Goal: Task Accomplishment & Management: Complete application form

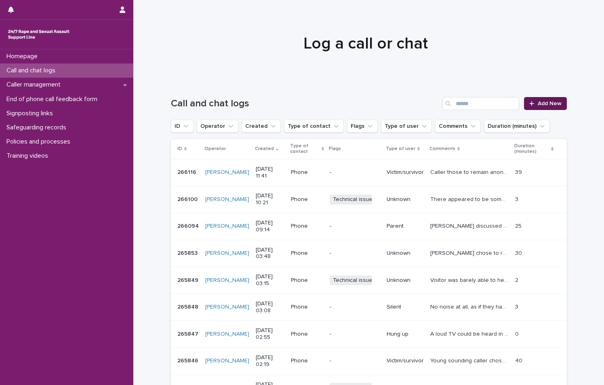
click at [562, 107] on link "Add New" at bounding box center [545, 103] width 42 height 13
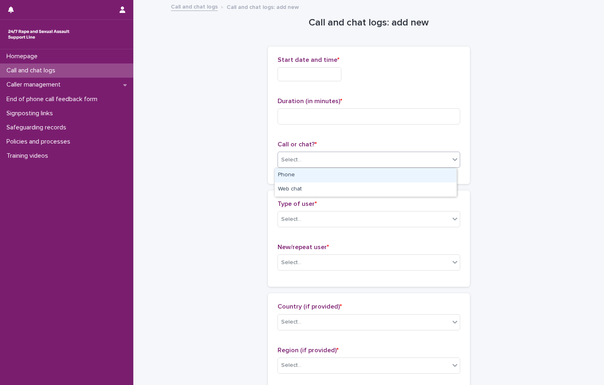
click at [323, 153] on div "Select..." at bounding box center [364, 159] width 172 height 13
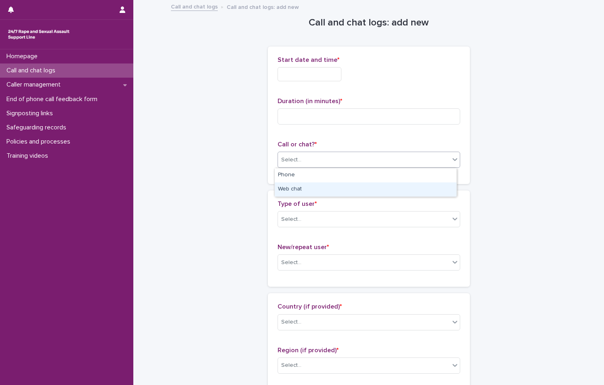
click at [320, 185] on div "Web chat" at bounding box center [366, 189] width 182 height 14
click at [316, 86] on div "Start date and time *" at bounding box center [369, 72] width 183 height 32
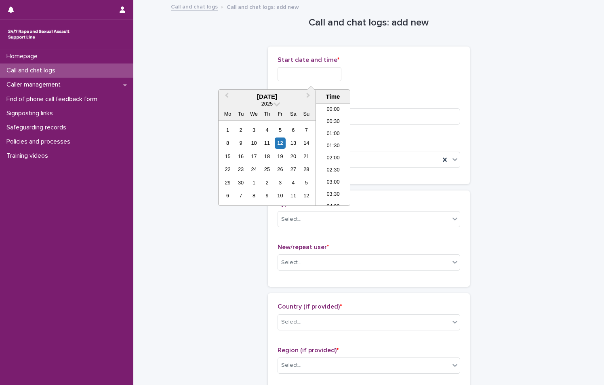
click at [324, 75] on input "text" at bounding box center [310, 74] width 64 height 14
click at [337, 148] on li "12:00" at bounding box center [333, 142] width 34 height 12
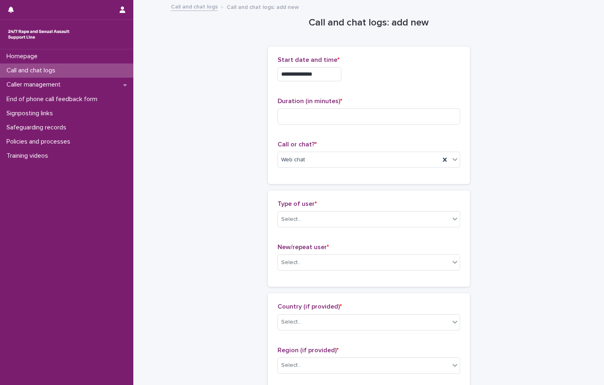
click at [331, 85] on div "**********" at bounding box center [369, 72] width 183 height 32
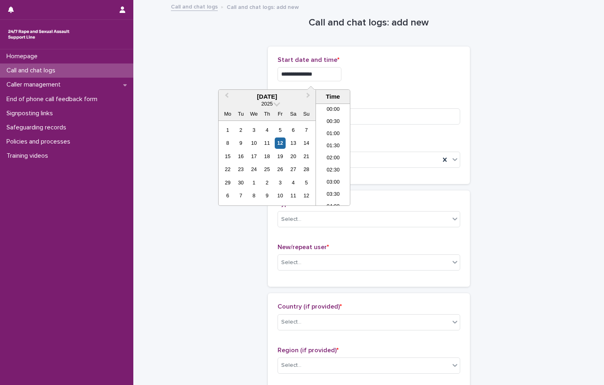
click at [337, 79] on input "**********" at bounding box center [310, 74] width 64 height 14
type input "**********"
click at [386, 80] on div "**********" at bounding box center [369, 74] width 183 height 14
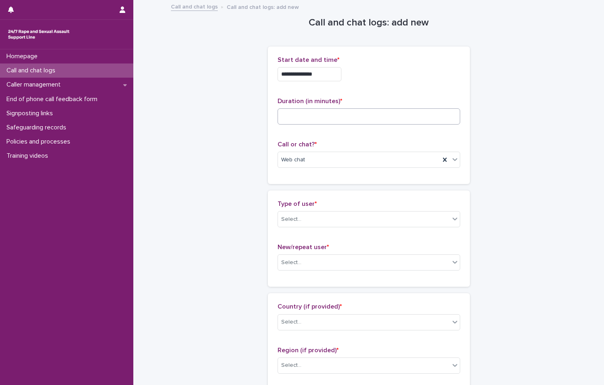
drag, startPoint x: 378, startPoint y: 126, endPoint x: 378, endPoint y: 120, distance: 6.1
click at [378, 126] on div "Duration (in minutes) *" at bounding box center [369, 114] width 183 height 34
click at [379, 119] on input at bounding box center [369, 116] width 183 height 16
click at [371, 120] on input at bounding box center [369, 116] width 183 height 16
click at [323, 120] on input at bounding box center [369, 116] width 183 height 16
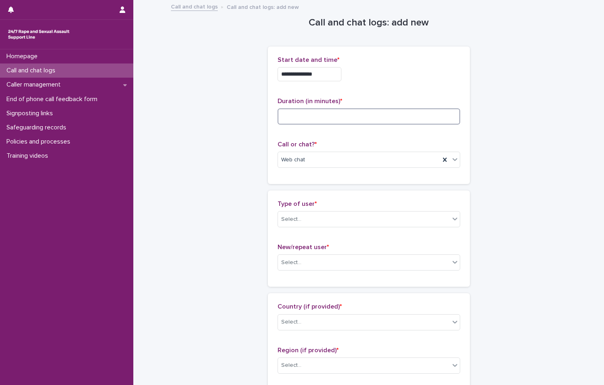
click at [366, 109] on input at bounding box center [369, 116] width 183 height 16
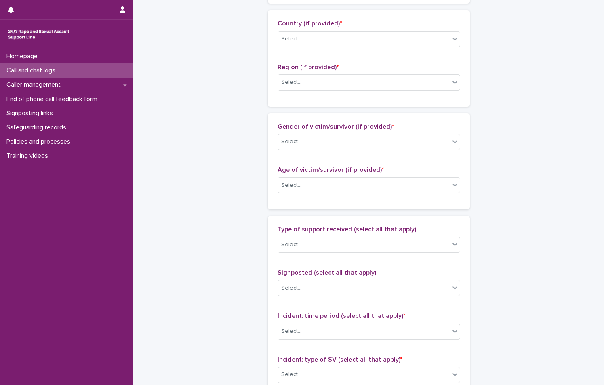
scroll to position [554, 0]
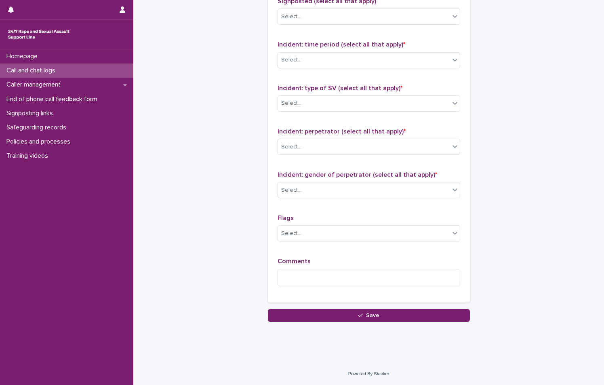
type input "**"
click at [362, 244] on div "Flags Select..." at bounding box center [369, 231] width 183 height 34
click at [364, 234] on div "Select..." at bounding box center [364, 233] width 172 height 13
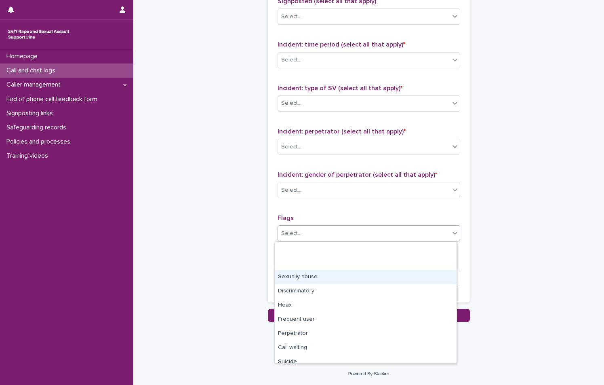
scroll to position [49, 0]
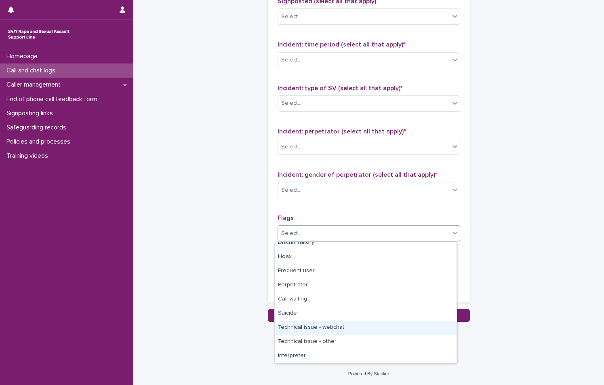
click at [353, 323] on div "Technical issue - webchat" at bounding box center [366, 328] width 182 height 14
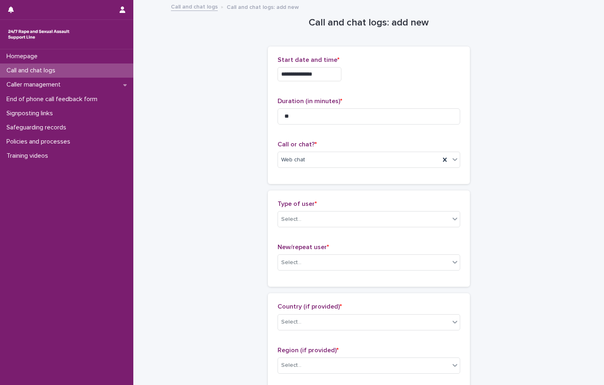
scroll to position [121, 0]
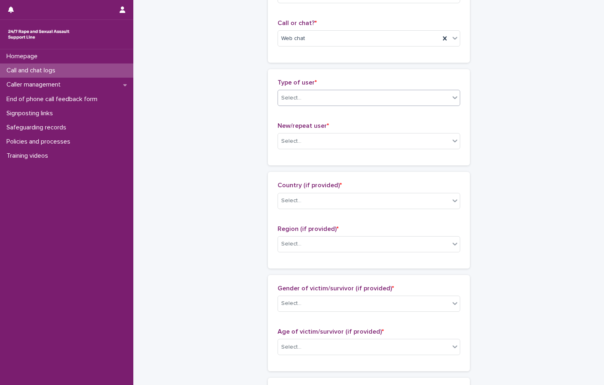
click at [342, 95] on div "Select..." at bounding box center [364, 97] width 172 height 13
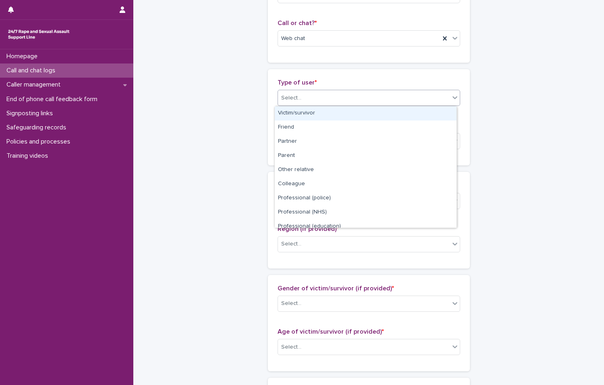
click at [339, 115] on div "Victim/survivor" at bounding box center [366, 113] width 182 height 14
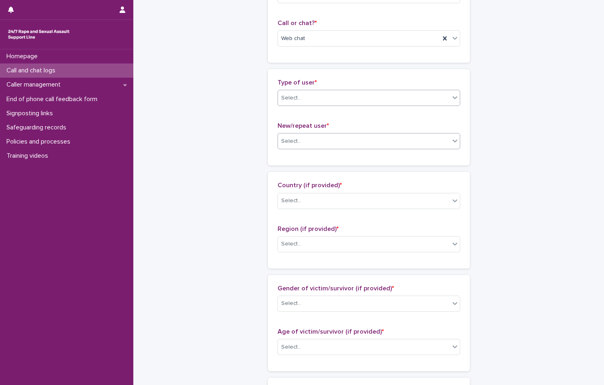
click at [342, 143] on div "Select..." at bounding box center [364, 141] width 172 height 13
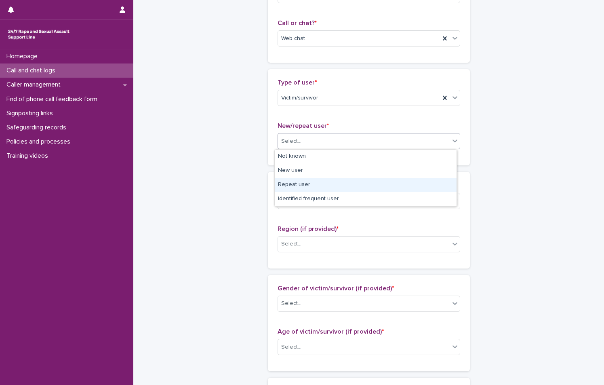
click at [338, 178] on div "Repeat user" at bounding box center [366, 185] width 182 height 14
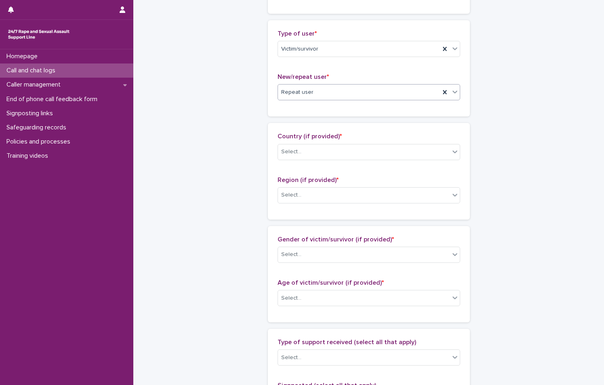
scroll to position [202, 0]
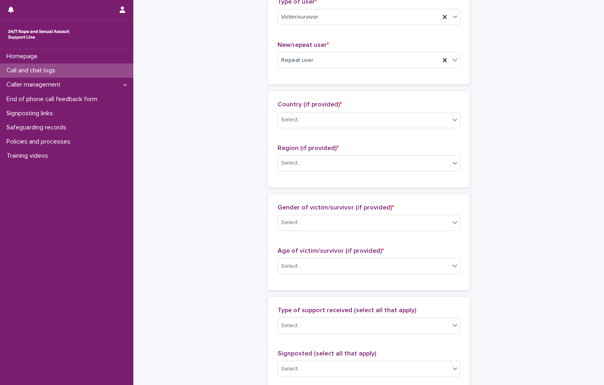
click at [333, 154] on div "Region (if provided) * Select..." at bounding box center [369, 161] width 183 height 34
click at [329, 125] on div "Select..." at bounding box center [364, 119] width 172 height 13
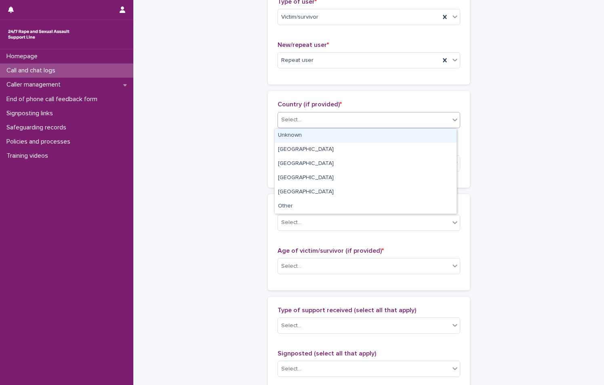
click at [330, 132] on div "Unknown" at bounding box center [366, 136] width 182 height 14
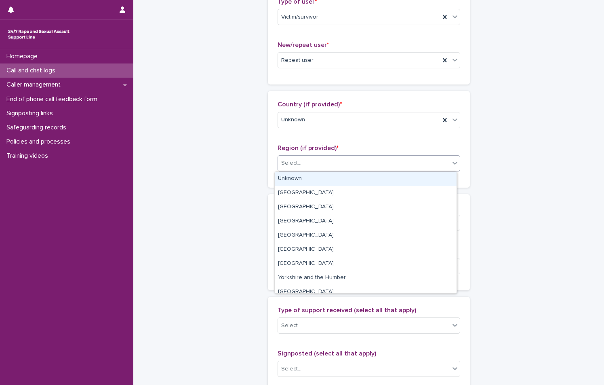
click at [333, 163] on div "Select..." at bounding box center [364, 162] width 172 height 13
click at [333, 170] on div "Select..." at bounding box center [369, 163] width 183 height 16
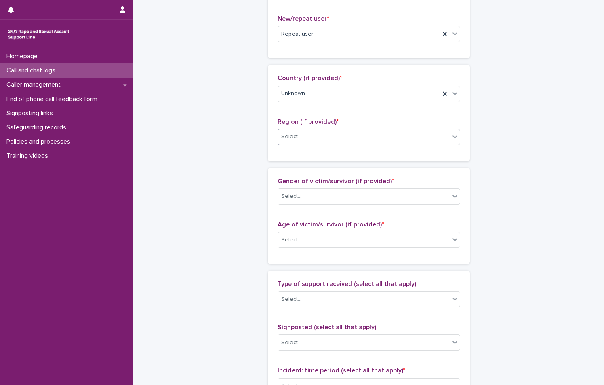
scroll to position [243, 0]
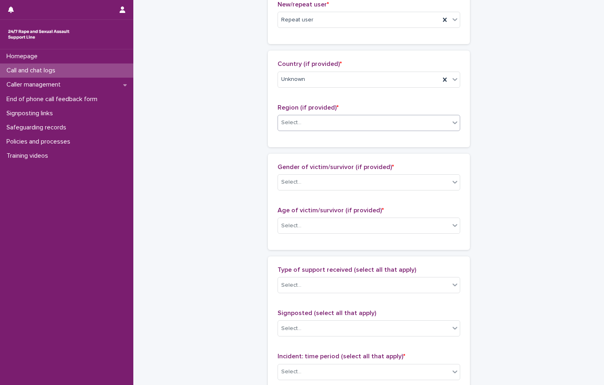
click at [340, 120] on div "Select..." at bounding box center [364, 122] width 172 height 13
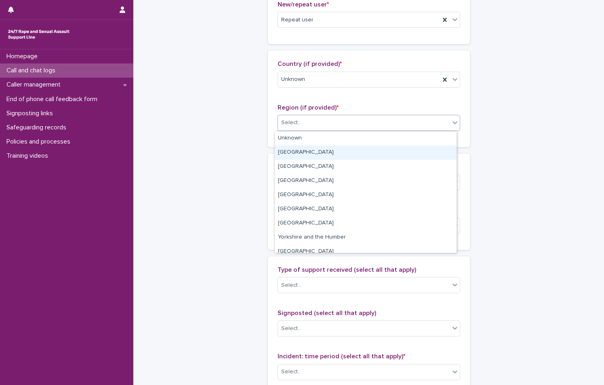
click at [340, 149] on div "Greater London" at bounding box center [366, 153] width 182 height 14
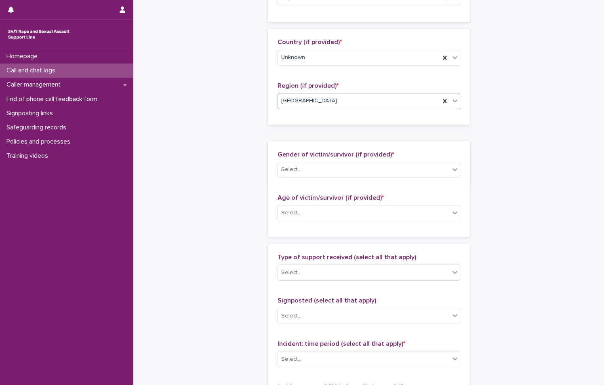
click at [337, 128] on div "Loading... Saving… Country (if provided) * Unknown Region (if provided) * optio…" at bounding box center [369, 80] width 202 height 103
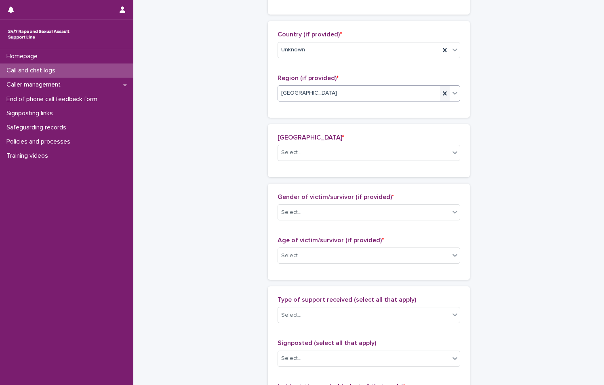
click at [441, 91] on icon at bounding box center [445, 93] width 8 height 8
click at [401, 82] on p "Region (if provided) *" at bounding box center [369, 78] width 183 height 8
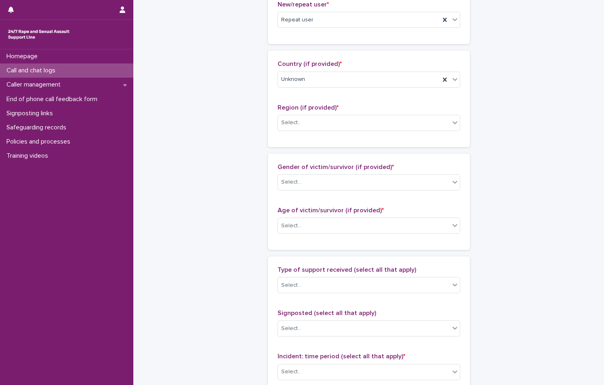
click at [369, 131] on div "Region (if provided) * Select..." at bounding box center [369, 121] width 183 height 34
click at [369, 126] on div "Select..." at bounding box center [364, 122] width 172 height 13
click at [366, 181] on div "Select..." at bounding box center [364, 181] width 172 height 13
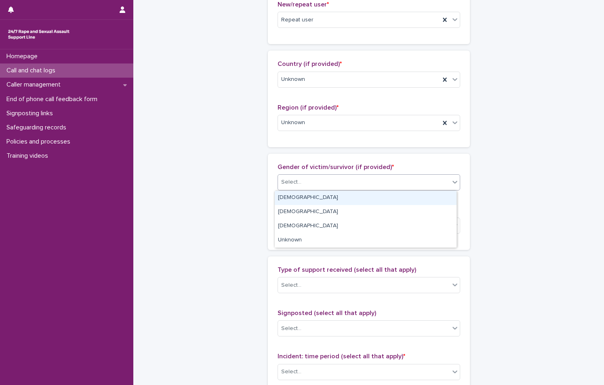
click at [347, 185] on div "Select..." at bounding box center [364, 181] width 172 height 13
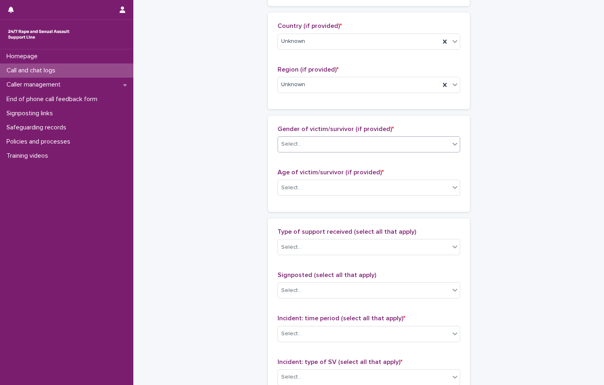
scroll to position [323, 0]
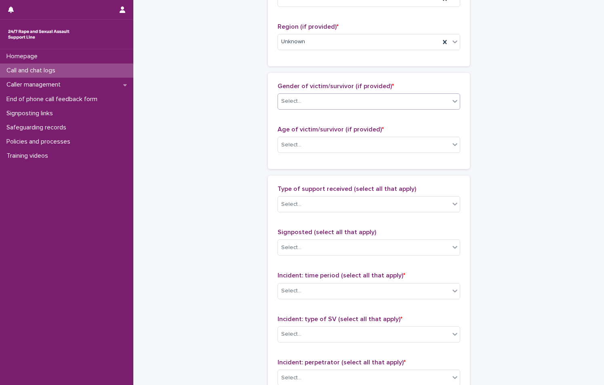
click at [365, 108] on div "Select..." at bounding box center [364, 101] width 172 height 13
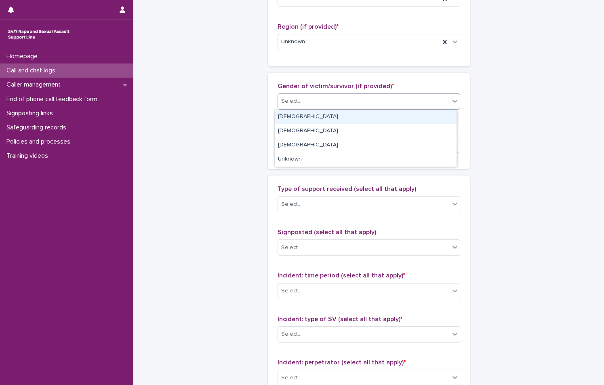
click at [348, 118] on div "Female" at bounding box center [366, 117] width 182 height 14
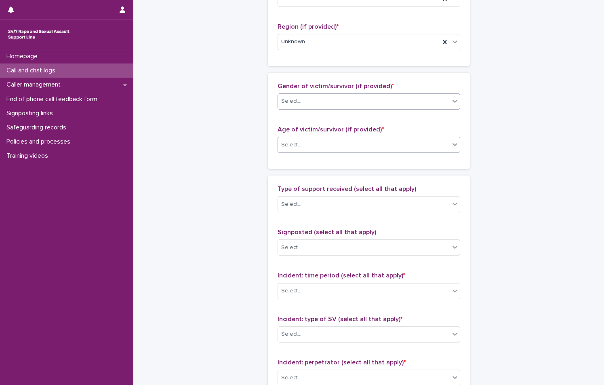
click at [366, 141] on div "Select..." at bounding box center [364, 144] width 172 height 13
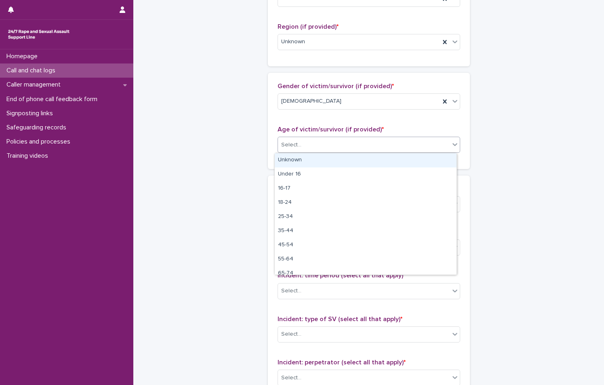
click at [364, 160] on div "Unknown" at bounding box center [366, 160] width 182 height 14
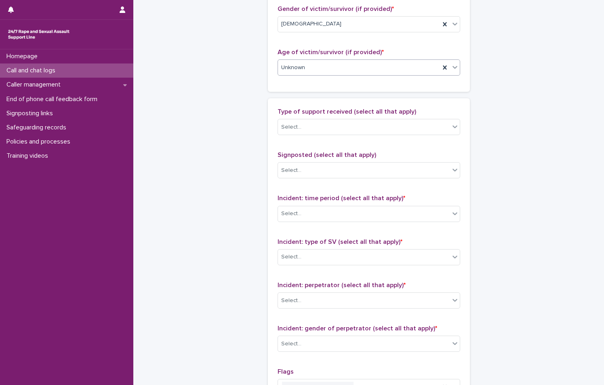
scroll to position [404, 0]
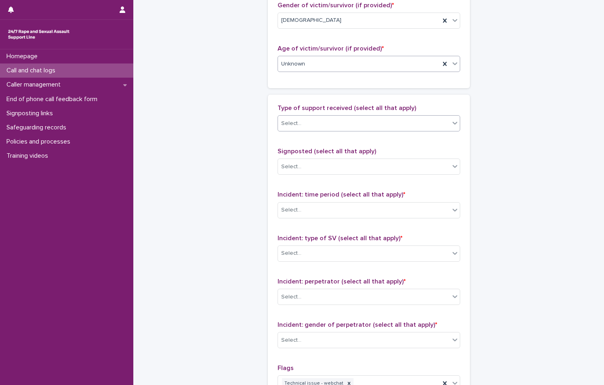
click at [388, 122] on div "Select..." at bounding box center [364, 123] width 172 height 13
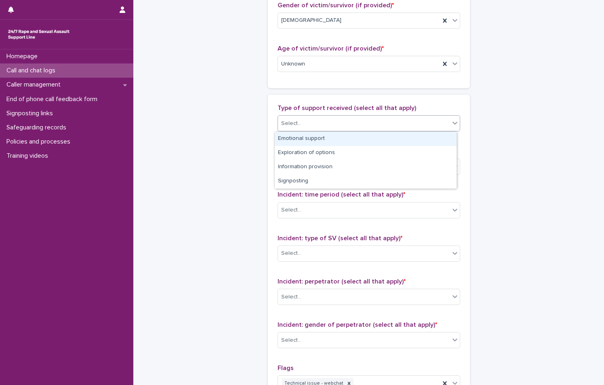
click at [390, 142] on div "Emotional support" at bounding box center [366, 139] width 182 height 14
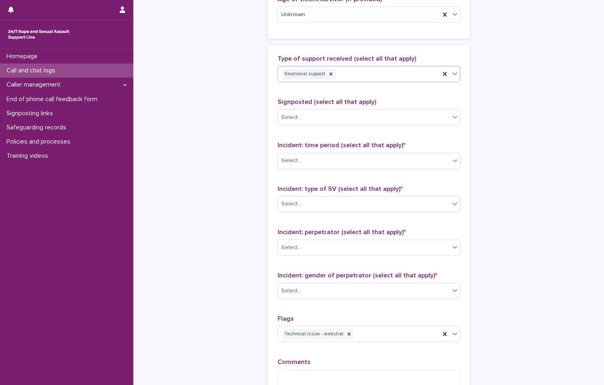
scroll to position [485, 0]
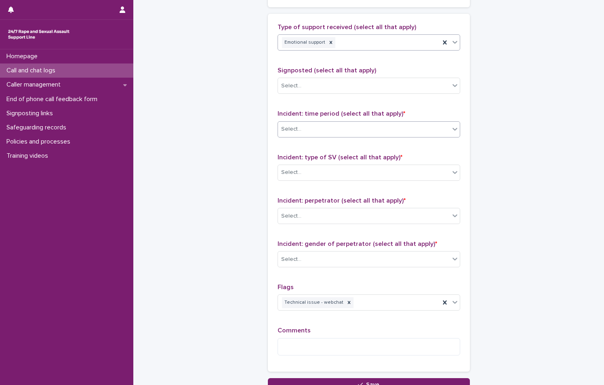
click at [393, 135] on div "Select..." at bounding box center [364, 128] width 172 height 13
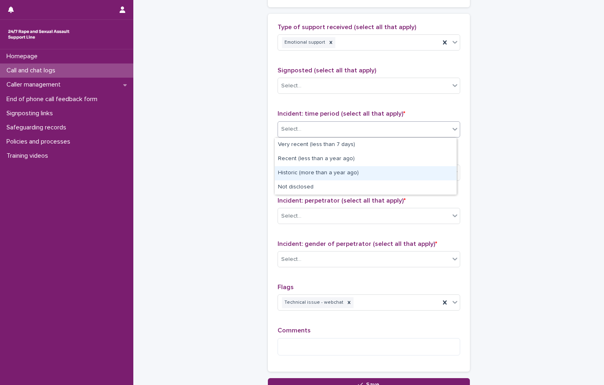
click at [394, 180] on div "Historic (more than a year ago)" at bounding box center [366, 173] width 182 height 14
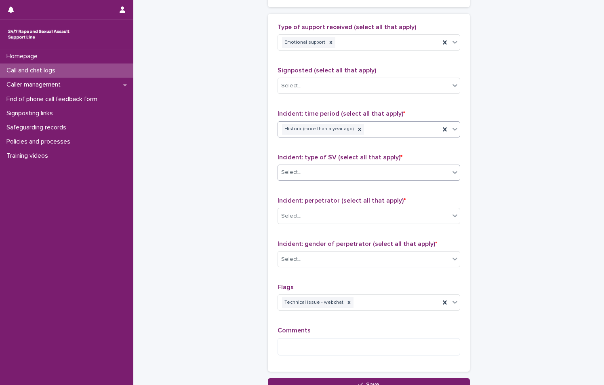
click at [400, 165] on div "Select..." at bounding box center [369, 173] width 183 height 16
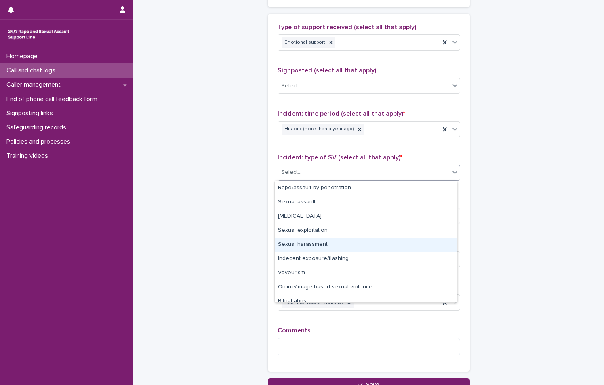
scroll to position [20, 0]
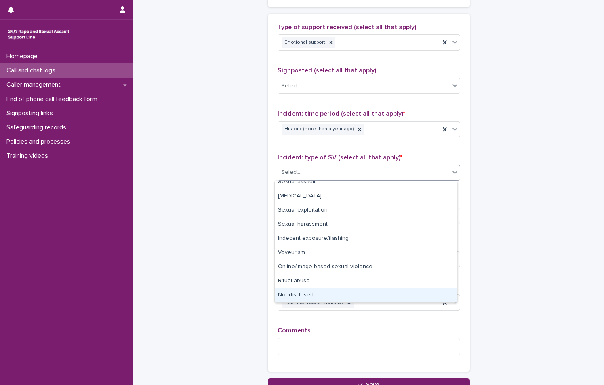
click at [346, 297] on div "Not disclosed" at bounding box center [366, 295] width 182 height 14
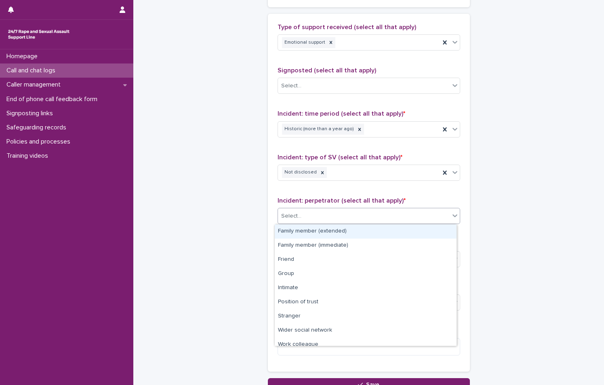
click at [342, 221] on div "Select..." at bounding box center [364, 215] width 172 height 13
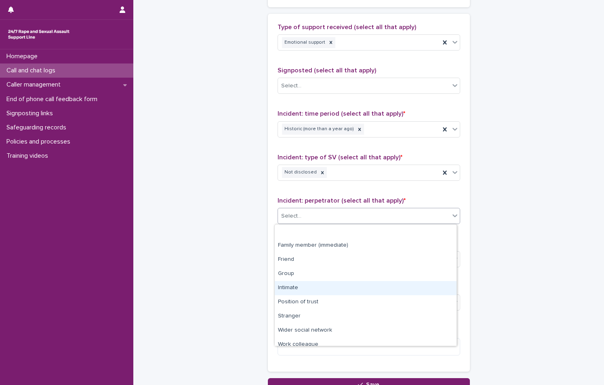
scroll to position [34, 0]
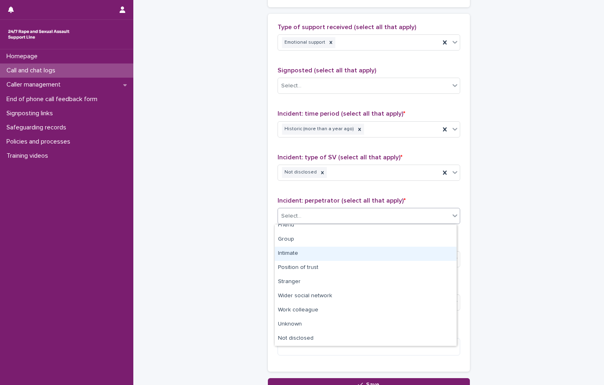
click at [337, 254] on div "Intimate" at bounding box center [366, 254] width 182 height 14
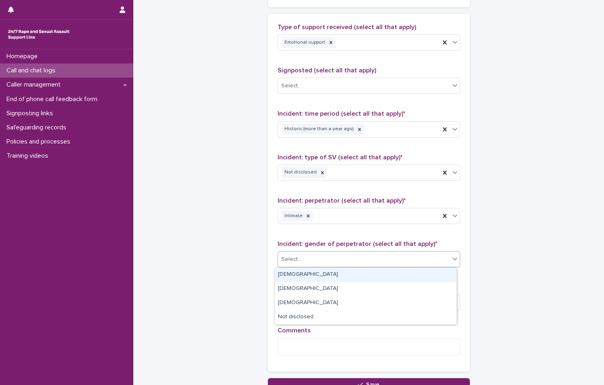
click at [337, 258] on div "Select..." at bounding box center [364, 259] width 172 height 13
click at [335, 278] on div "Male" at bounding box center [366, 275] width 182 height 14
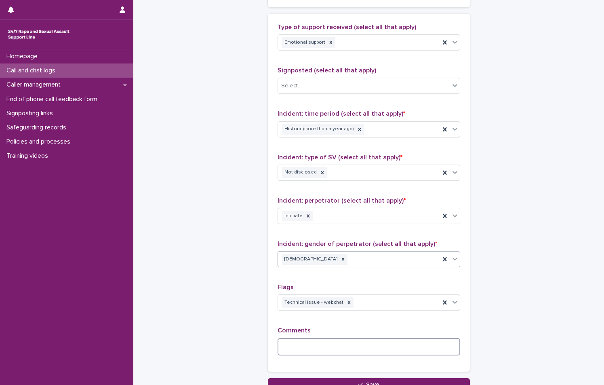
click at [342, 350] on textarea at bounding box center [369, 346] width 183 height 17
click at [406, 346] on textarea "**********" at bounding box center [369, 346] width 183 height 17
click at [415, 348] on textarea "**********" at bounding box center [369, 346] width 183 height 17
click at [442, 353] on textarea "**********" at bounding box center [369, 346] width 183 height 17
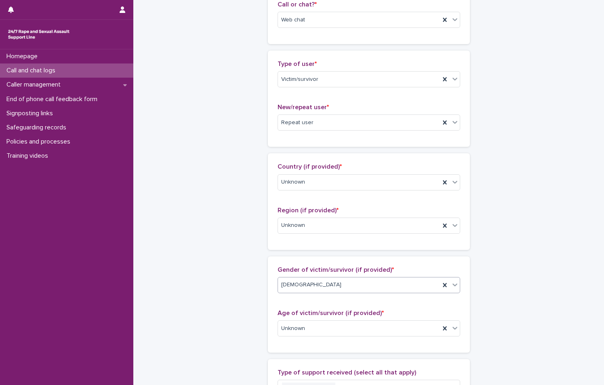
scroll to position [0, 0]
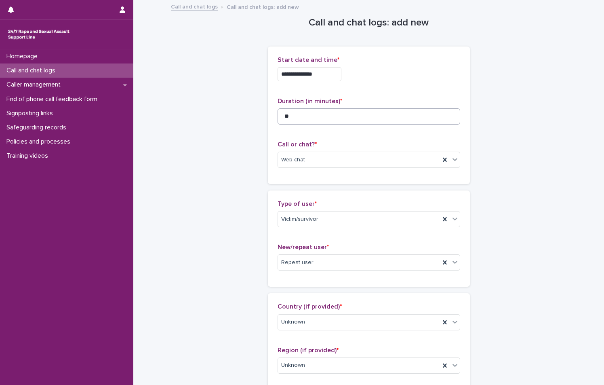
type textarea "**********"
click at [335, 109] on input "**" at bounding box center [369, 116] width 183 height 16
type input "*"
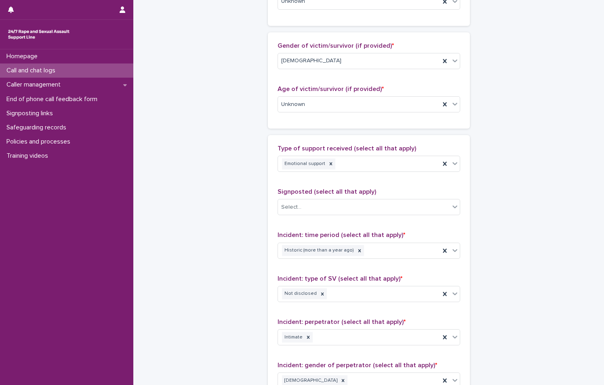
scroll to position [574, 0]
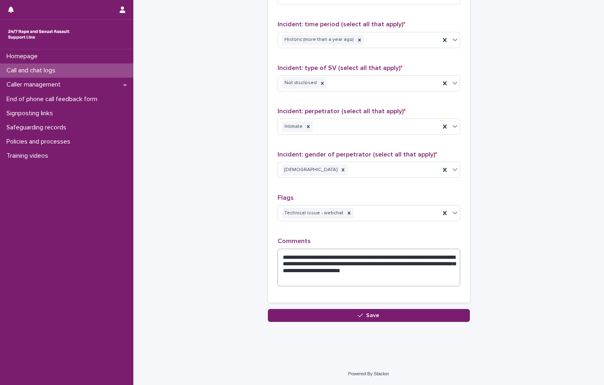
type input "**"
click at [343, 274] on textarea "**********" at bounding box center [369, 268] width 183 height 38
click at [349, 281] on textarea "**********" at bounding box center [369, 268] width 183 height 38
type textarea "**********"
click at [365, 310] on button "Save" at bounding box center [369, 315] width 202 height 13
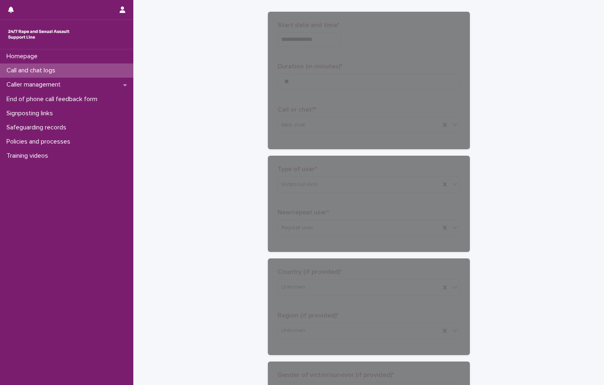
scroll to position [0, 0]
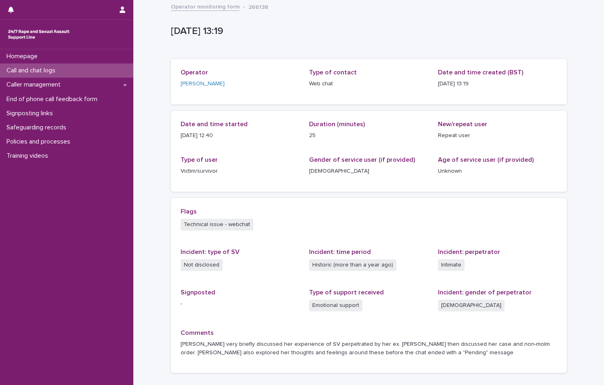
click at [205, 1] on div "2025-09-12 12:19:55+00:00 12/9/2025 13:19 Sorry, there was an error saving your…" at bounding box center [369, 190] width 396 height 379
click at [205, 6] on link "Operator monitoring form" at bounding box center [205, 6] width 69 height 9
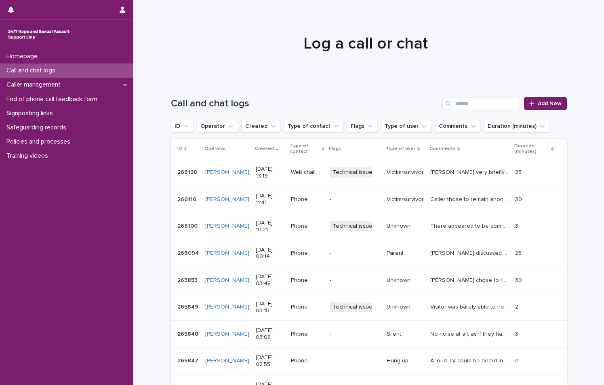
click at [171, 77] on div at bounding box center [365, 40] width 465 height 81
click at [560, 105] on link "Add New" at bounding box center [545, 103] width 42 height 13
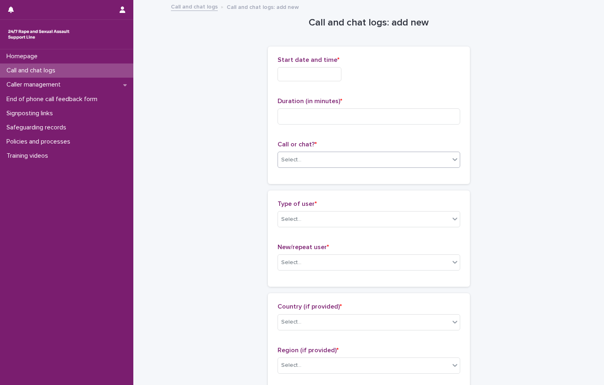
click at [344, 164] on div "Select..." at bounding box center [364, 159] width 172 height 13
click at [330, 189] on div "Web chat" at bounding box center [366, 189] width 182 height 14
click at [304, 79] on input "text" at bounding box center [310, 74] width 64 height 14
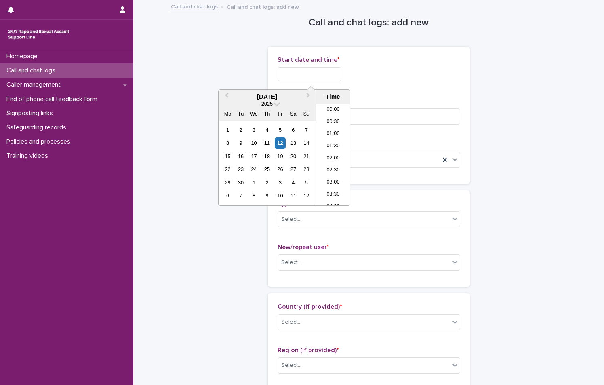
scroll to position [283, 0]
click at [325, 158] on li "13:30" at bounding box center [333, 154] width 34 height 12
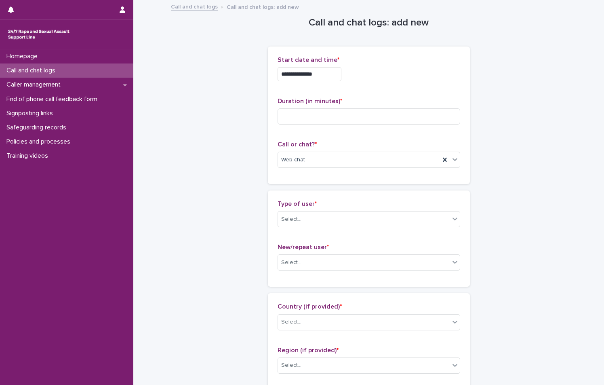
click at [333, 74] on input "**********" at bounding box center [310, 74] width 64 height 14
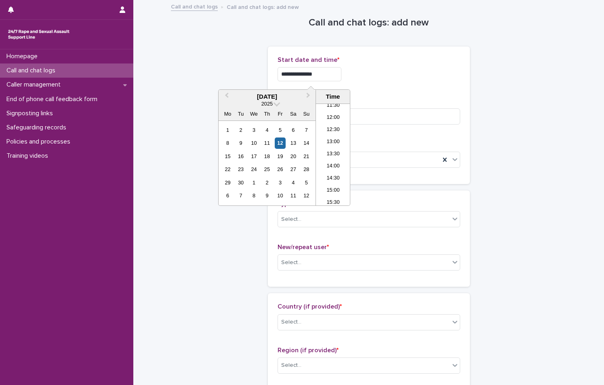
type input "**********"
click at [396, 103] on p "Duration (in minutes) *" at bounding box center [369, 101] width 183 height 8
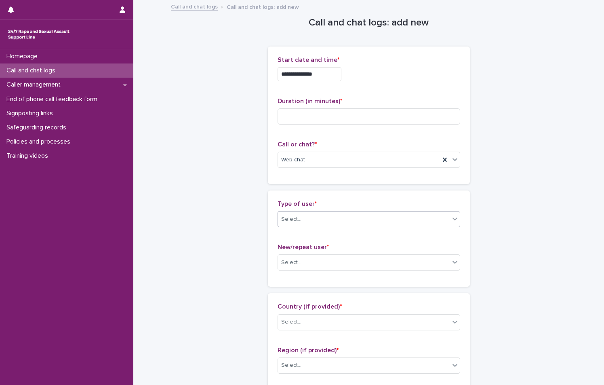
click at [340, 220] on div "Select..." at bounding box center [364, 219] width 172 height 13
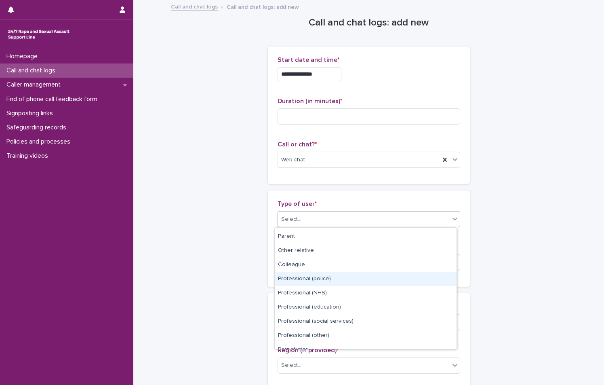
scroll to position [81, 0]
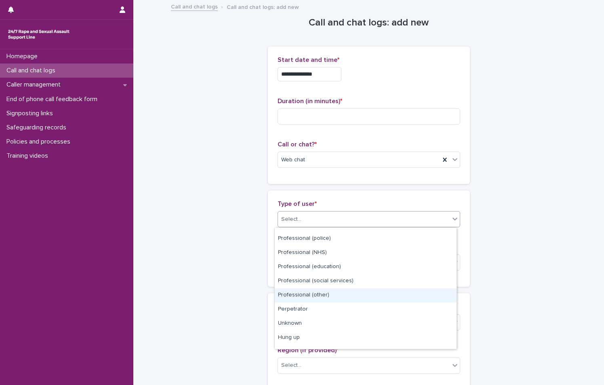
click at [340, 296] on div "Professional (other)" at bounding box center [366, 295] width 182 height 14
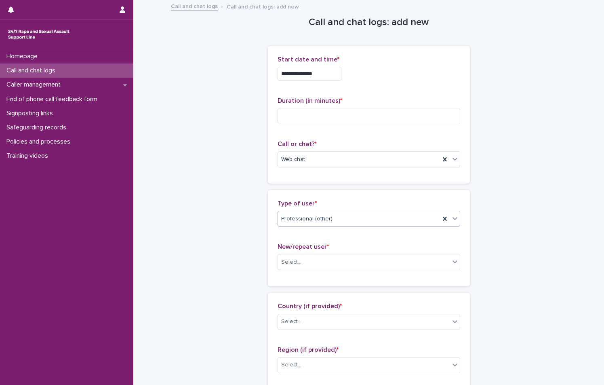
scroll to position [0, 0]
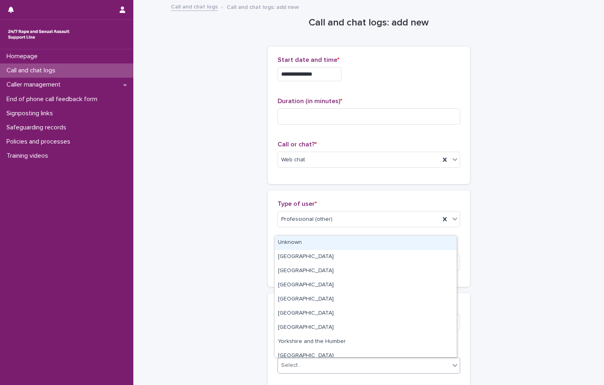
click at [323, 366] on div "Select..." at bounding box center [364, 365] width 172 height 13
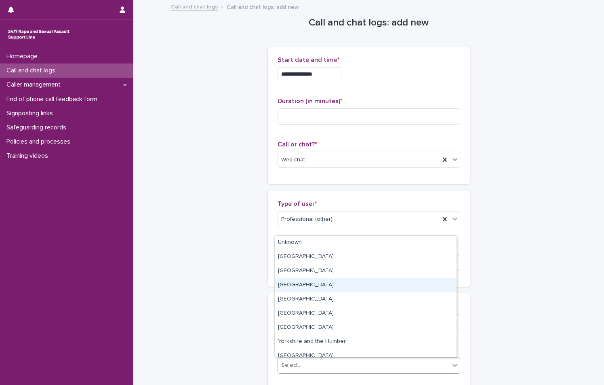
scroll to position [34, 0]
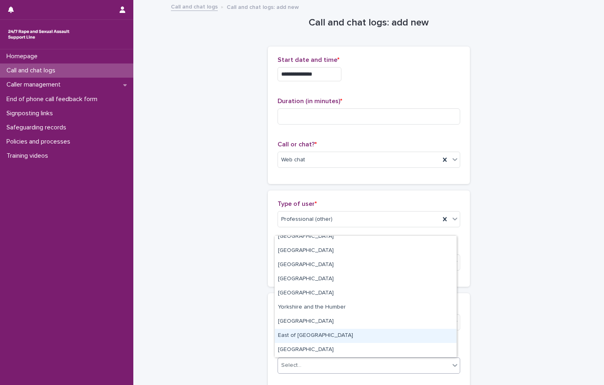
click at [337, 336] on div "East of England" at bounding box center [366, 336] width 182 height 14
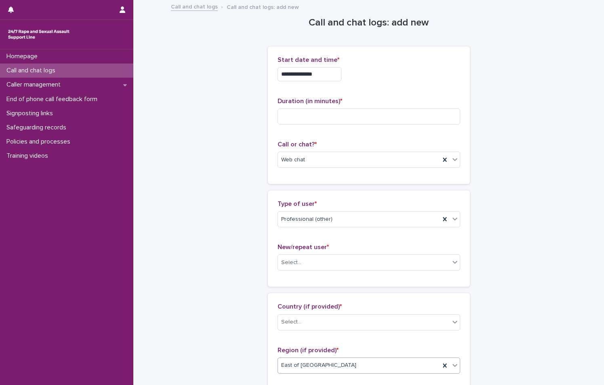
click at [337, 333] on div "Country (if provided) * Select..." at bounding box center [369, 320] width 183 height 34
click at [339, 326] on div "Select..." at bounding box center [364, 321] width 172 height 13
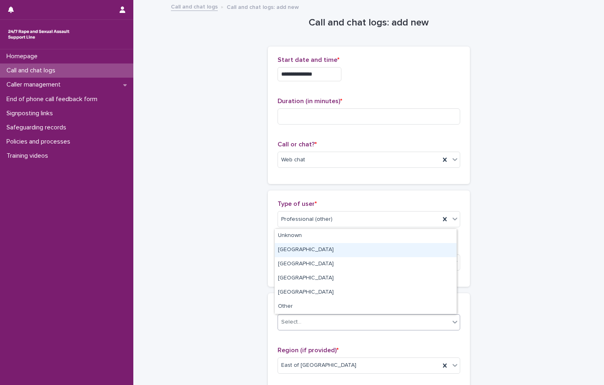
click at [351, 243] on div "England" at bounding box center [366, 250] width 182 height 14
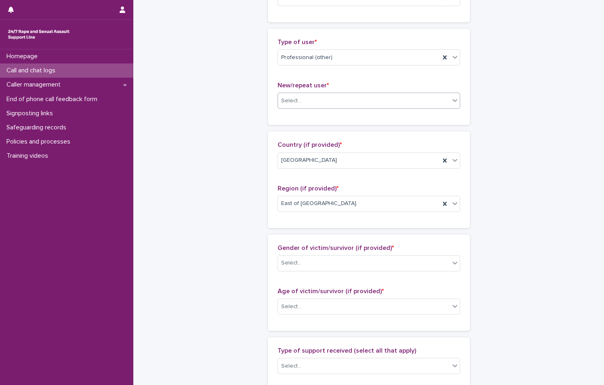
click at [377, 101] on div "Select..." at bounding box center [364, 100] width 172 height 13
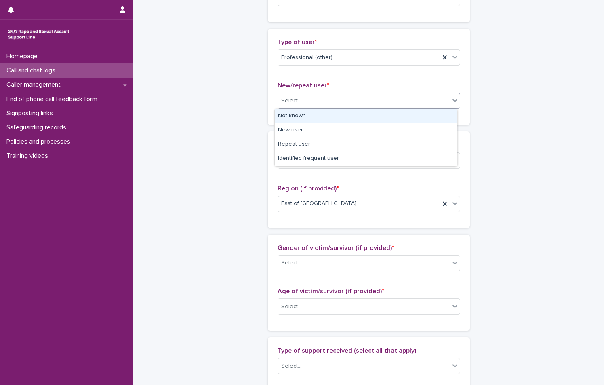
click at [367, 120] on div "Not known" at bounding box center [366, 116] width 182 height 14
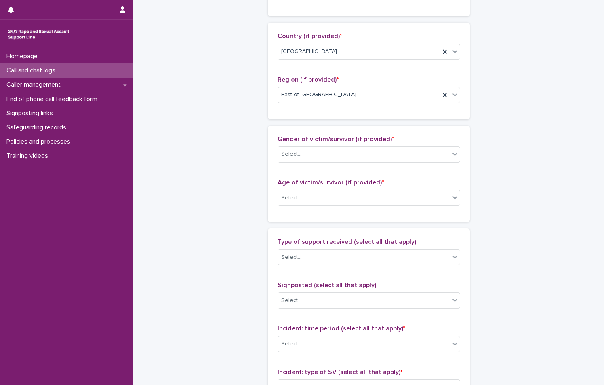
scroll to position [283, 0]
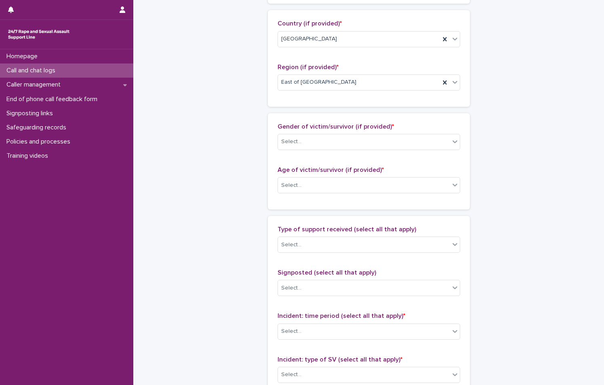
click at [348, 133] on div "Gender of victim/survivor (if provided) * Select..." at bounding box center [369, 140] width 183 height 34
click at [345, 146] on div "Select..." at bounding box center [364, 141] width 172 height 13
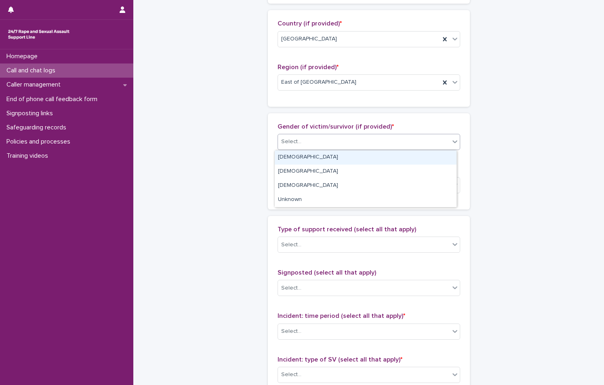
click at [346, 159] on div "Female" at bounding box center [366, 157] width 182 height 14
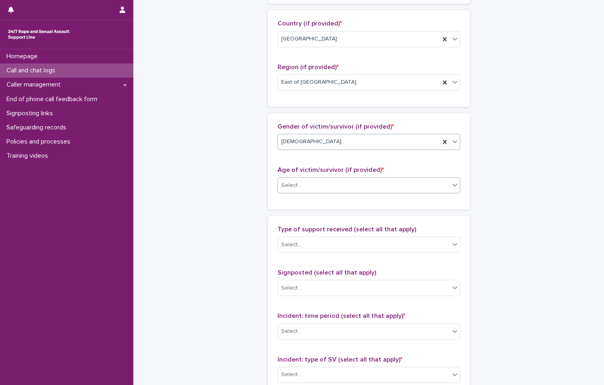
click at [336, 185] on div "Select..." at bounding box center [364, 185] width 172 height 13
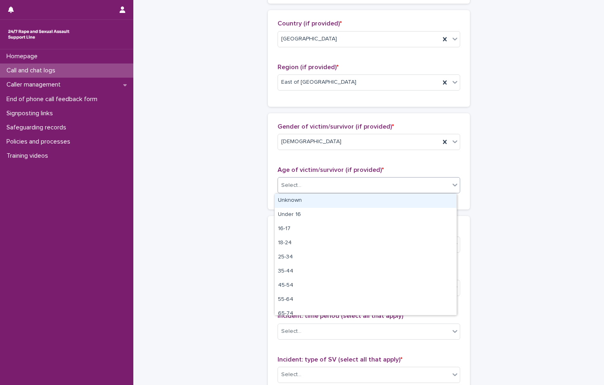
click at [333, 199] on div "Unknown" at bounding box center [366, 201] width 182 height 14
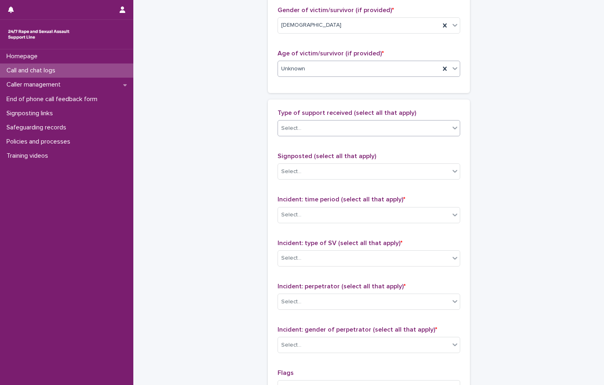
scroll to position [404, 0]
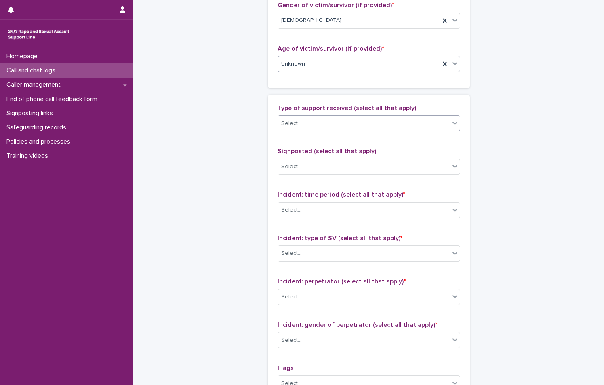
click at [351, 118] on div "Select..." at bounding box center [364, 123] width 172 height 13
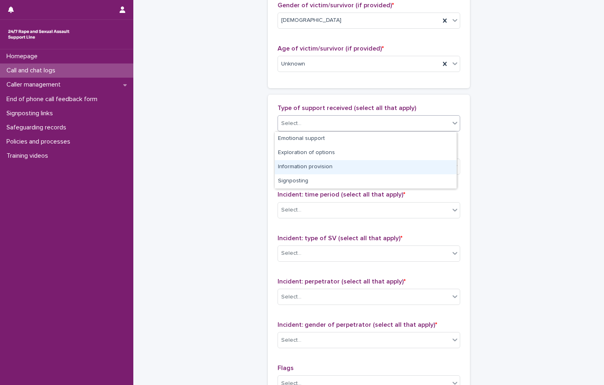
click at [339, 167] on div "Information provision" at bounding box center [366, 167] width 182 height 14
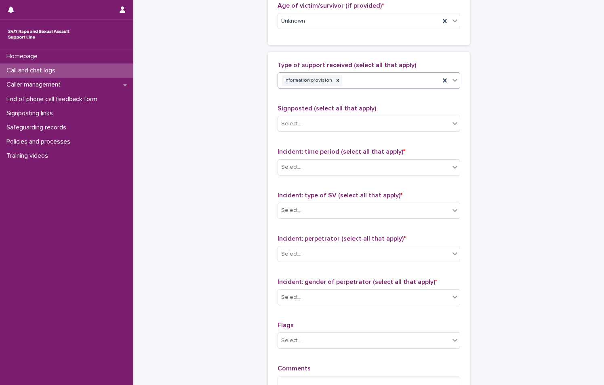
scroll to position [485, 0]
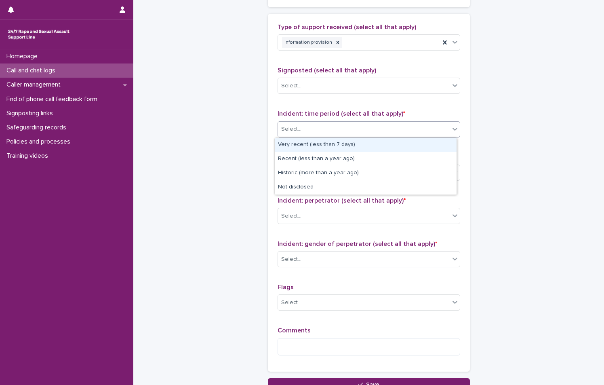
click at [362, 134] on div "Select..." at bounding box center [364, 128] width 172 height 13
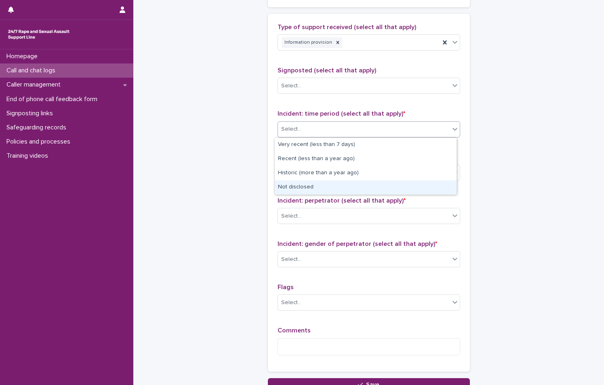
click at [357, 185] on div "Not disclosed" at bounding box center [366, 187] width 182 height 14
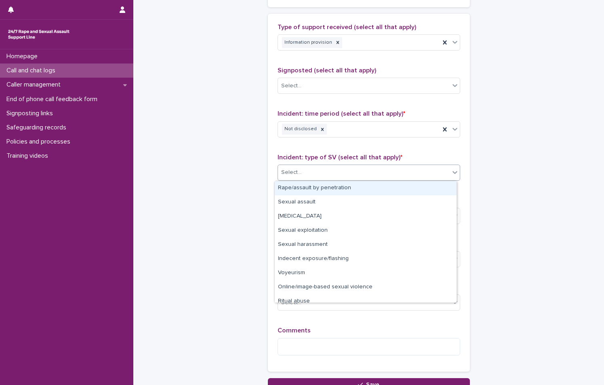
click at [360, 175] on div "Select..." at bounding box center [364, 172] width 172 height 13
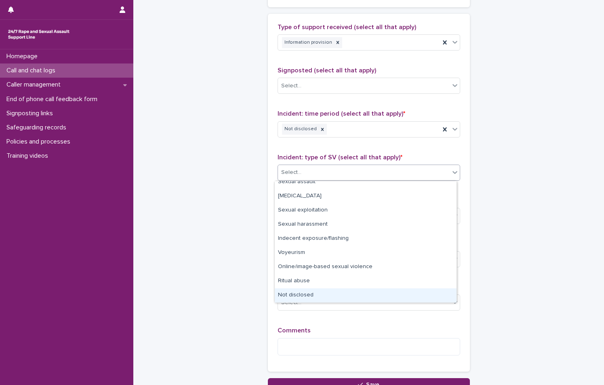
click at [347, 298] on div "Not disclosed" at bounding box center [366, 295] width 182 height 14
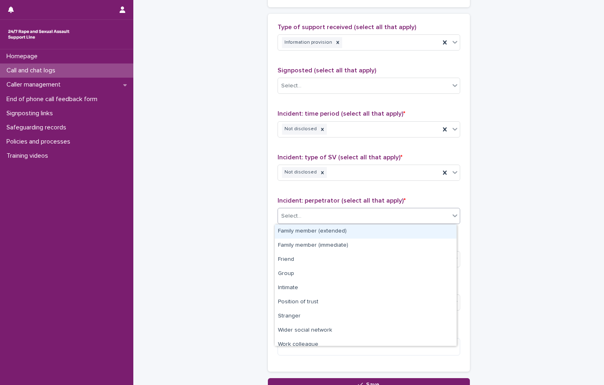
click at [362, 213] on div "Select..." at bounding box center [364, 215] width 172 height 13
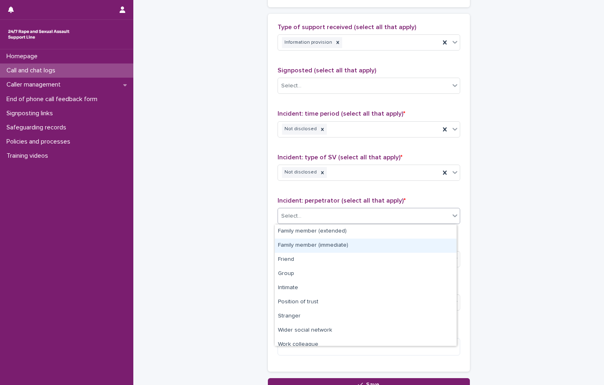
scroll to position [34, 0]
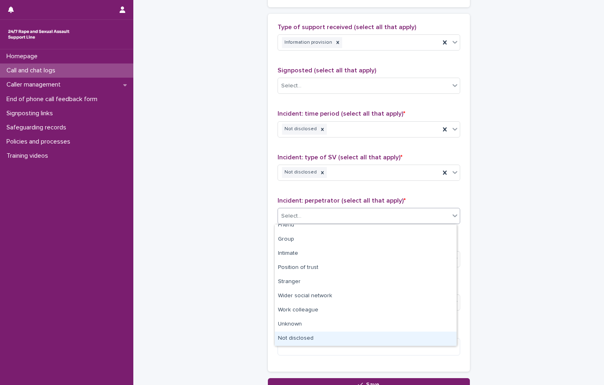
click at [342, 345] on div "Not disclosed" at bounding box center [366, 338] width 182 height 14
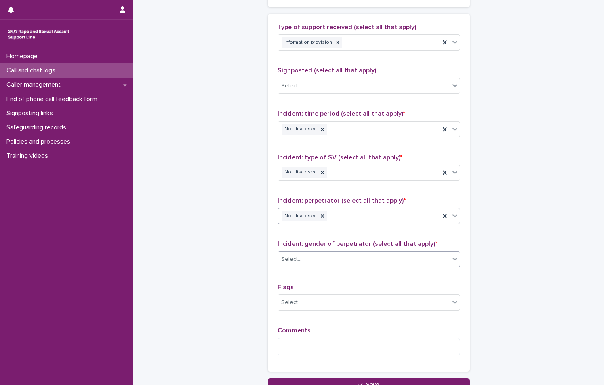
click at [354, 252] on div "Select..." at bounding box center [369, 259] width 183 height 16
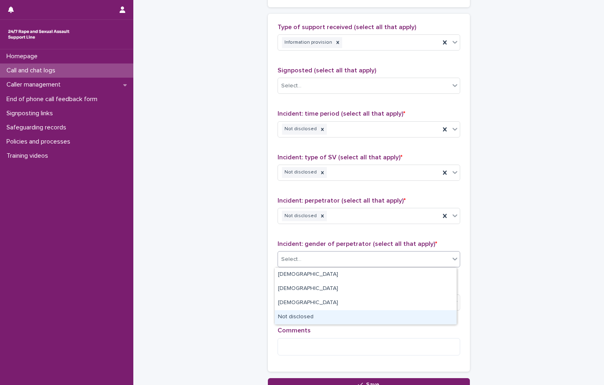
click at [342, 312] on div "Not disclosed" at bounding box center [366, 317] width 182 height 14
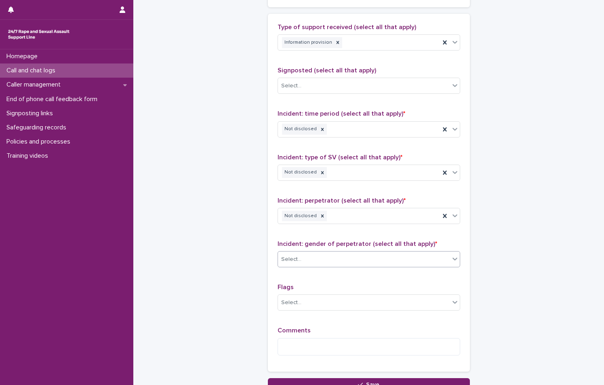
click at [360, 275] on div "Type of support received (select all that apply) Information provision Signpost…" at bounding box center [369, 192] width 183 height 338
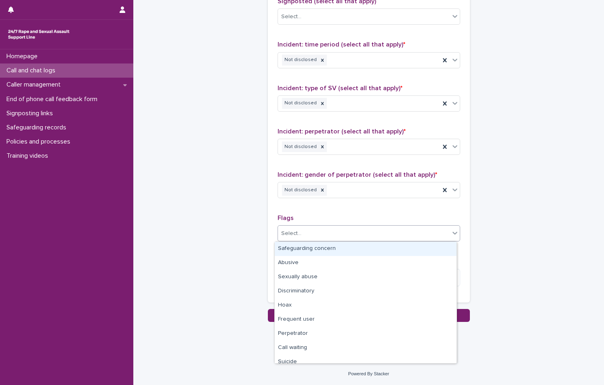
click at [354, 234] on div "Select..." at bounding box center [364, 233] width 172 height 13
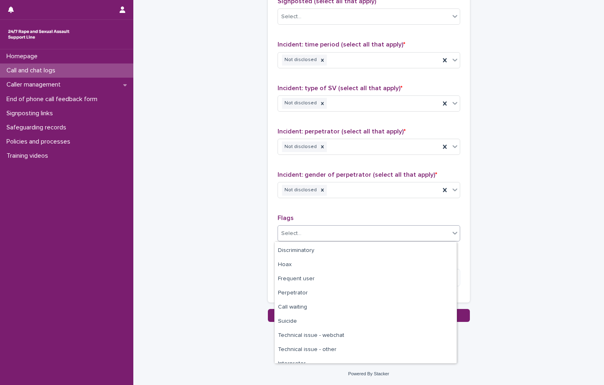
scroll to position [49, 0]
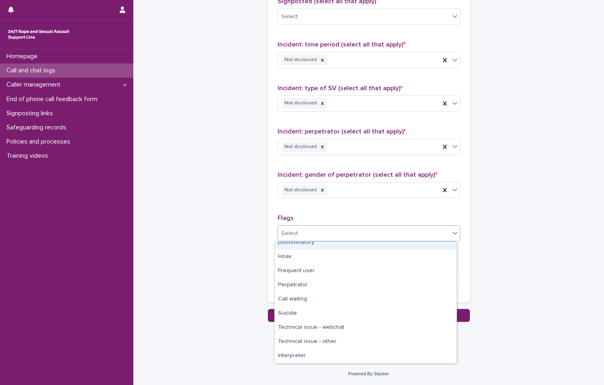
click at [386, 217] on p "Flags" at bounding box center [369, 218] width 183 height 8
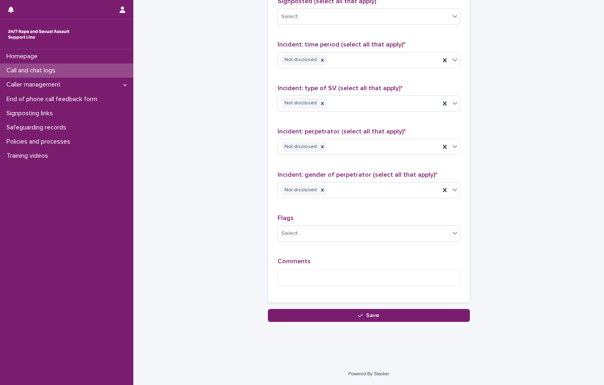
click at [357, 289] on div "Comments" at bounding box center [369, 275] width 183 height 35
click at [356, 276] on textarea at bounding box center [369, 277] width 183 height 17
click at [405, 275] on textarea "**********" at bounding box center [369, 277] width 183 height 17
click at [399, 277] on textarea "**********" at bounding box center [369, 277] width 183 height 17
click at [452, 283] on textarea "**********" at bounding box center [369, 277] width 183 height 17
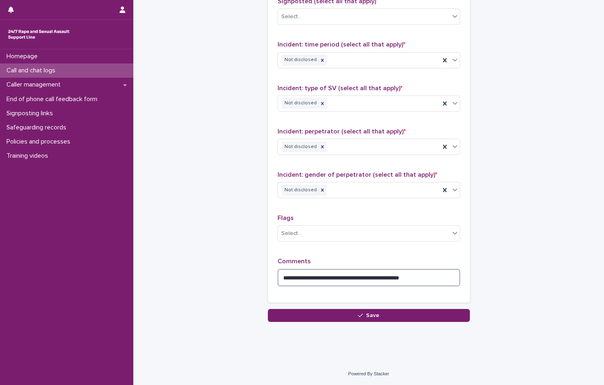
click at [451, 281] on textarea "**********" at bounding box center [369, 277] width 183 height 17
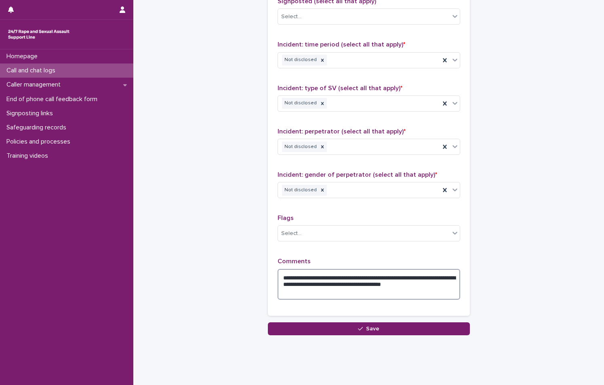
click at [403, 285] on textarea "**********" at bounding box center [369, 284] width 183 height 31
click at [385, 289] on textarea "**********" at bounding box center [369, 284] width 183 height 31
click at [436, 284] on textarea "**********" at bounding box center [369, 284] width 183 height 31
click at [412, 293] on textarea "**********" at bounding box center [369, 284] width 183 height 31
type textarea "**********"
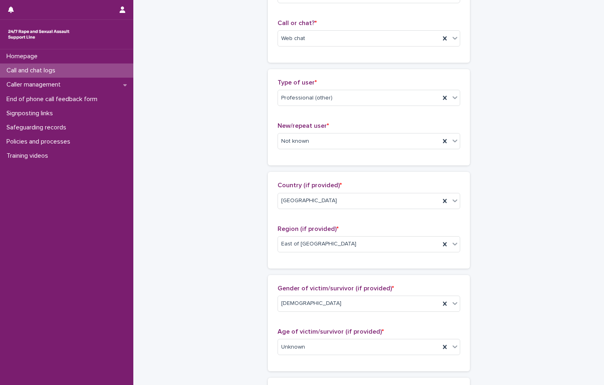
scroll to position [0, 0]
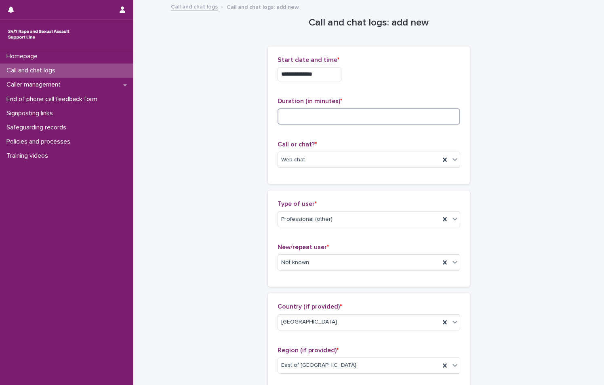
click at [369, 113] on input at bounding box center [369, 116] width 183 height 16
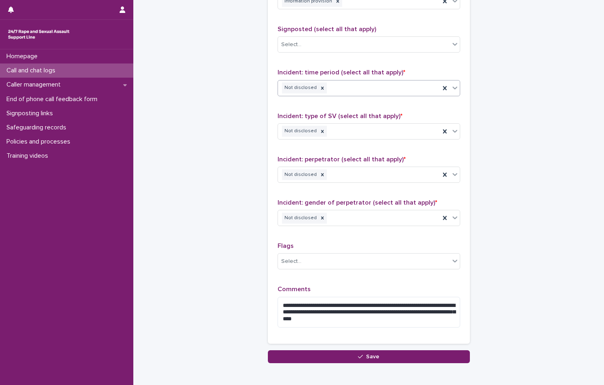
scroll to position [566, 0]
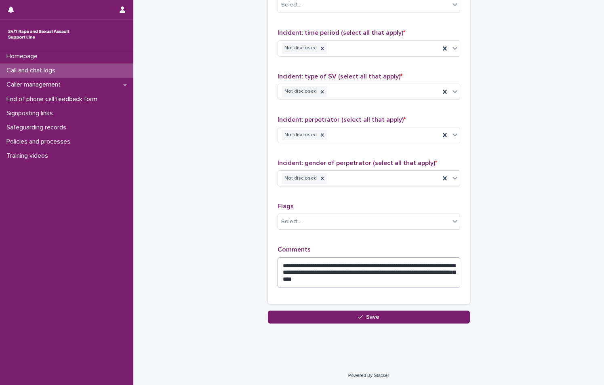
type input "**"
click at [458, 280] on div "**********" at bounding box center [369, 118] width 202 height 371
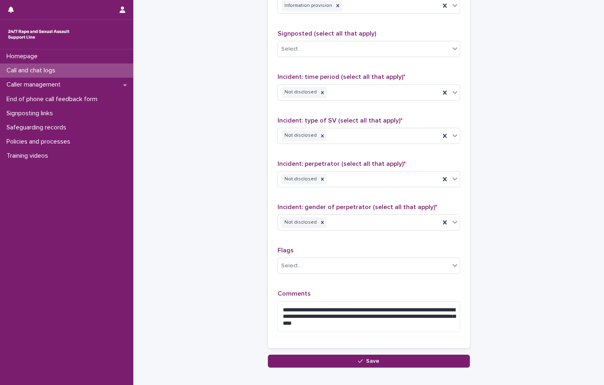
scroll to position [568, 0]
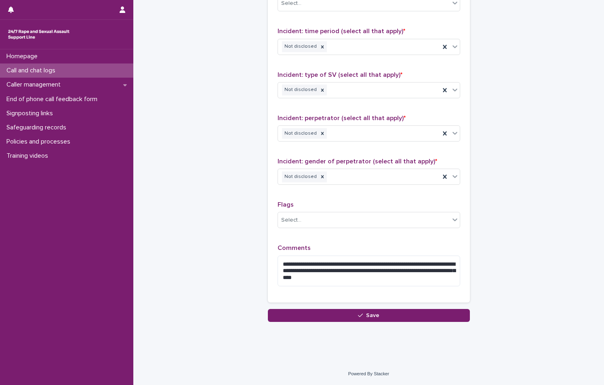
drag, startPoint x: 414, startPoint y: 320, endPoint x: 356, endPoint y: 280, distance: 70.0
click at [414, 320] on button "Save" at bounding box center [369, 315] width 202 height 13
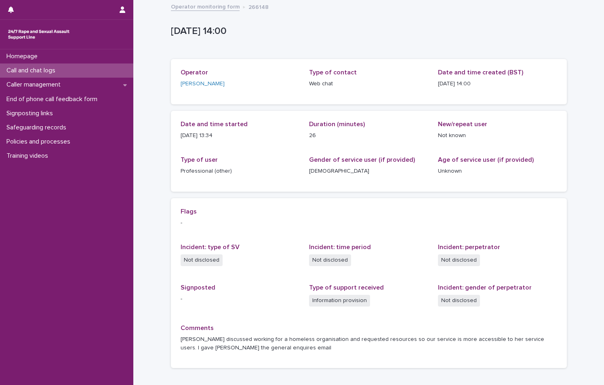
click at [222, 11] on div "Operator monitoring form 266148" at bounding box center [369, 7] width 404 height 11
click at [222, 10] on link "Operator monitoring form" at bounding box center [205, 6] width 69 height 9
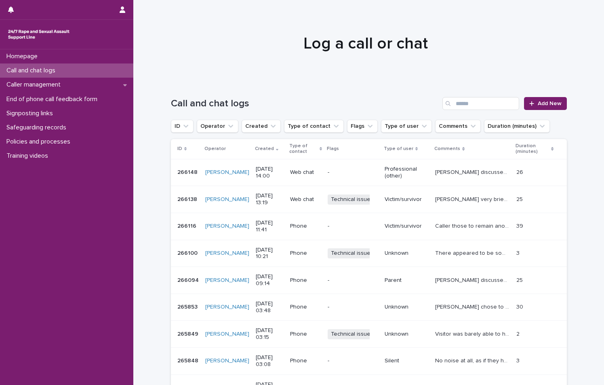
click at [227, 76] on div at bounding box center [365, 40] width 465 height 81
click at [498, 99] on input "Search" at bounding box center [481, 103] width 77 height 13
click at [395, 69] on div at bounding box center [365, 40] width 465 height 81
drag, startPoint x: 272, startPoint y: 55, endPoint x: 264, endPoint y: 51, distance: 9.4
click at [272, 55] on div at bounding box center [365, 40] width 465 height 81
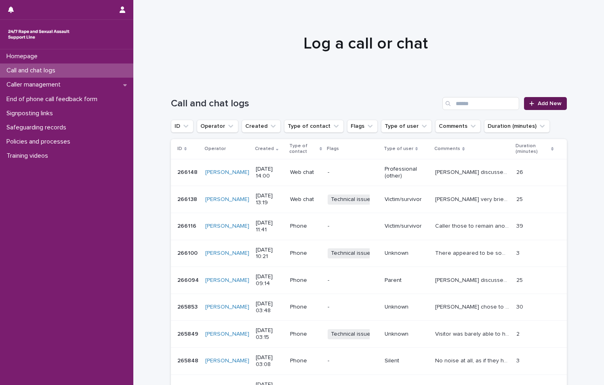
click at [549, 108] on link "Add New" at bounding box center [545, 103] width 42 height 13
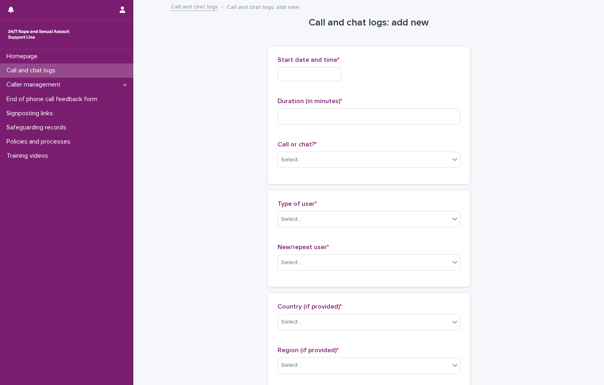
click at [341, 146] on p "Call or chat? *" at bounding box center [369, 145] width 183 height 8
click at [344, 170] on div "Call or chat? * Select..." at bounding box center [369, 158] width 183 height 34
click at [349, 157] on div "Select..." at bounding box center [364, 159] width 172 height 13
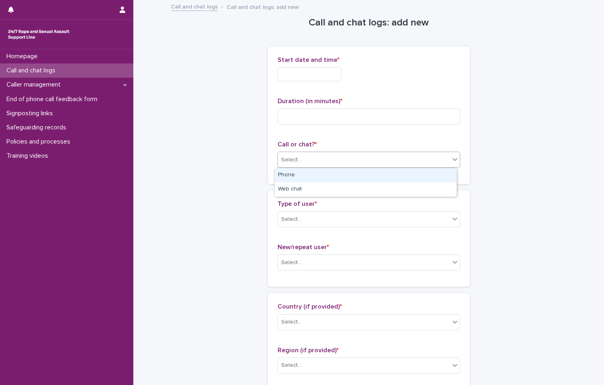
click at [348, 172] on div "Phone" at bounding box center [366, 175] width 182 height 14
click at [346, 160] on div "Phone" at bounding box center [359, 159] width 162 height 13
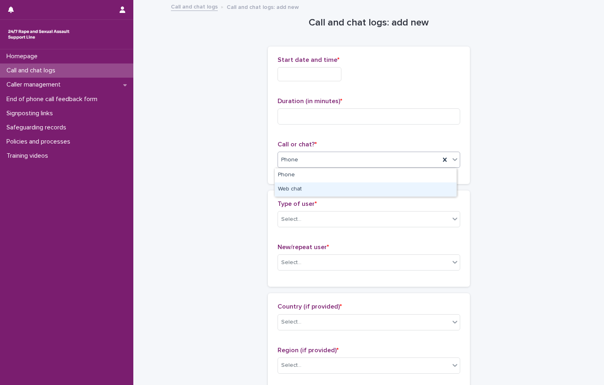
click at [331, 185] on div "Web chat" at bounding box center [366, 189] width 182 height 14
click at [332, 73] on input "text" at bounding box center [310, 74] width 64 height 14
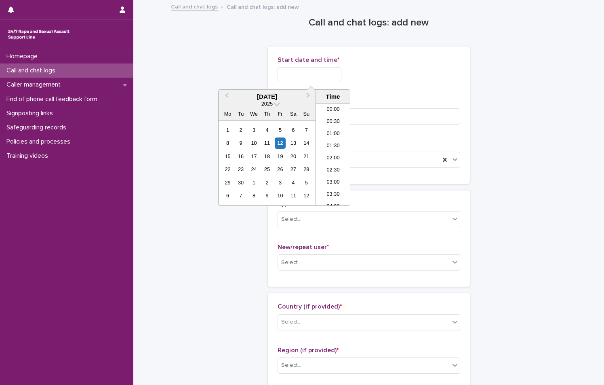
scroll to position [295, 0]
click at [331, 156] on li "14:00" at bounding box center [333, 154] width 34 height 12
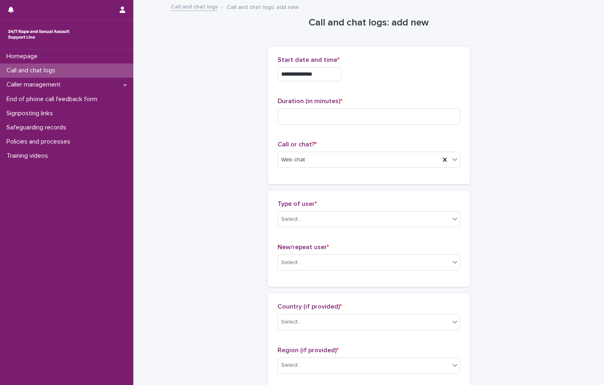
click at [328, 81] on div "**********" at bounding box center [369, 72] width 183 height 32
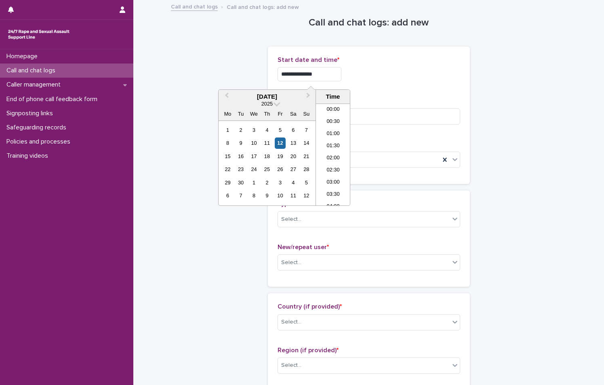
click at [332, 68] on input "**********" at bounding box center [310, 74] width 64 height 14
type input "**********"
click at [370, 88] on div "**********" at bounding box center [369, 115] width 183 height 118
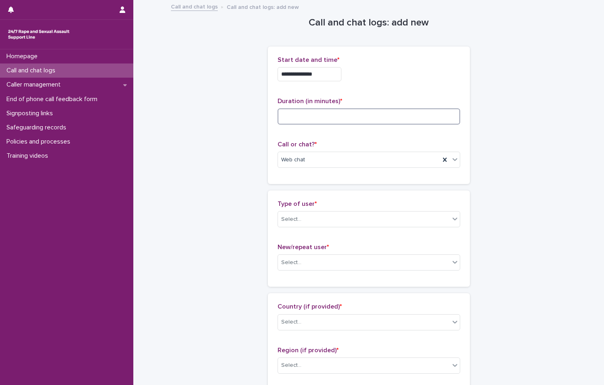
click at [374, 117] on input at bounding box center [369, 116] width 183 height 16
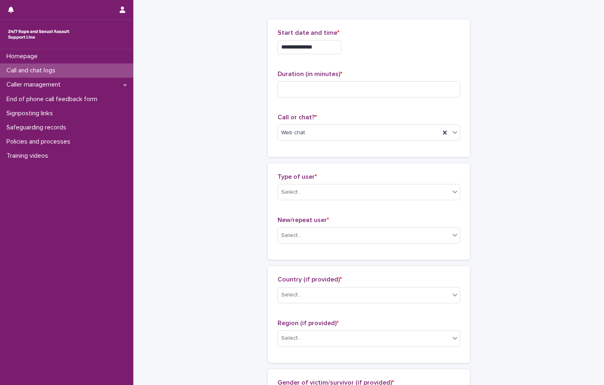
scroll to position [40, 0]
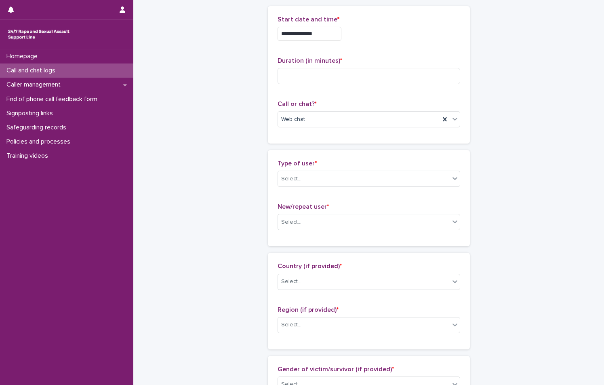
click at [320, 201] on div "Type of user * Select... New/repeat user * Select..." at bounding box center [369, 198] width 183 height 77
click at [326, 183] on div "Select..." at bounding box center [364, 178] width 172 height 13
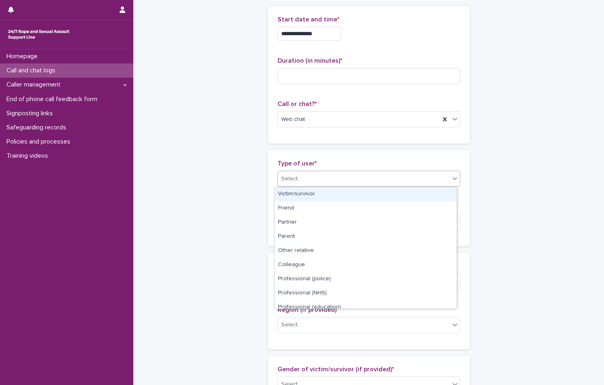
click at [323, 197] on div "Victim/survivor" at bounding box center [366, 194] width 182 height 14
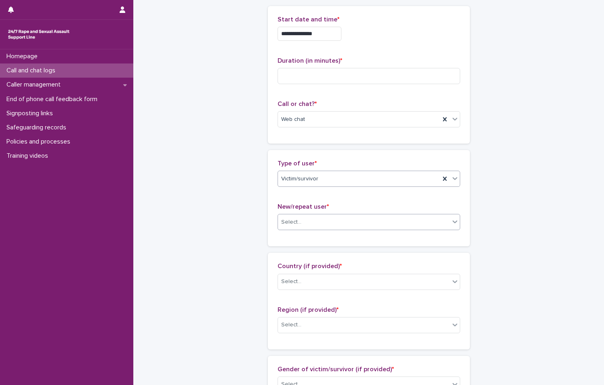
click at [322, 220] on div "Select..." at bounding box center [364, 221] width 172 height 13
click at [304, 250] on div "New user" at bounding box center [366, 252] width 182 height 14
click at [349, 283] on div "Select..." at bounding box center [364, 281] width 172 height 13
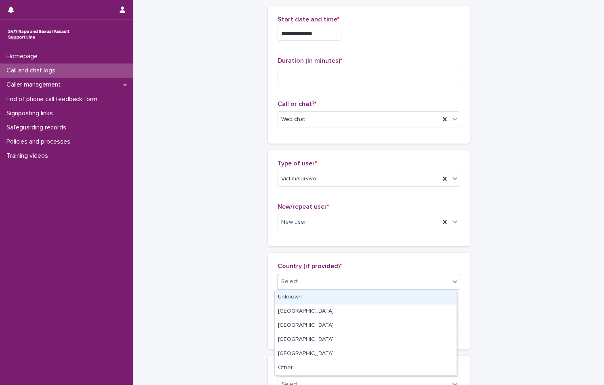
click at [332, 294] on div "Unknown" at bounding box center [366, 297] width 182 height 14
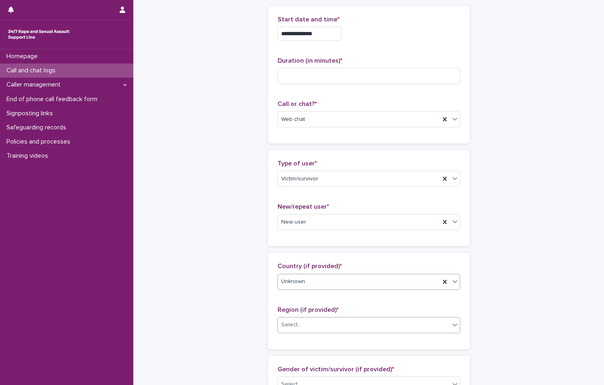
click at [330, 327] on div "Select..." at bounding box center [364, 324] width 172 height 13
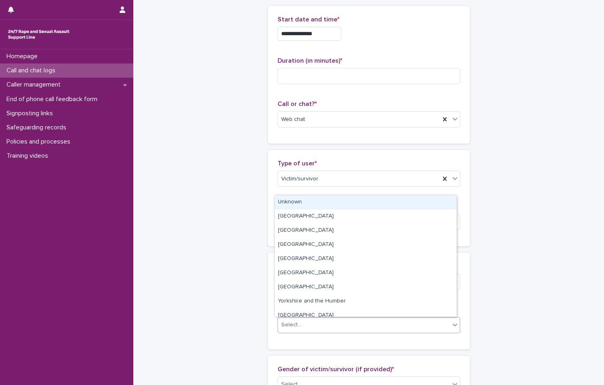
click at [335, 206] on div "Unknown" at bounding box center [366, 202] width 182 height 14
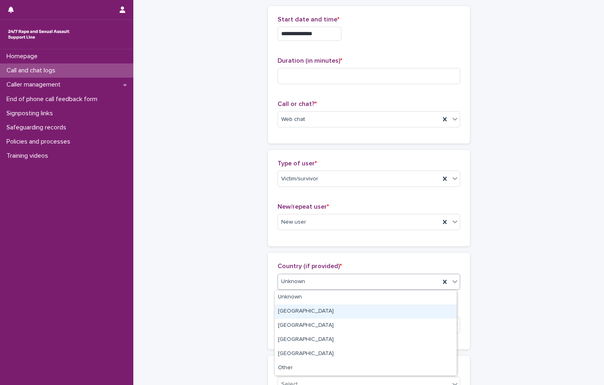
click at [303, 314] on div "England" at bounding box center [366, 311] width 182 height 14
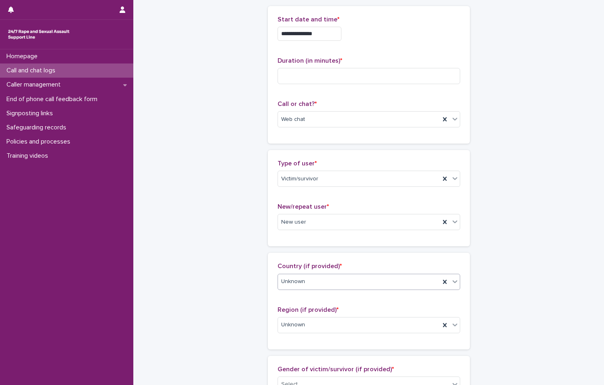
click at [305, 315] on div "Region (if provided) * Unknown" at bounding box center [369, 323] width 183 height 34
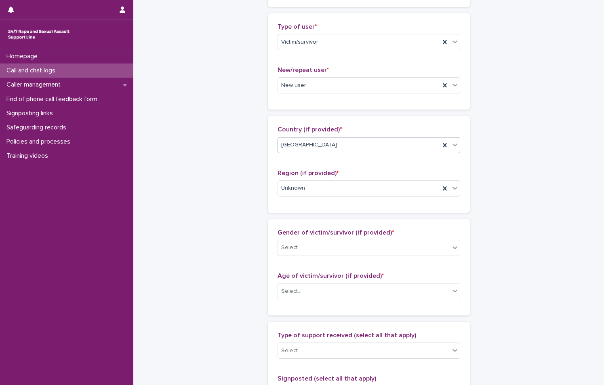
scroll to position [202, 0]
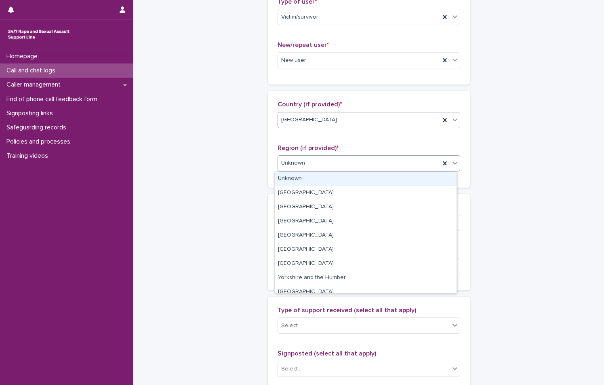
click at [355, 168] on div "Unknown" at bounding box center [359, 162] width 162 height 13
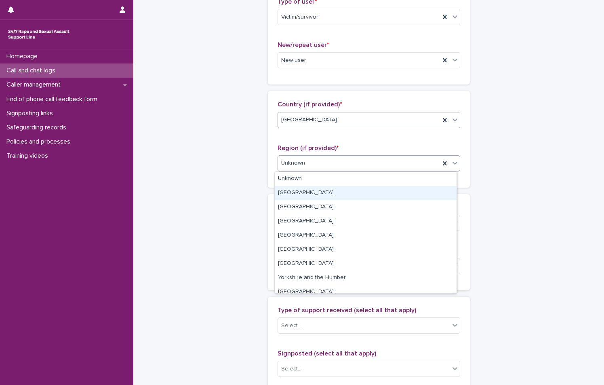
scroll to position [34, 0]
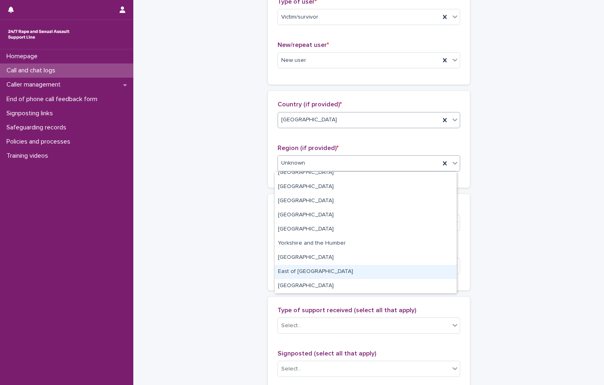
click at [367, 268] on div "East of England" at bounding box center [366, 272] width 182 height 14
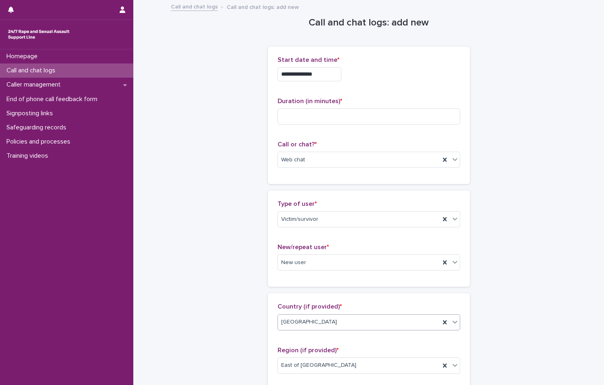
scroll to position [40, 0]
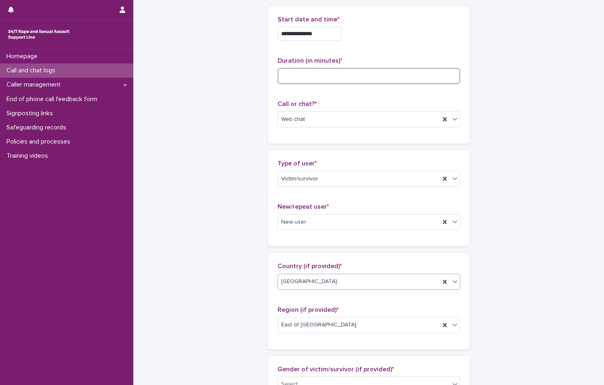
click at [342, 75] on input at bounding box center [369, 76] width 183 height 16
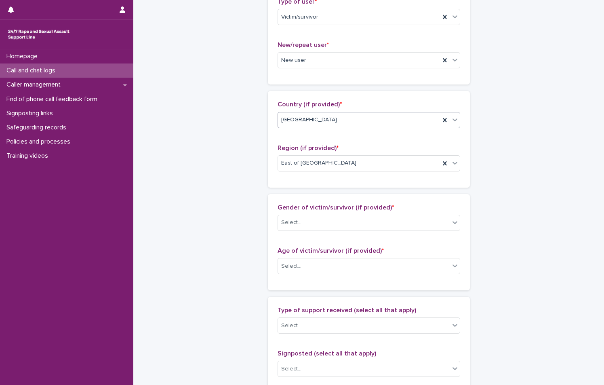
type input "**"
click at [342, 102] on p "Country (if provided) *" at bounding box center [369, 105] width 183 height 8
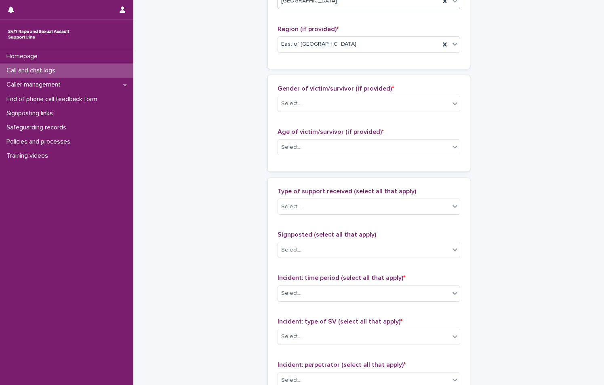
scroll to position [323, 0]
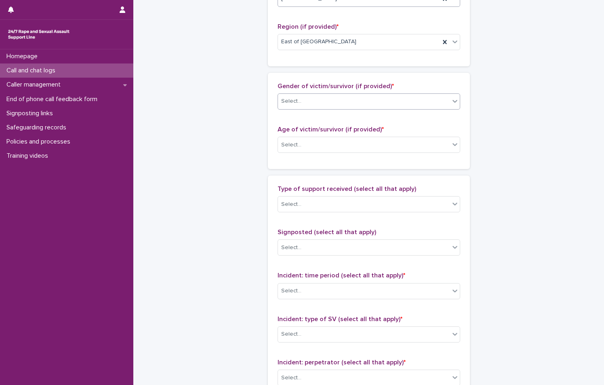
click at [340, 99] on div "Select..." at bounding box center [364, 101] width 172 height 13
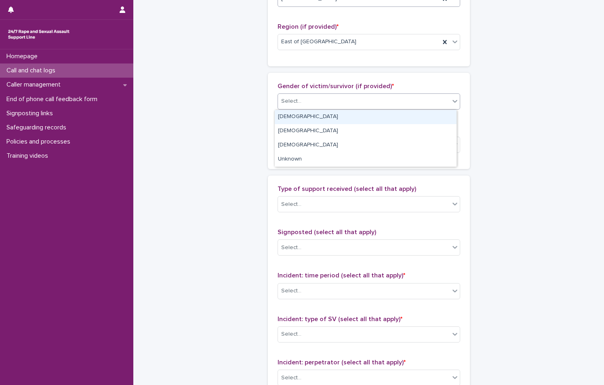
click at [342, 123] on div "Female" at bounding box center [366, 117] width 182 height 14
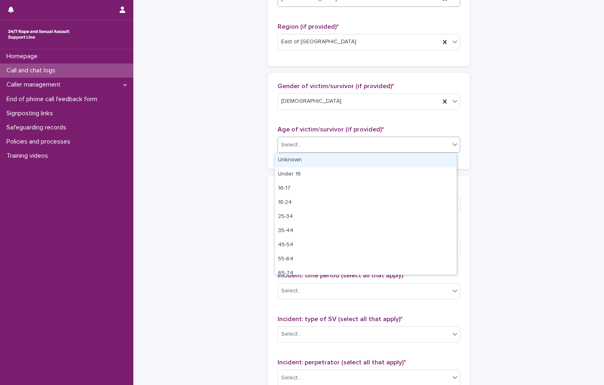
click at [346, 144] on div "Select..." at bounding box center [364, 144] width 172 height 13
click at [346, 160] on div "Unknown" at bounding box center [366, 160] width 182 height 14
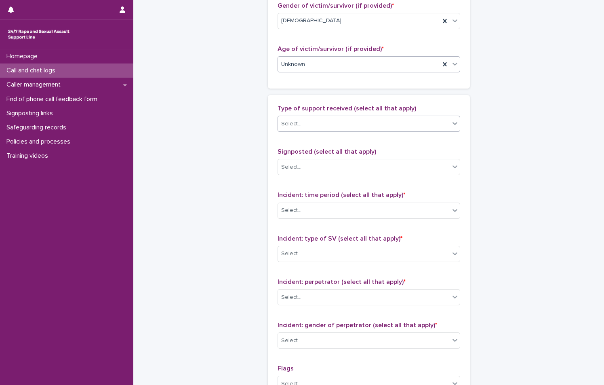
scroll to position [404, 0]
click at [336, 122] on div "Select..." at bounding box center [364, 123] width 172 height 13
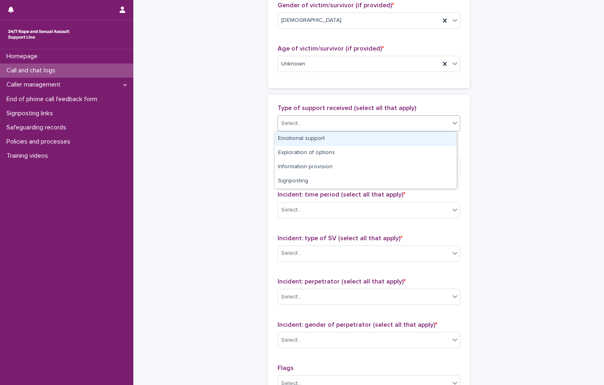
click at [345, 141] on div "Emotional support" at bounding box center [366, 139] width 182 height 14
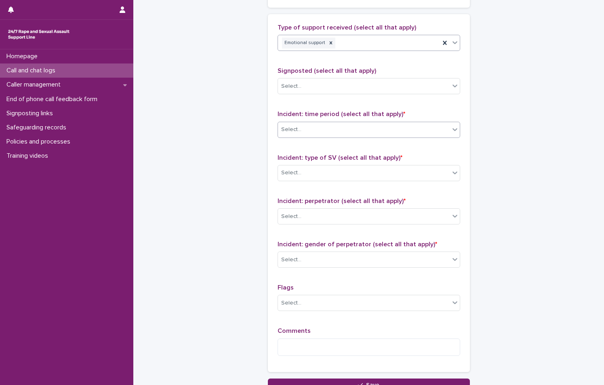
scroll to position [485, 0]
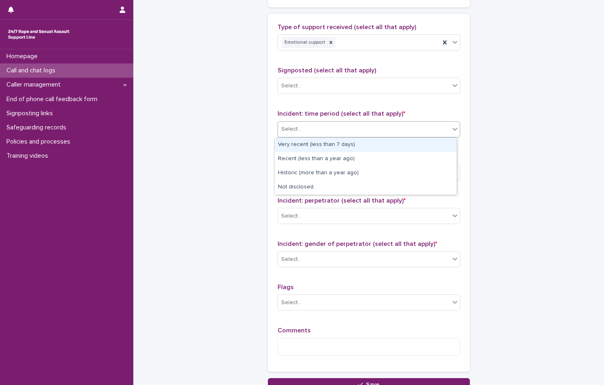
click at [346, 131] on div "Select..." at bounding box center [364, 128] width 172 height 13
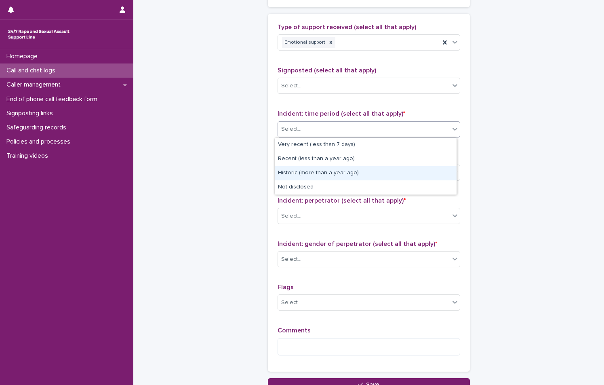
click at [349, 166] on div "Historic (more than a year ago)" at bounding box center [366, 173] width 182 height 14
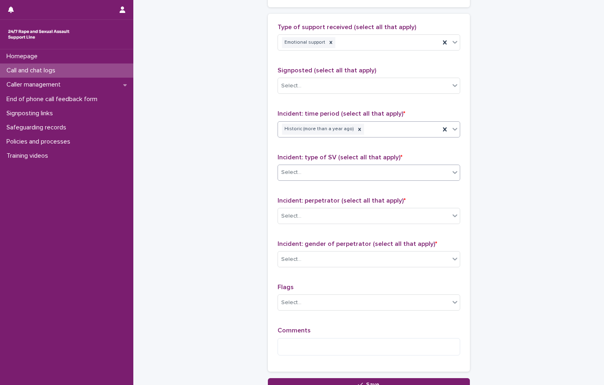
click at [349, 172] on div "Select..." at bounding box center [364, 172] width 172 height 13
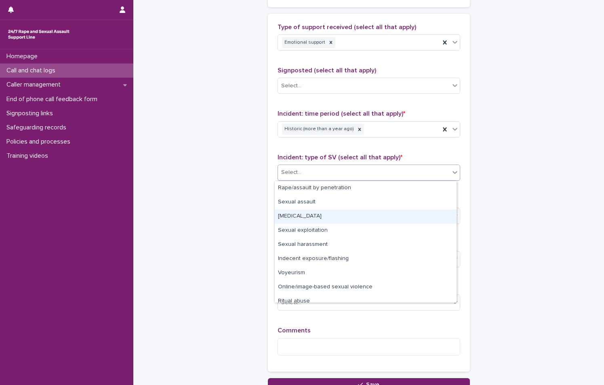
click at [375, 221] on div "Child sexual abuse" at bounding box center [366, 216] width 182 height 14
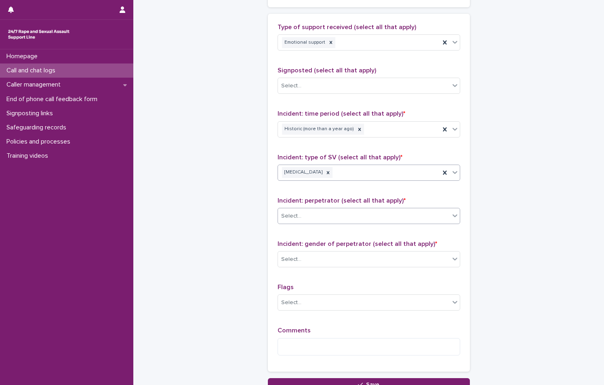
click at [315, 217] on div "Select..." at bounding box center [364, 215] width 172 height 13
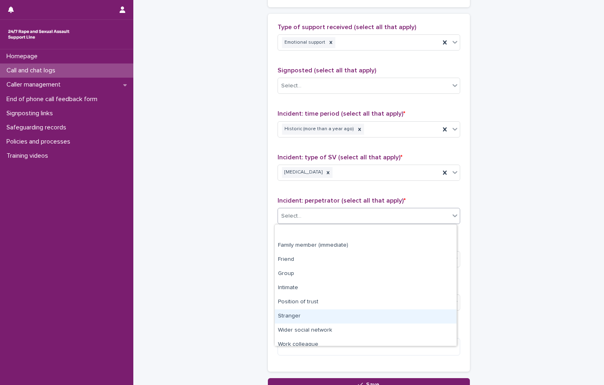
scroll to position [34, 0]
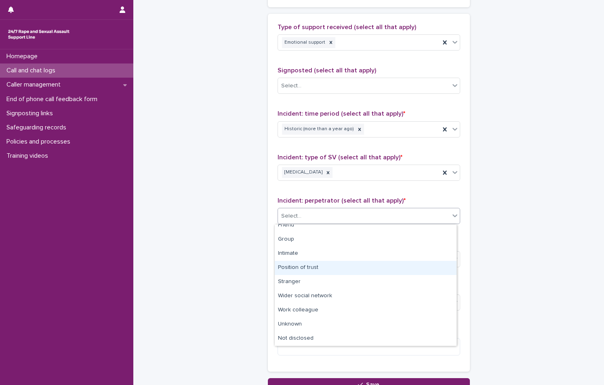
click at [315, 268] on div "Position of trust" at bounding box center [366, 268] width 182 height 14
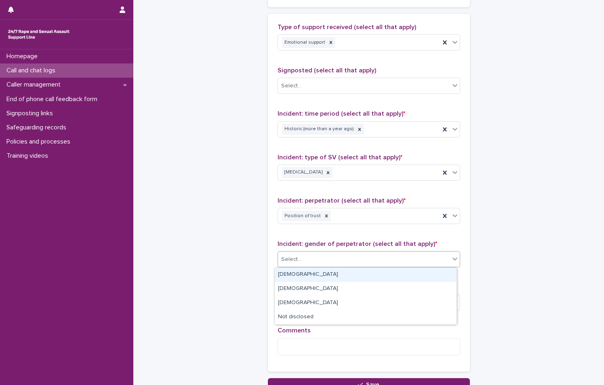
click at [325, 264] on div "Select..." at bounding box center [364, 259] width 172 height 13
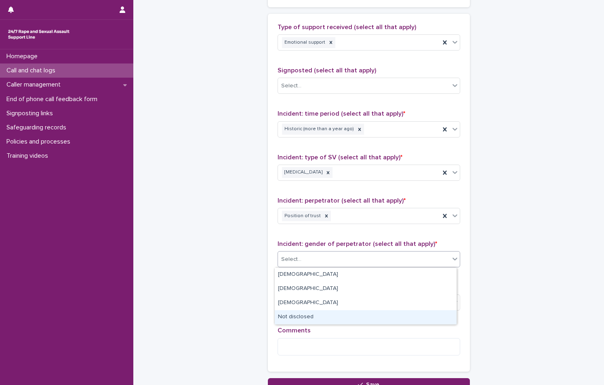
click at [329, 314] on div "Not disclosed" at bounding box center [366, 317] width 182 height 14
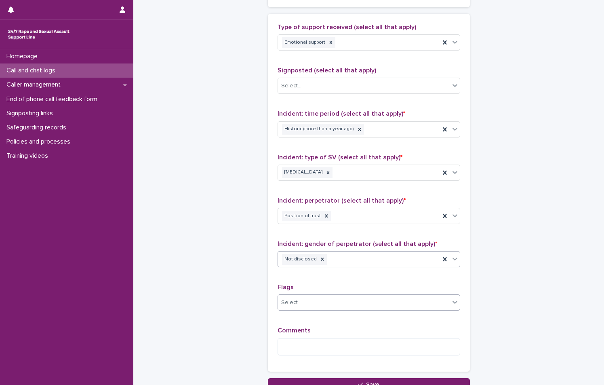
click at [330, 303] on div "Select..." at bounding box center [364, 302] width 172 height 13
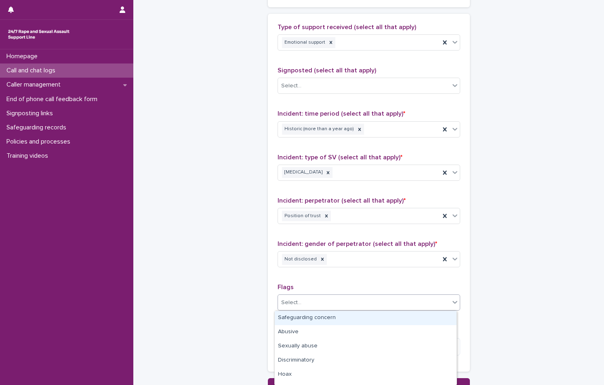
click at [330, 303] on div "Select..." at bounding box center [364, 302] width 172 height 13
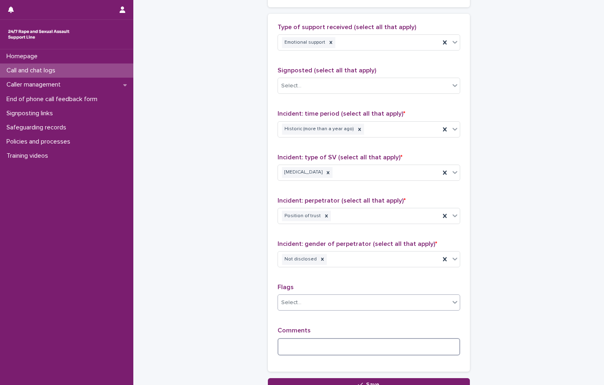
click at [331, 343] on textarea at bounding box center [369, 346] width 183 height 17
click at [324, 218] on icon at bounding box center [327, 216] width 6 height 6
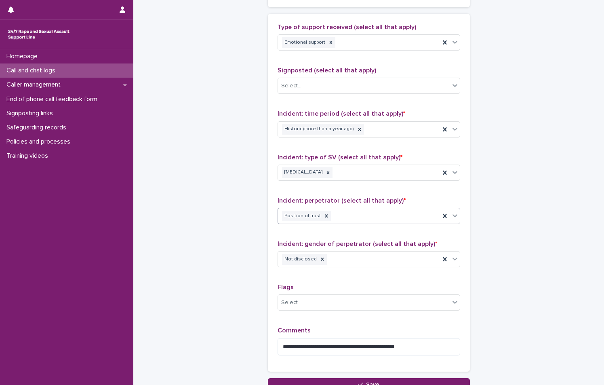
click at [329, 218] on div "Position of trust" at bounding box center [359, 216] width 162 height 14
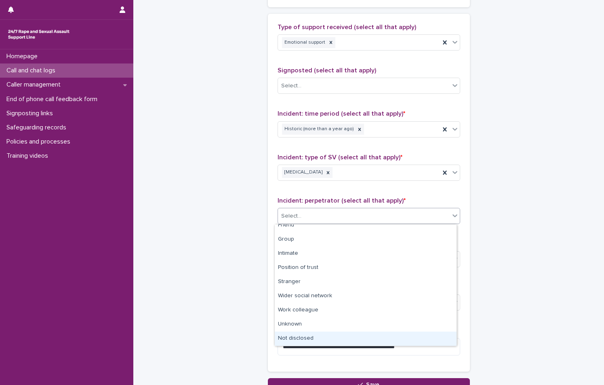
click at [355, 337] on div "Not disclosed" at bounding box center [366, 338] width 182 height 14
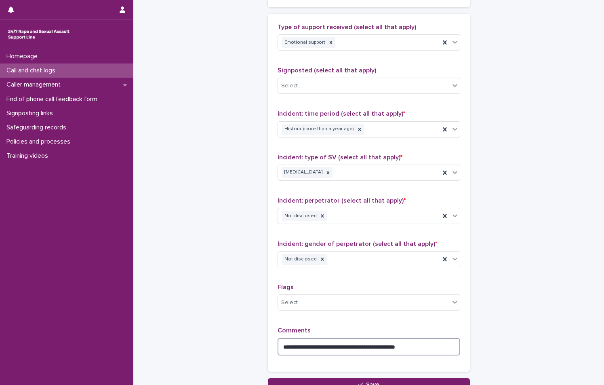
click at [434, 344] on textarea "**********" at bounding box center [369, 346] width 183 height 17
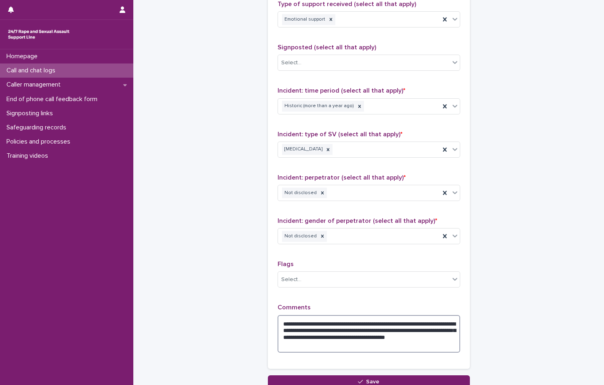
scroll to position [574, 0]
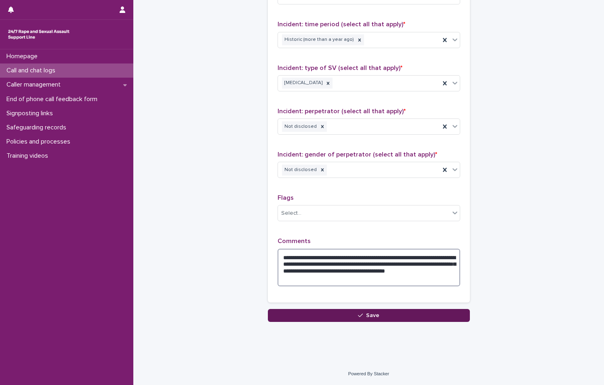
type textarea "**********"
click at [369, 316] on span "Save" at bounding box center [372, 315] width 13 height 6
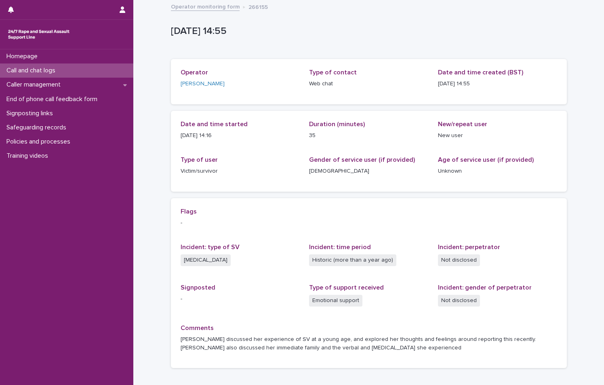
click at [220, 11] on div "Operator monitoring form 266155" at bounding box center [369, 7] width 404 height 11
click at [215, 7] on link "Operator monitoring form" at bounding box center [205, 6] width 69 height 9
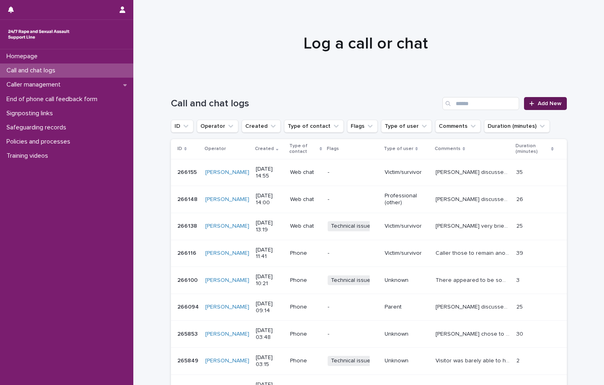
click at [538, 105] on span "Add New" at bounding box center [550, 104] width 24 height 6
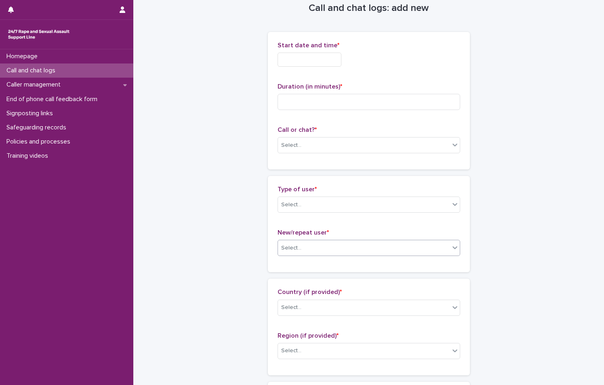
scroll to position [40, 0]
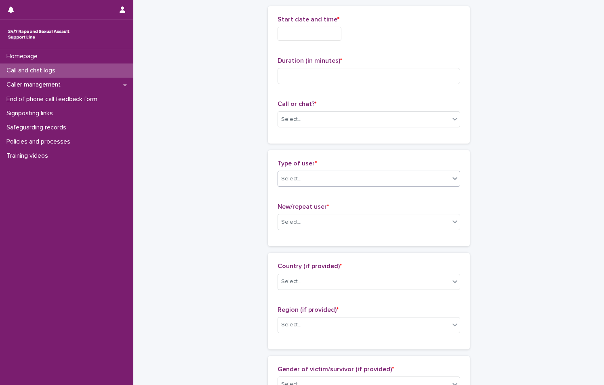
click at [366, 185] on div "Select..." at bounding box center [364, 178] width 172 height 13
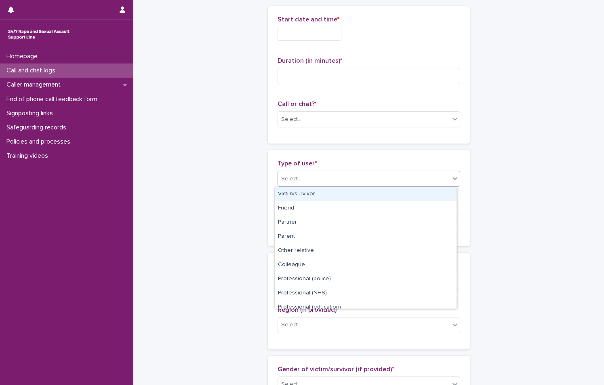
click at [391, 128] on div "Call or chat? * Select..." at bounding box center [369, 117] width 183 height 34
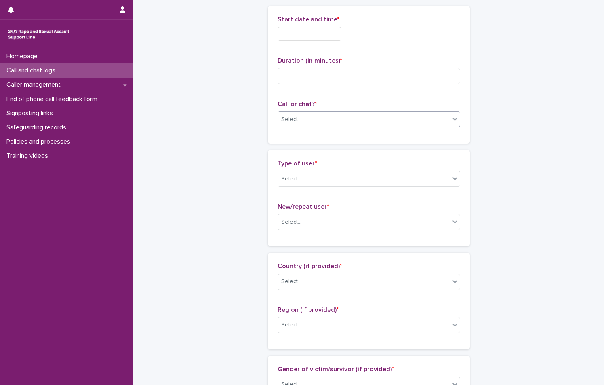
click at [392, 122] on div "Select..." at bounding box center [364, 119] width 172 height 13
click at [369, 151] on div "Web chat" at bounding box center [366, 149] width 182 height 14
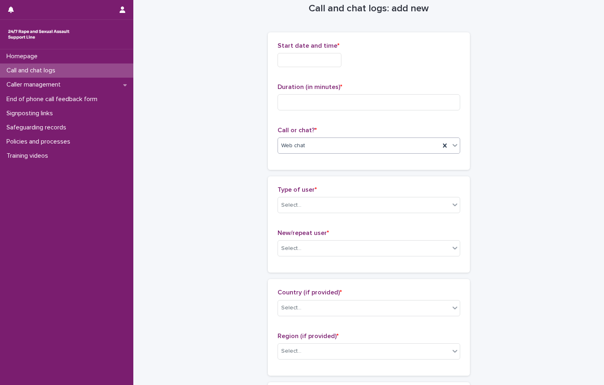
scroll to position [0, 0]
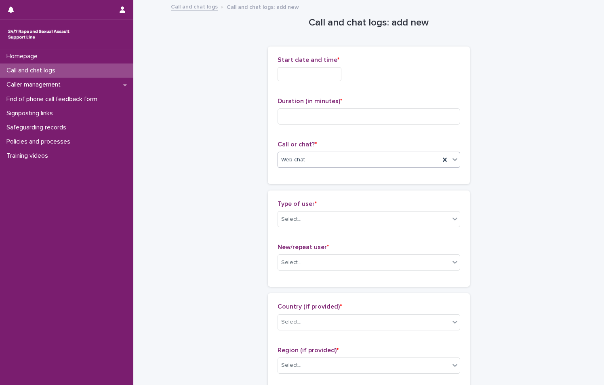
click at [332, 67] on input "text" at bounding box center [310, 74] width 64 height 14
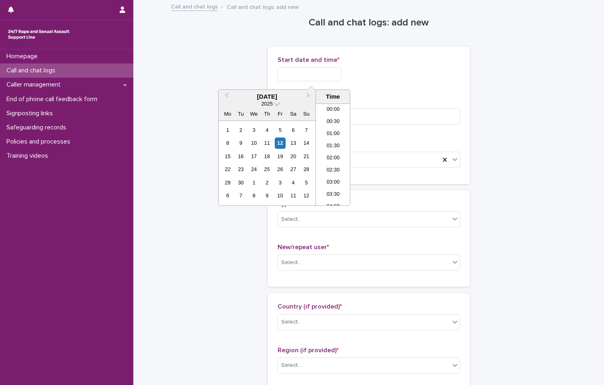
scroll to position [307, 0]
click at [340, 143] on li "14:00" at bounding box center [333, 142] width 34 height 12
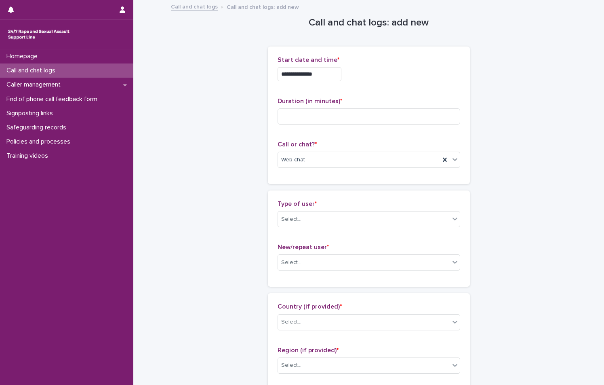
click at [340, 82] on div "**********" at bounding box center [369, 72] width 183 height 32
click at [339, 78] on input "**********" at bounding box center [310, 74] width 64 height 14
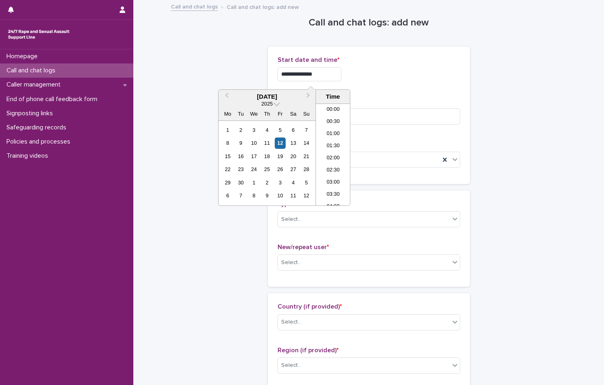
scroll to position [295, 0]
type input "**********"
click at [369, 73] on div "**********" at bounding box center [369, 74] width 183 height 14
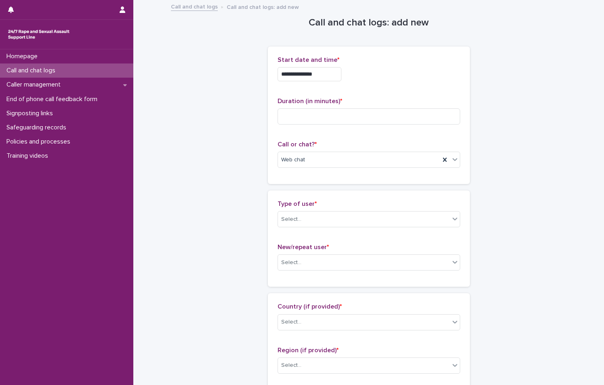
click at [325, 222] on div "Select..." at bounding box center [364, 219] width 172 height 13
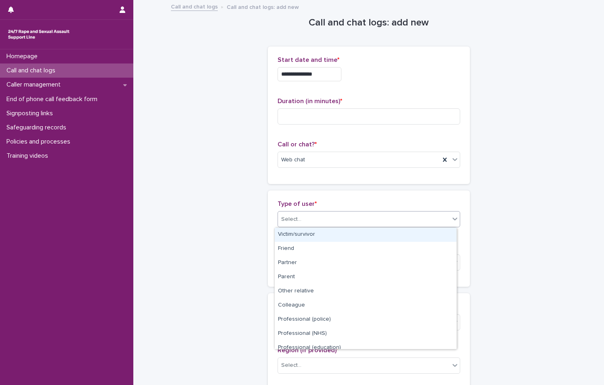
click at [325, 222] on div "Select..." at bounding box center [364, 219] width 172 height 13
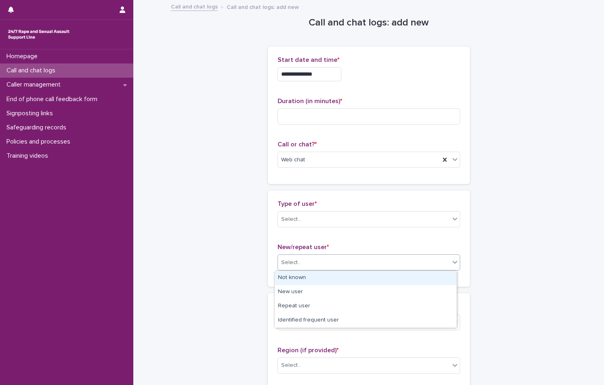
click at [322, 258] on div "Select..." at bounding box center [364, 262] width 172 height 13
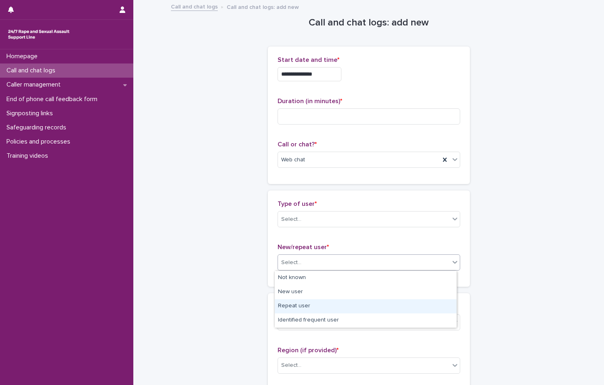
drag, startPoint x: 319, startPoint y: 282, endPoint x: 324, endPoint y: 274, distance: 9.2
click at [328, 306] on div "Repeat user" at bounding box center [366, 306] width 182 height 14
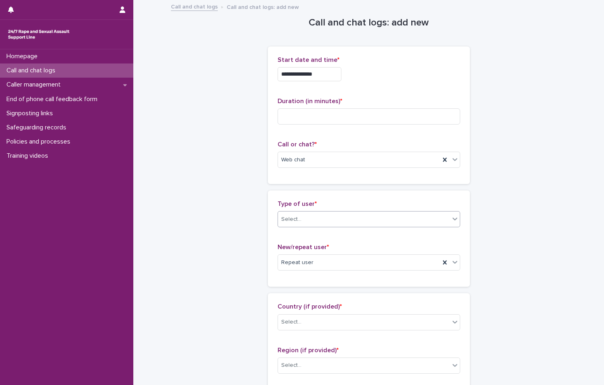
click at [376, 227] on body "**********" at bounding box center [302, 192] width 604 height 385
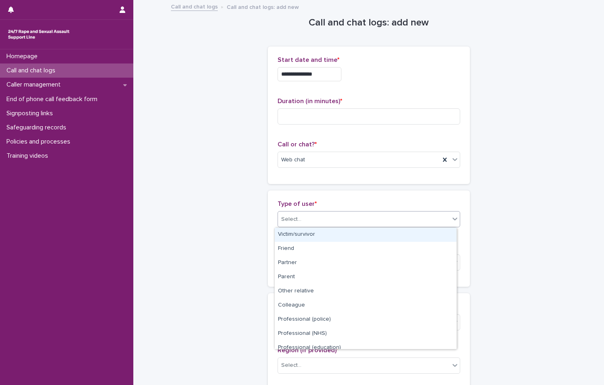
click at [373, 235] on div "Victim/survivor" at bounding box center [366, 235] width 182 height 14
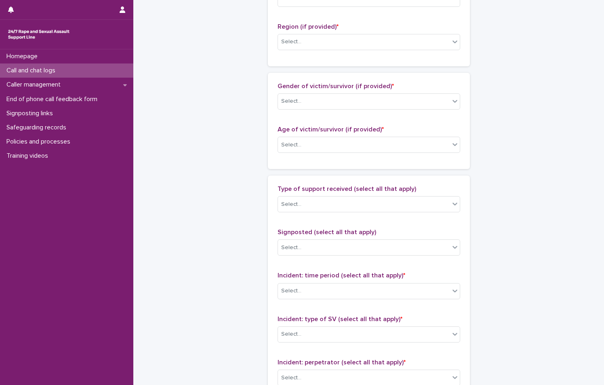
scroll to position [554, 0]
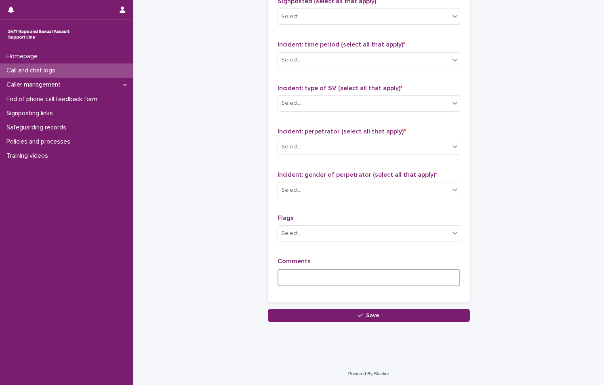
click at [357, 273] on textarea at bounding box center [369, 277] width 183 height 17
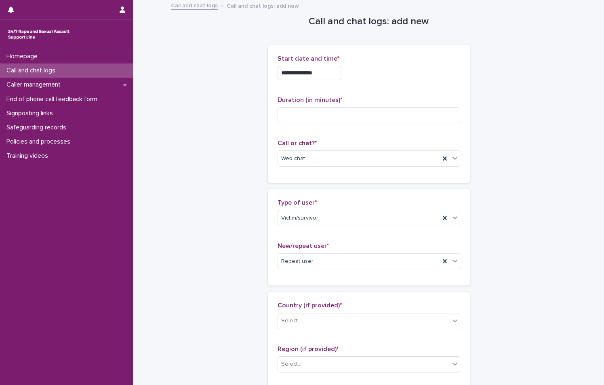
scroll to position [0, 0]
type textarea "******"
click at [324, 325] on div "Select..." at bounding box center [364, 321] width 172 height 13
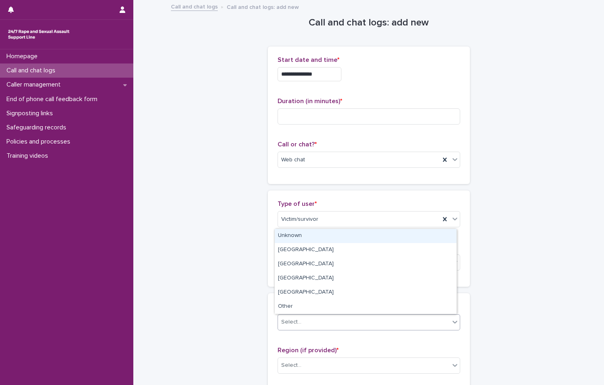
click at [321, 234] on div "Unknown" at bounding box center [366, 236] width 182 height 14
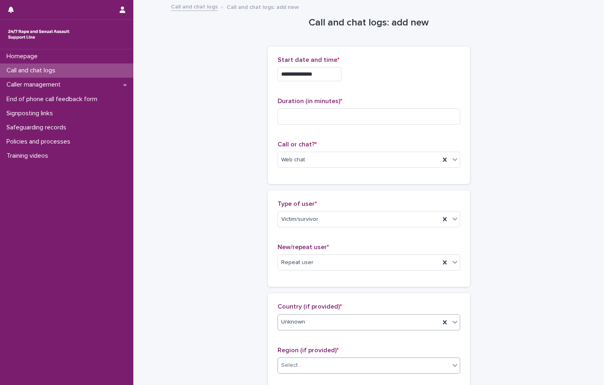
click at [304, 369] on div "Select..." at bounding box center [364, 365] width 172 height 13
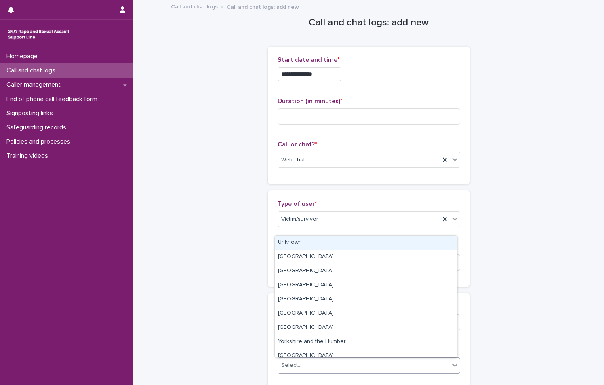
click at [323, 240] on div "Unknown" at bounding box center [366, 243] width 182 height 14
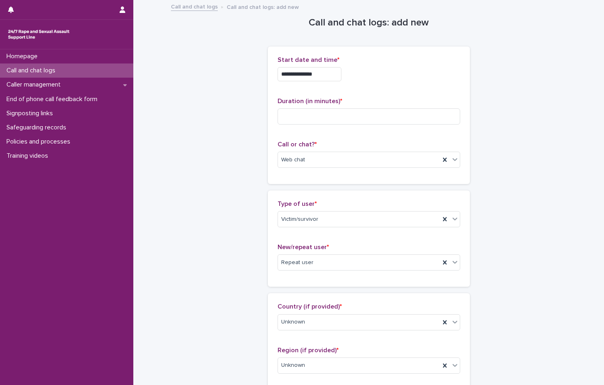
click at [358, 104] on p "Duration (in minutes) *" at bounding box center [369, 101] width 183 height 8
click at [347, 118] on input at bounding box center [369, 116] width 183 height 16
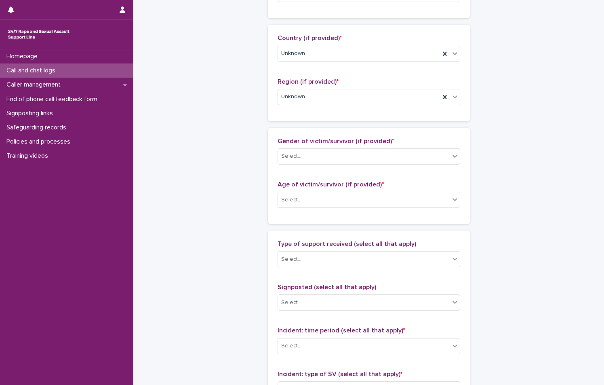
scroll to position [283, 0]
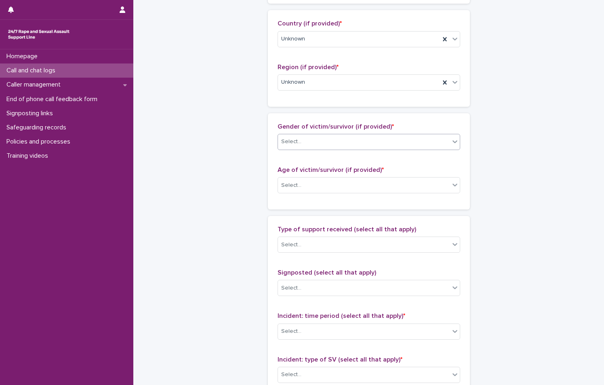
type input "**"
click at [326, 141] on div "Select..." at bounding box center [364, 141] width 172 height 13
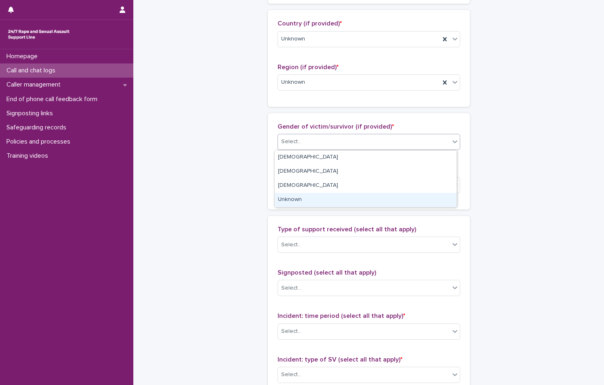
click at [310, 195] on div "Unknown" at bounding box center [366, 200] width 182 height 14
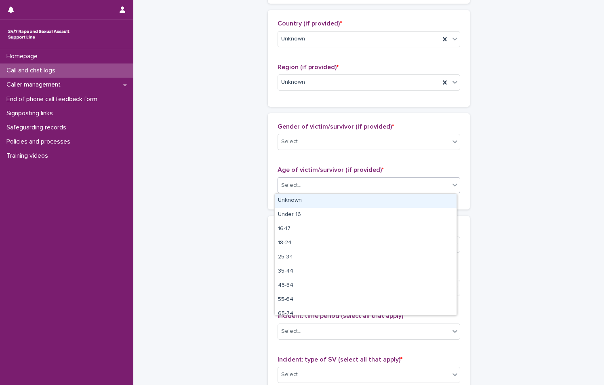
click at [313, 179] on div "Select..." at bounding box center [364, 185] width 172 height 13
click at [298, 203] on div "Unknown" at bounding box center [366, 201] width 182 height 14
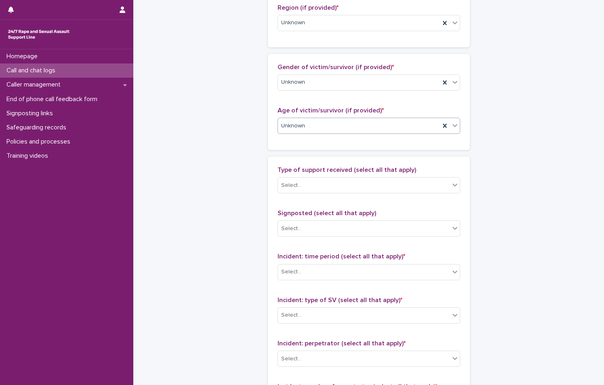
scroll to position [364, 0]
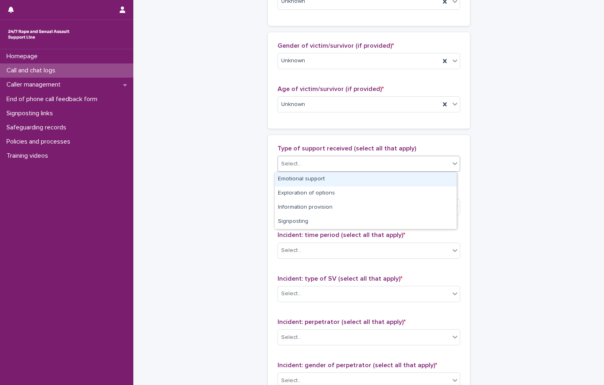
click at [302, 167] on div "Select..." at bounding box center [364, 163] width 172 height 13
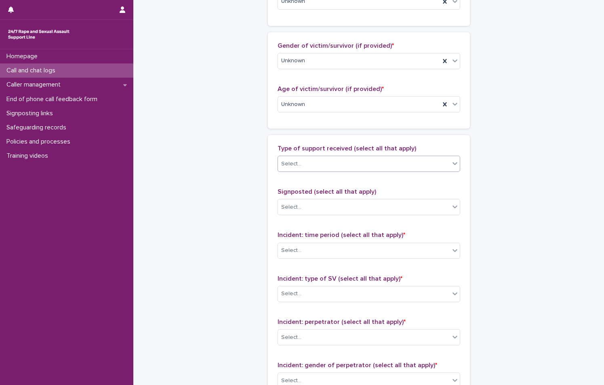
click at [302, 167] on div "Select..." at bounding box center [364, 163] width 172 height 13
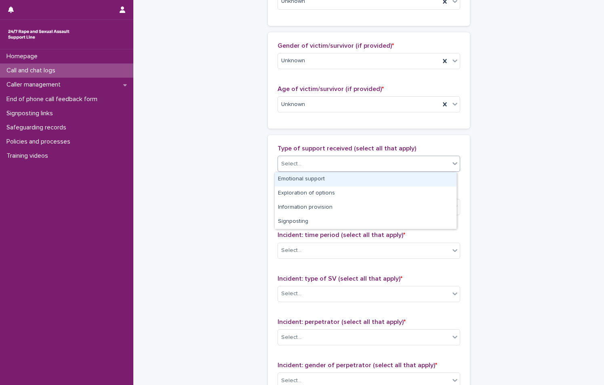
click at [301, 173] on div "Emotional support" at bounding box center [366, 179] width 182 height 14
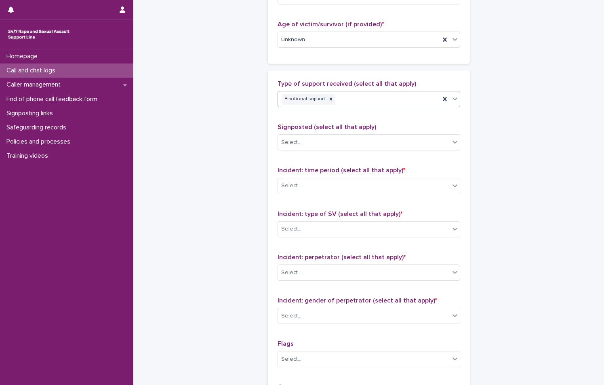
scroll to position [445, 0]
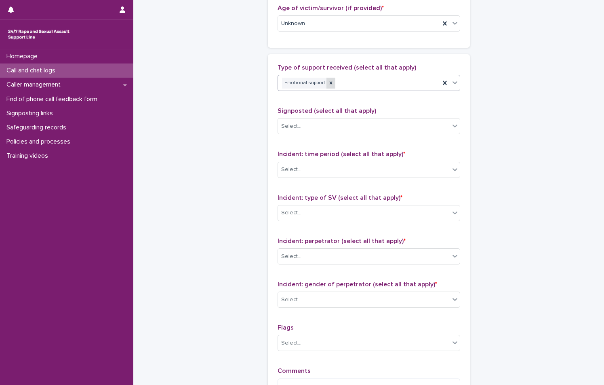
click at [327, 87] on div at bounding box center [331, 83] width 9 height 11
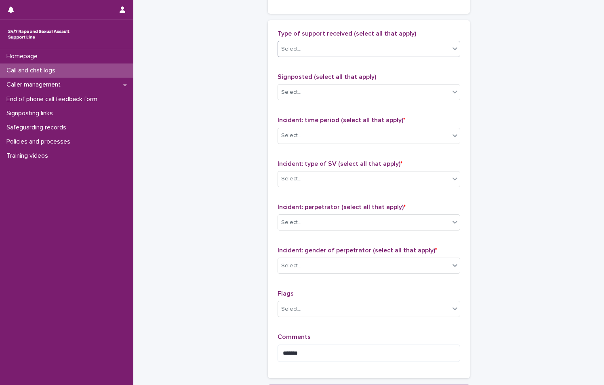
scroll to position [526, 0]
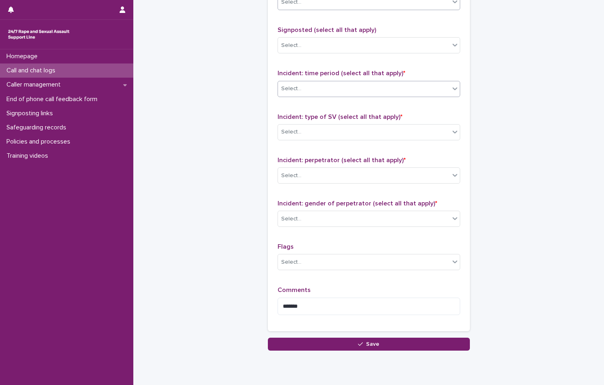
click at [320, 90] on div "Select..." at bounding box center [364, 88] width 172 height 13
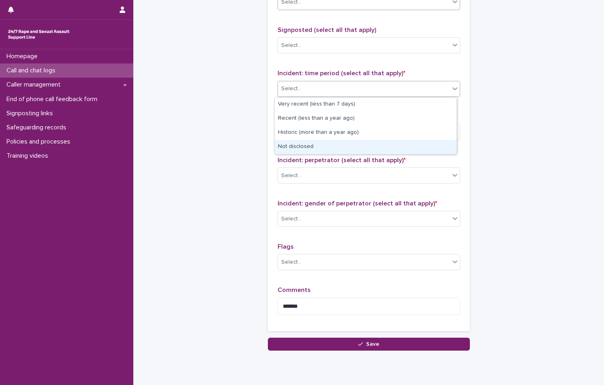
click at [315, 141] on div "Not disclosed" at bounding box center [366, 147] width 182 height 14
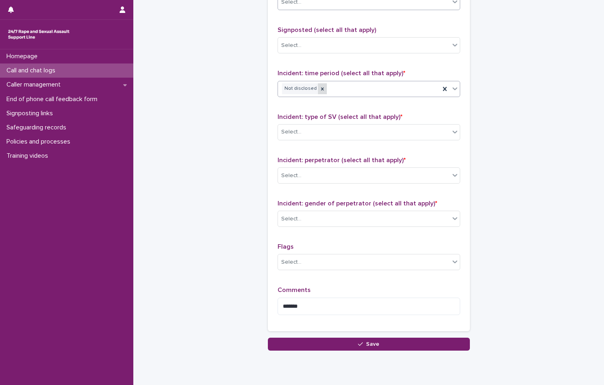
click at [318, 94] on div at bounding box center [322, 88] width 9 height 11
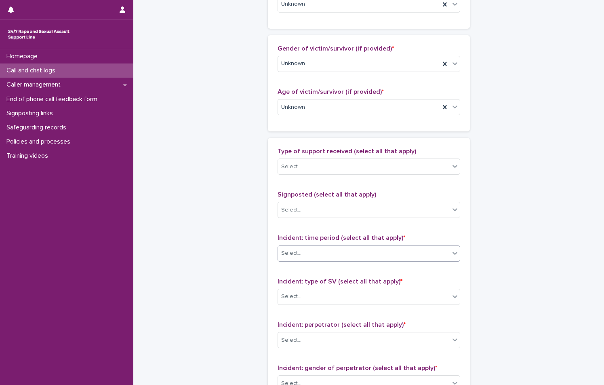
scroll to position [364, 0]
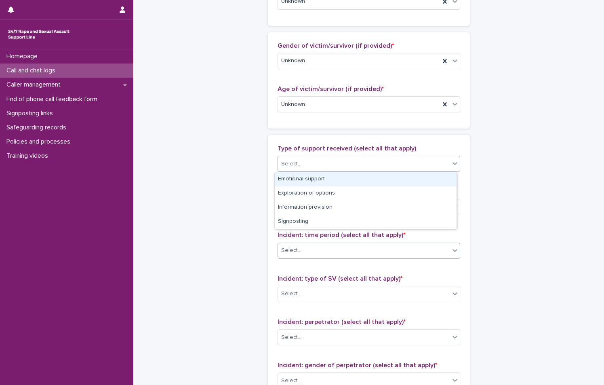
click at [379, 156] on div "Select..." at bounding box center [369, 164] width 183 height 16
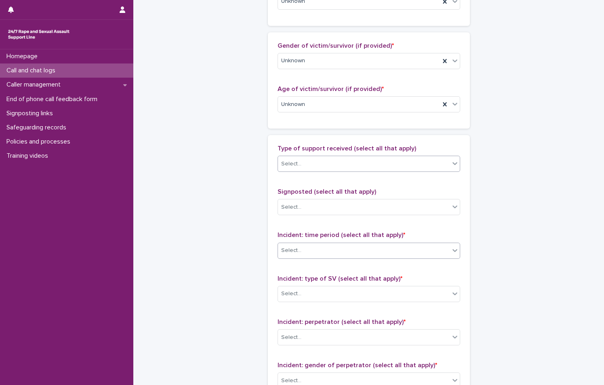
click at [379, 156] on div "Select..." at bounding box center [369, 164] width 183 height 16
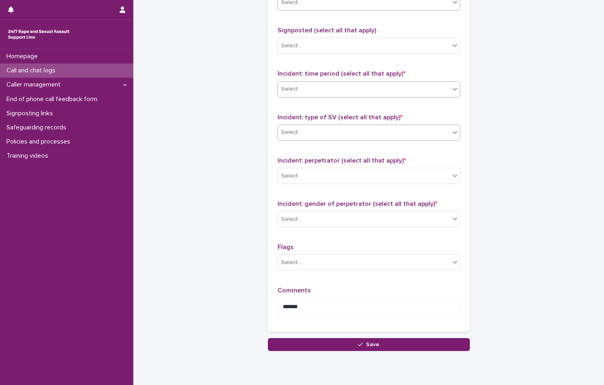
scroll to position [526, 0]
click at [356, 132] on div "Select..." at bounding box center [364, 131] width 172 height 13
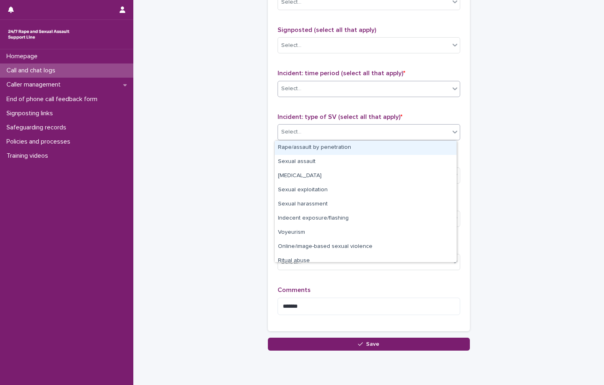
drag, startPoint x: 347, startPoint y: 154, endPoint x: 353, endPoint y: 142, distance: 13.4
click at [353, 142] on div "Rape/assault by penetration" at bounding box center [366, 148] width 182 height 14
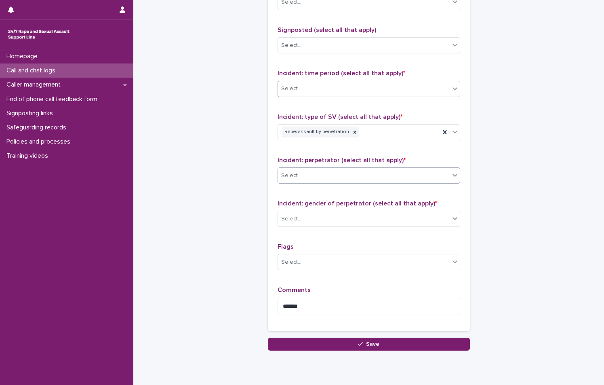
click at [336, 177] on div "Select..." at bounding box center [364, 175] width 172 height 13
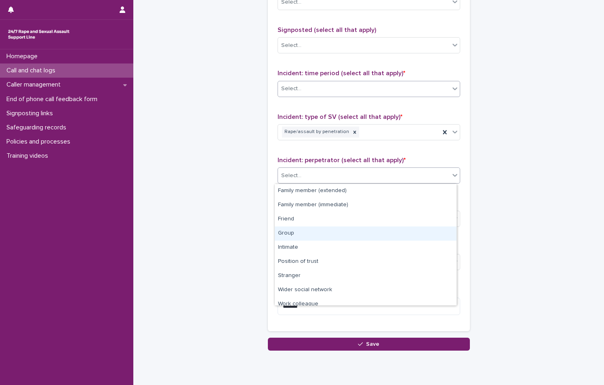
drag, startPoint x: 335, startPoint y: 195, endPoint x: 323, endPoint y: 239, distance: 44.8
click at [323, 239] on div "Group" at bounding box center [366, 233] width 182 height 14
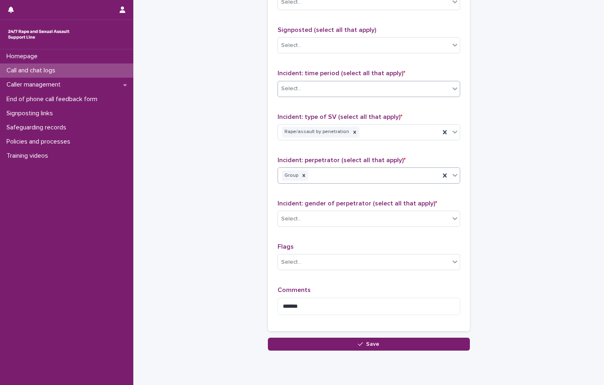
click at [343, 177] on div "Group" at bounding box center [359, 176] width 162 height 14
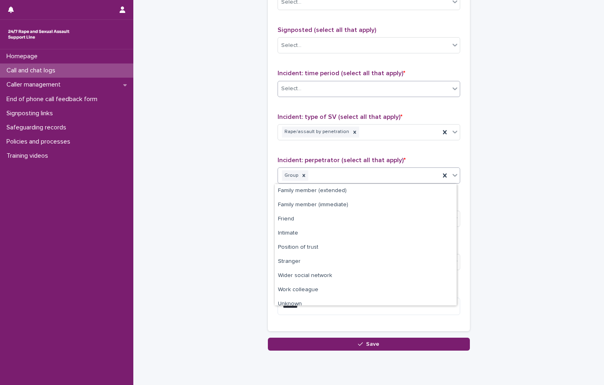
scroll to position [20, 0]
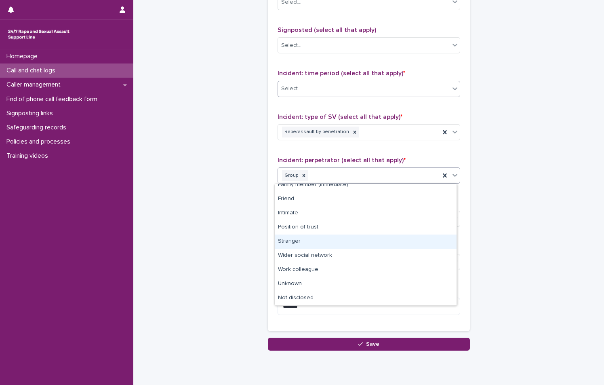
click at [332, 243] on div "Stranger" at bounding box center [366, 241] width 182 height 14
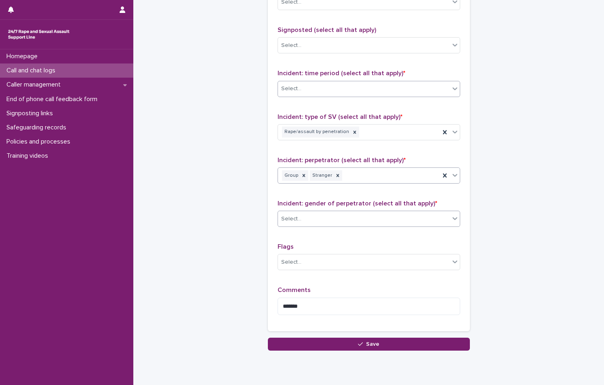
click at [390, 223] on div "Select..." at bounding box center [364, 218] width 172 height 13
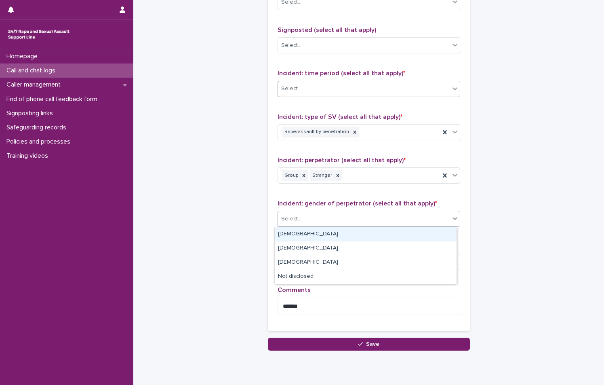
click at [364, 232] on div "Male" at bounding box center [366, 234] width 182 height 14
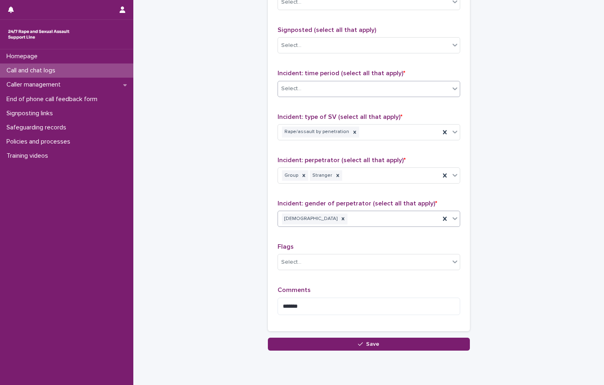
click at [387, 93] on div "Select..." at bounding box center [364, 88] width 172 height 13
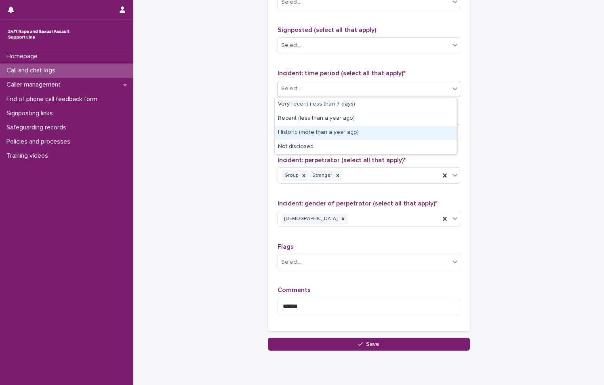
click at [383, 127] on div "Historic (more than a year ago)" at bounding box center [366, 133] width 182 height 14
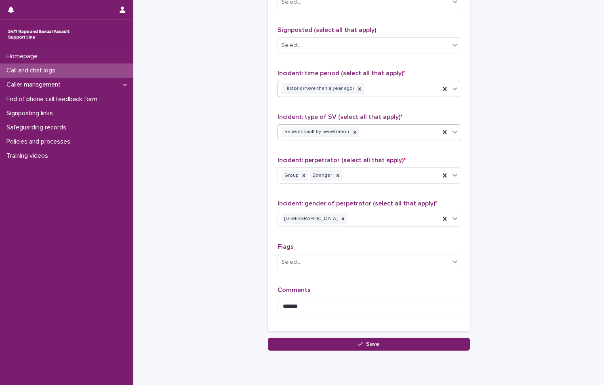
scroll to position [485, 0]
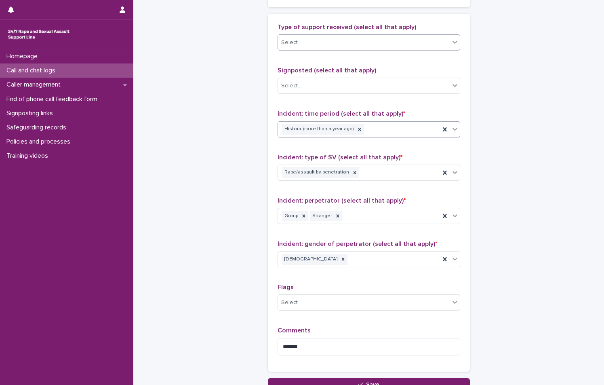
click at [372, 46] on div "Select..." at bounding box center [364, 42] width 172 height 13
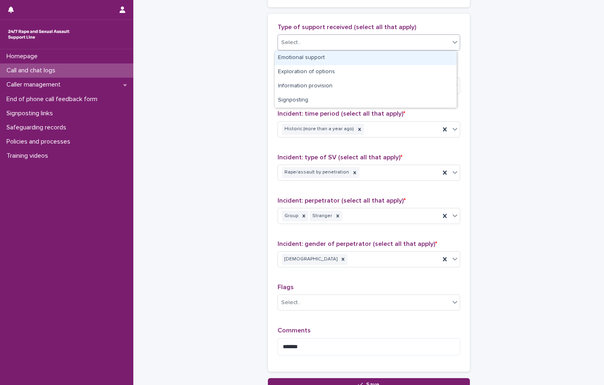
click at [381, 44] on div "Select..." at bounding box center [364, 42] width 172 height 13
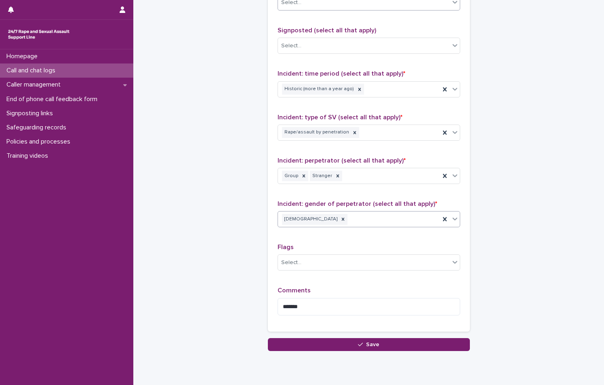
scroll to position [554, 0]
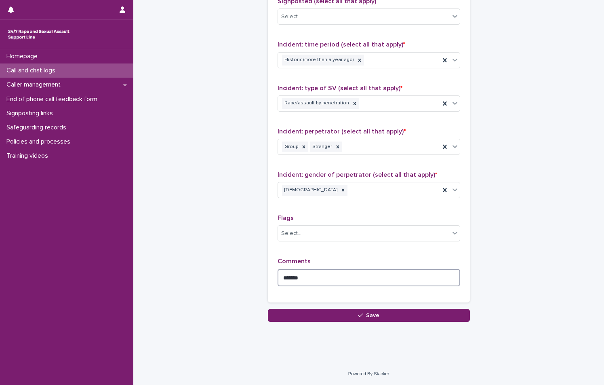
click at [381, 278] on textarea "******" at bounding box center [369, 277] width 183 height 17
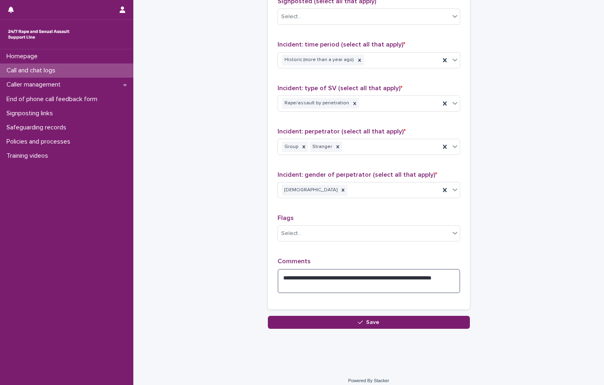
click at [368, 281] on textarea "**********" at bounding box center [369, 281] width 183 height 24
click at [304, 285] on textarea "**********" at bounding box center [369, 281] width 183 height 24
click at [301, 291] on textarea "**********" at bounding box center [369, 281] width 183 height 24
click at [302, 289] on textarea "**********" at bounding box center [369, 281] width 183 height 24
click at [303, 288] on textarea "**********" at bounding box center [369, 281] width 183 height 24
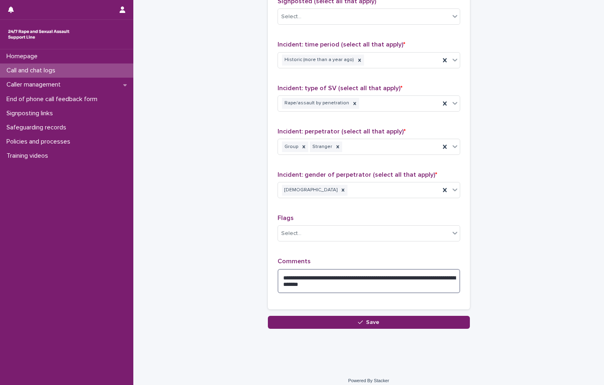
click at [330, 285] on textarea "**********" at bounding box center [369, 281] width 183 height 24
click at [301, 287] on textarea "**********" at bounding box center [369, 281] width 183 height 24
click at [367, 281] on textarea "**********" at bounding box center [369, 281] width 183 height 24
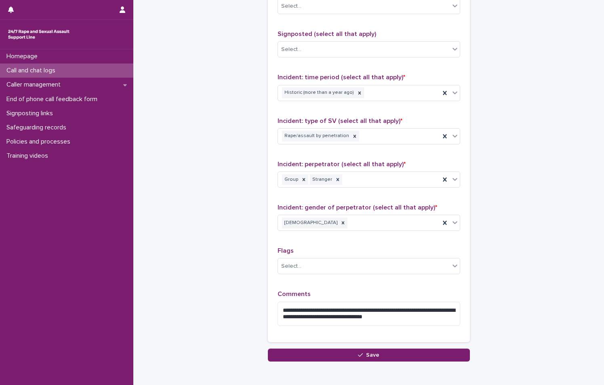
scroll to position [561, 0]
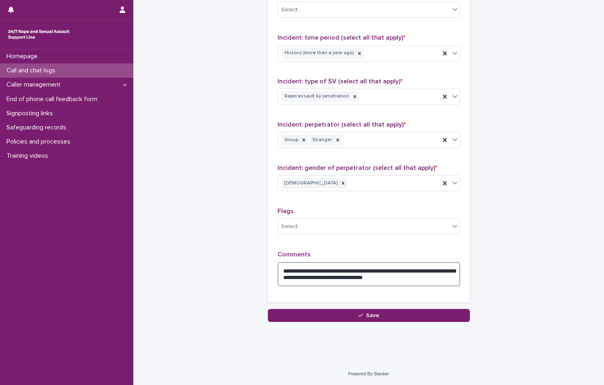
click at [448, 274] on textarea "**********" at bounding box center [369, 274] width 183 height 24
drag, startPoint x: 344, startPoint y: 271, endPoint x: 323, endPoint y: 272, distance: 21.5
click at [323, 272] on textarea "**********" at bounding box center [369, 274] width 183 height 24
click at [412, 282] on textarea "**********" at bounding box center [369, 274] width 183 height 24
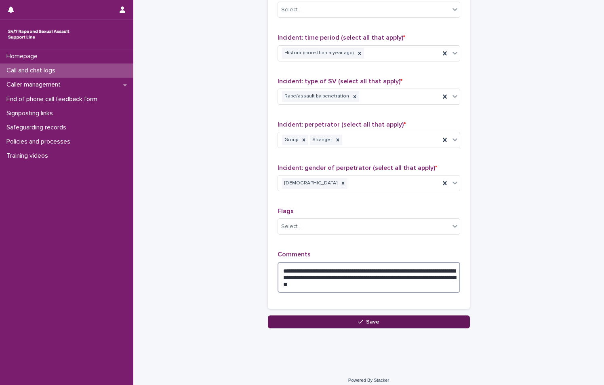
type textarea "**********"
click at [352, 326] on button "Save" at bounding box center [369, 321] width 202 height 13
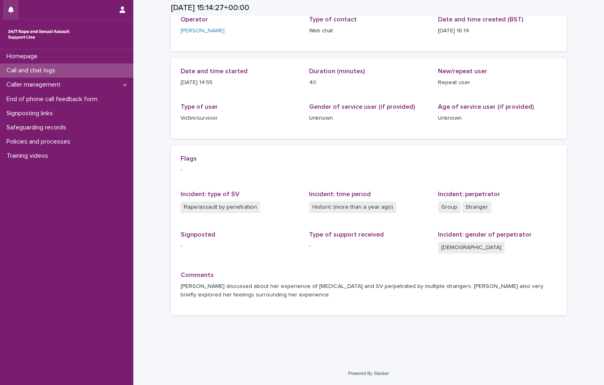
scroll to position [53, 0]
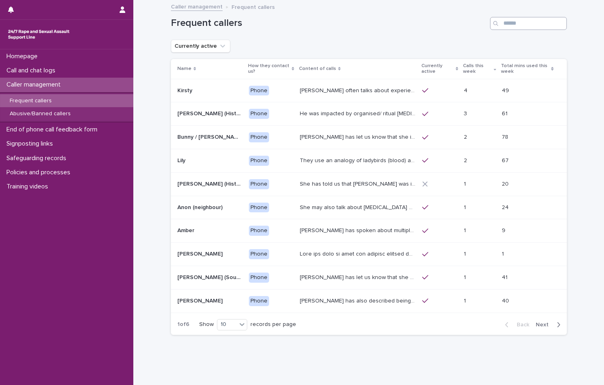
click at [526, 22] on input "Search" at bounding box center [528, 23] width 77 height 13
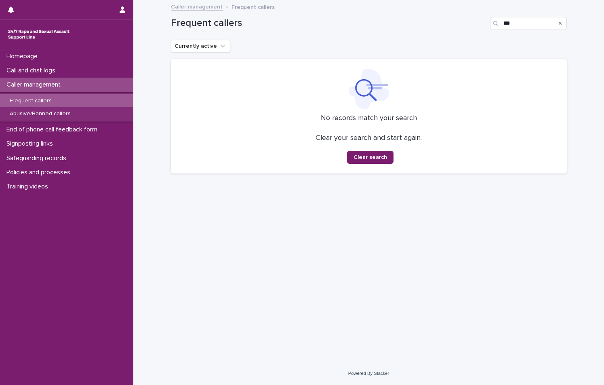
type input "***"
click at [561, 24] on icon "Search" at bounding box center [560, 23] width 3 height 5
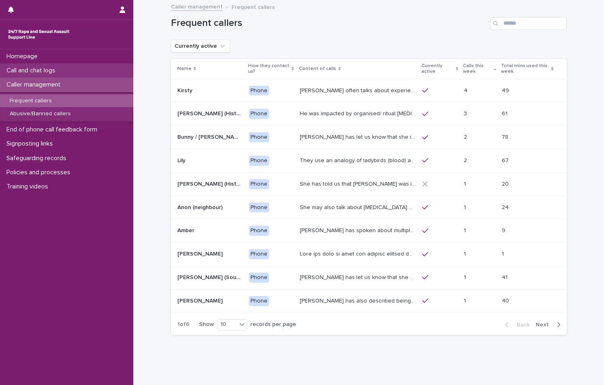
click at [87, 71] on div "Call and chat logs" at bounding box center [66, 70] width 133 height 14
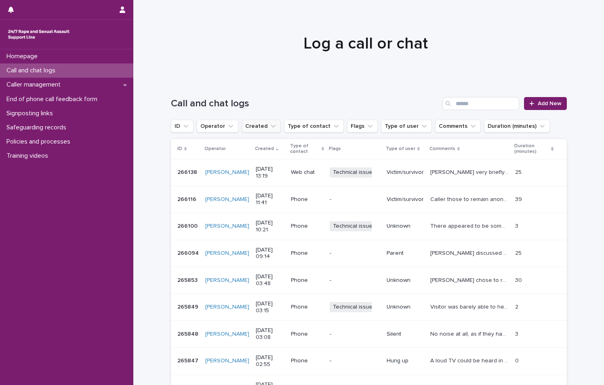
click at [257, 131] on button "Created" at bounding box center [261, 126] width 39 height 13
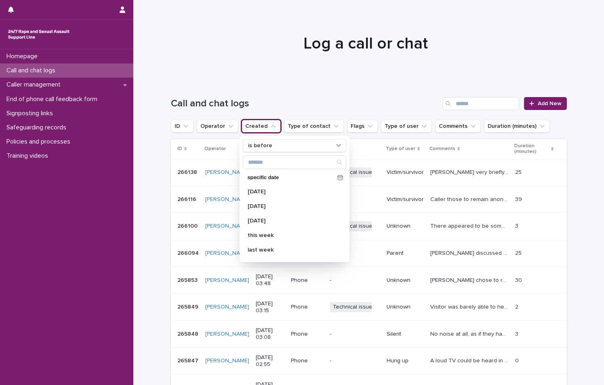
click at [255, 124] on button "Created" at bounding box center [261, 126] width 39 height 13
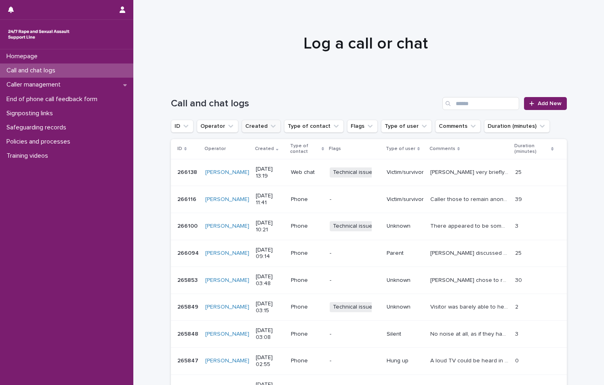
click at [258, 129] on button "Created" at bounding box center [261, 126] width 39 height 13
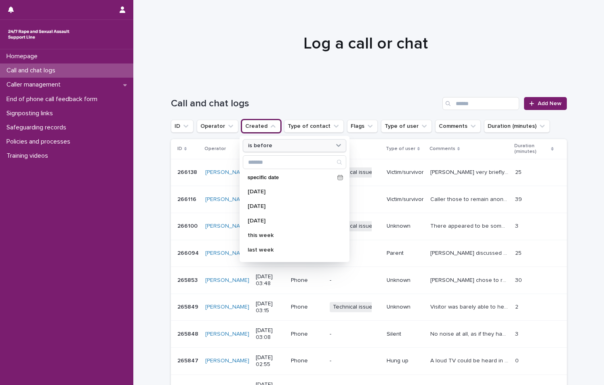
click at [260, 151] on div "is before" at bounding box center [294, 145] width 103 height 13
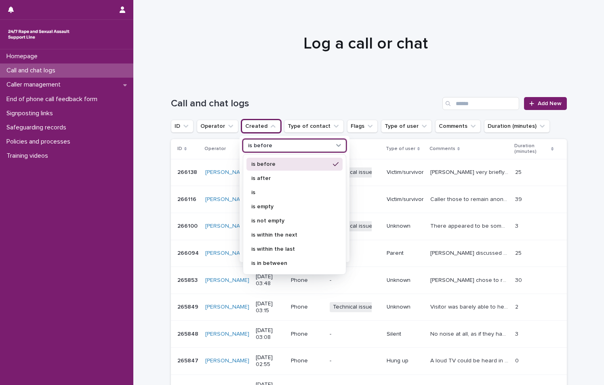
click at [254, 123] on button "Created" at bounding box center [261, 126] width 39 height 13
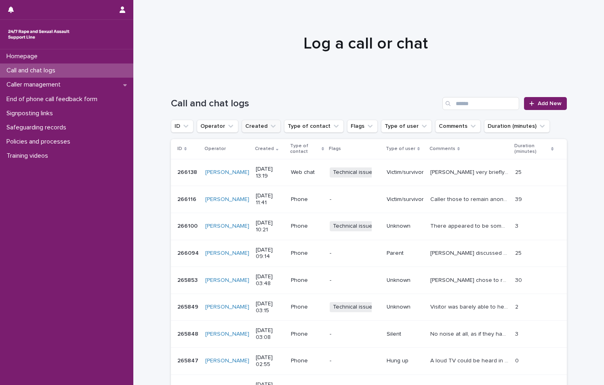
click at [247, 127] on button "Created" at bounding box center [261, 126] width 39 height 13
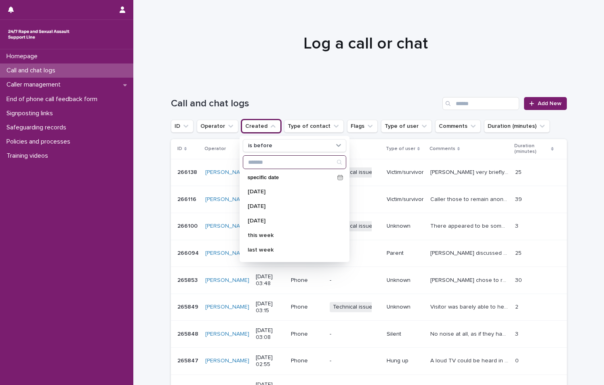
click at [251, 159] on input "Search" at bounding box center [294, 162] width 103 height 13
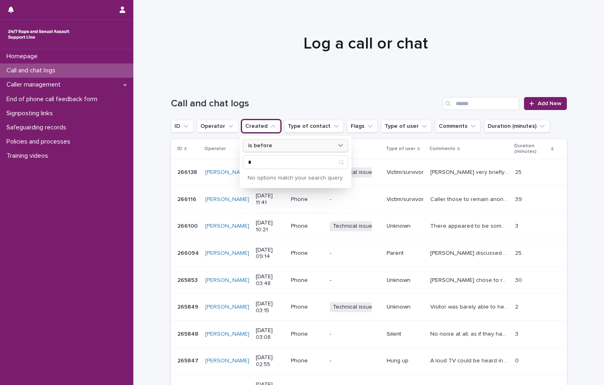
click at [323, 146] on div "is before" at bounding box center [290, 145] width 91 height 8
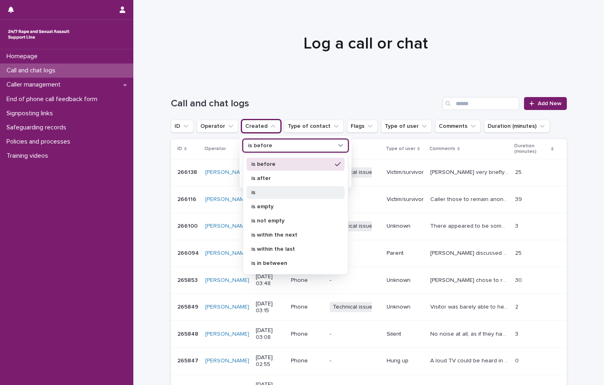
click at [310, 189] on div "is" at bounding box center [296, 192] width 98 height 13
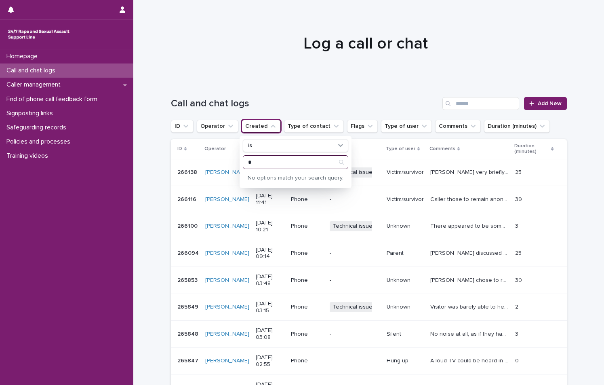
click at [295, 164] on input "*" at bounding box center [295, 162] width 105 height 13
type input "********"
click at [338, 164] on icon "Search" at bounding box center [341, 162] width 6 height 6
click at [333, 94] on div "Call and chat logs Add New" at bounding box center [369, 100] width 396 height 39
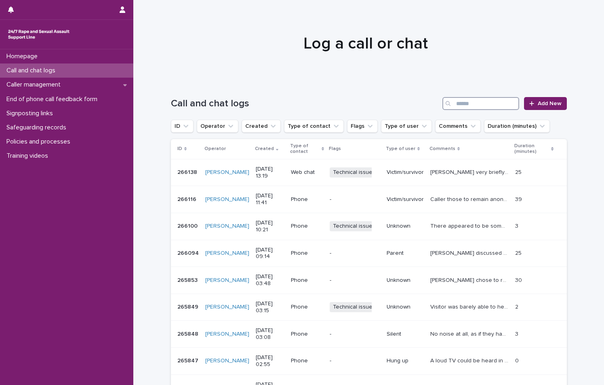
click at [500, 105] on input "Search" at bounding box center [481, 103] width 77 height 13
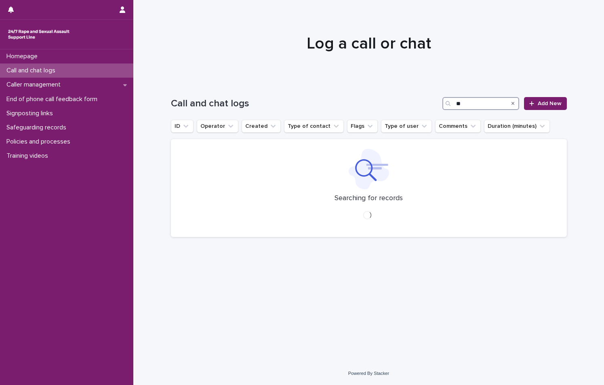
type input "*"
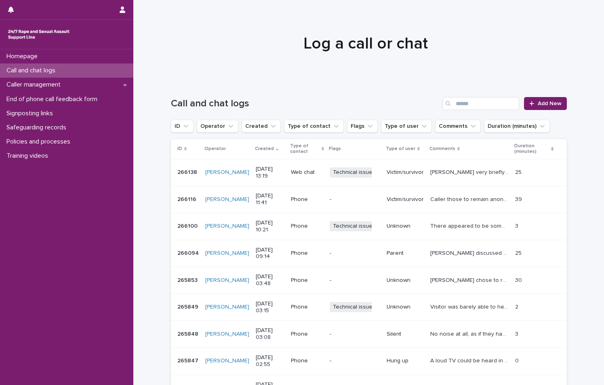
click at [307, 85] on div "Call and chat logs Add New" at bounding box center [369, 100] width 396 height 39
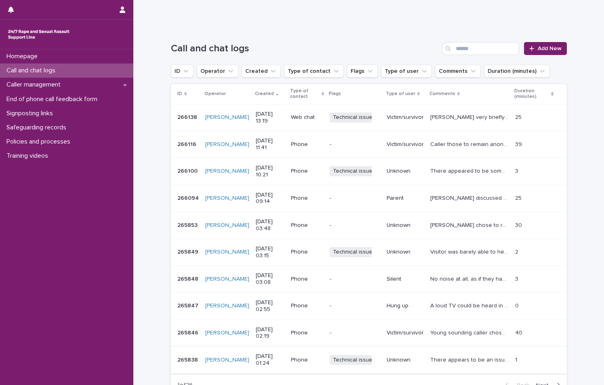
scroll to position [135, 0]
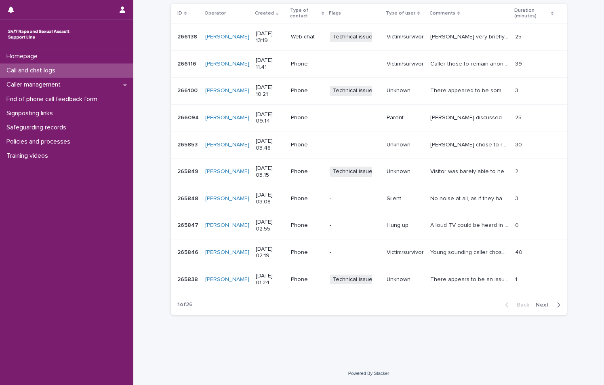
click at [548, 304] on span "Next" at bounding box center [545, 305] width 18 height 6
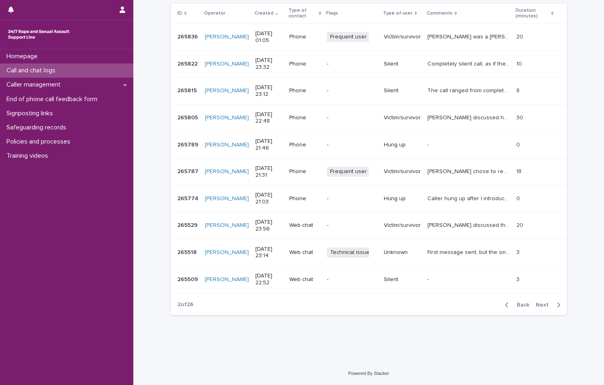
click at [548, 304] on span "Next" at bounding box center [545, 305] width 18 height 6
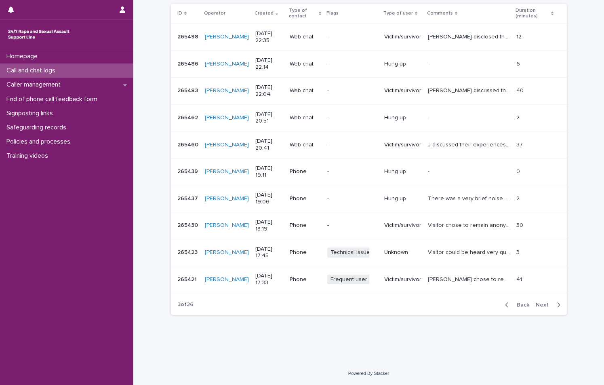
click at [548, 304] on span "Next" at bounding box center [545, 305] width 18 height 6
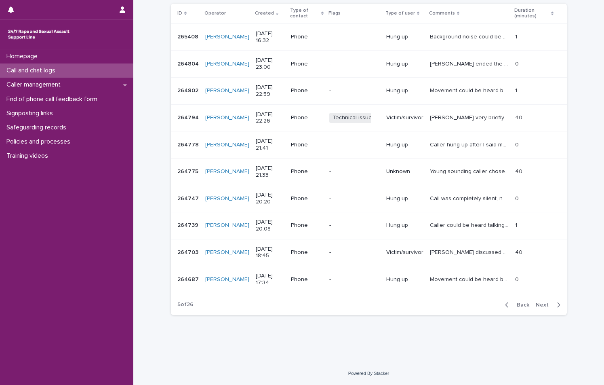
scroll to position [61, 0]
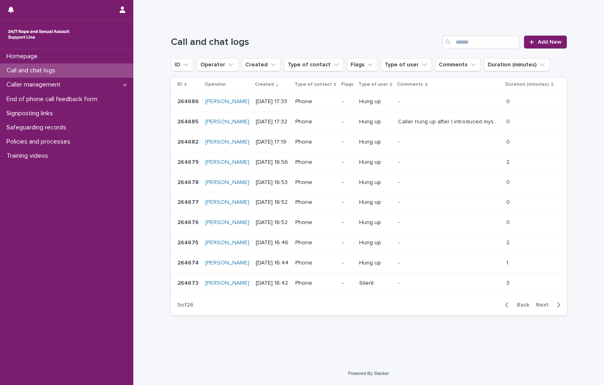
click at [548, 304] on span "Next" at bounding box center [545, 305] width 18 height 6
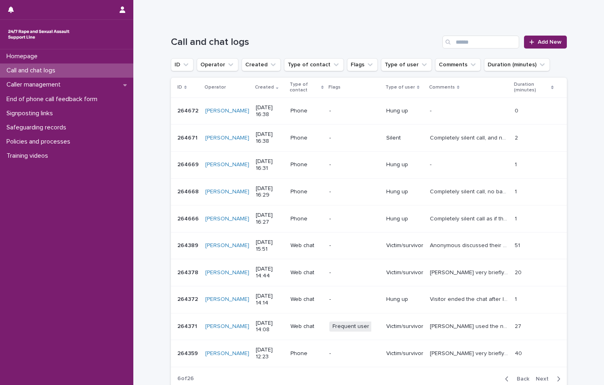
scroll to position [102, 0]
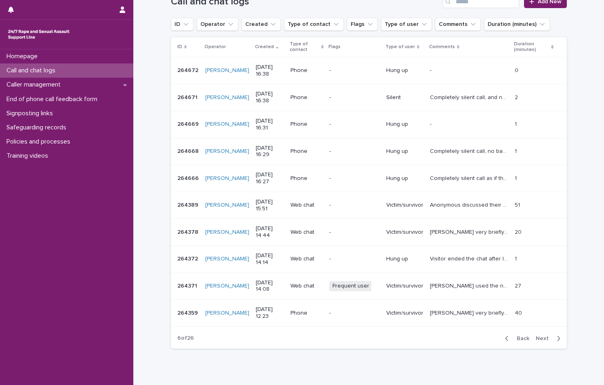
click at [492, 293] on td "[PERSON_NAME] used the name Savannah, during that chat the "Visitor Typing" mes…" at bounding box center [469, 285] width 85 height 27
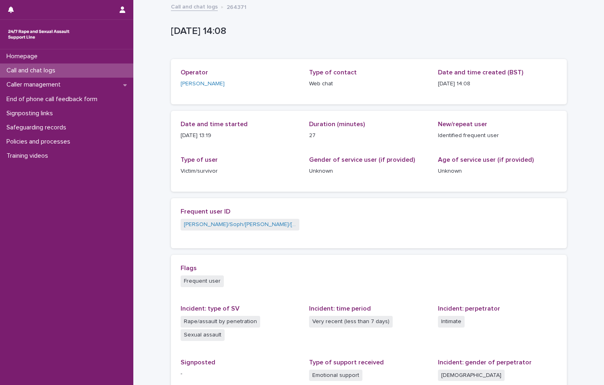
scroll to position [40, 0]
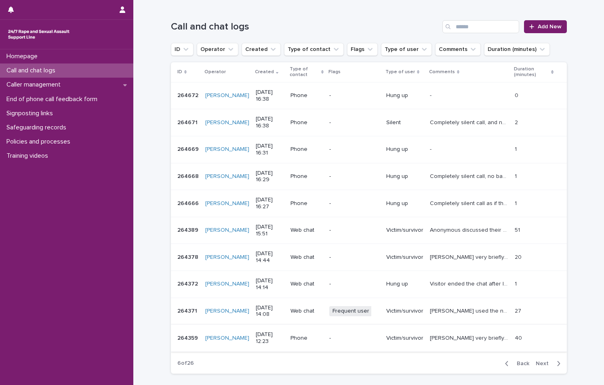
scroll to position [135, 0]
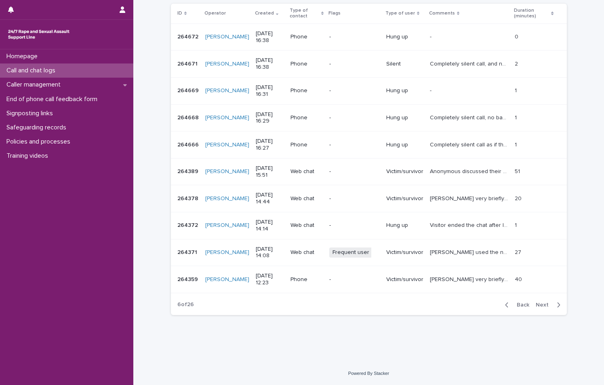
click at [551, 308] on button "Next" at bounding box center [550, 304] width 34 height 7
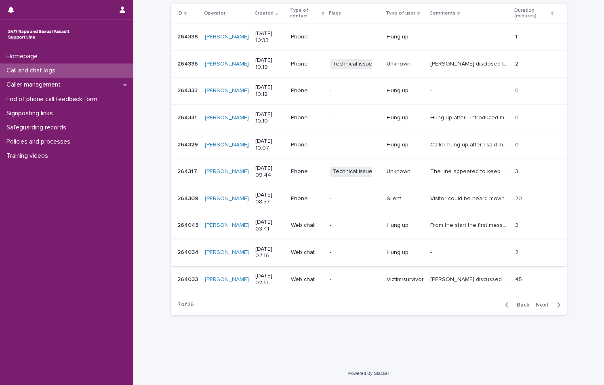
scroll to position [95, 0]
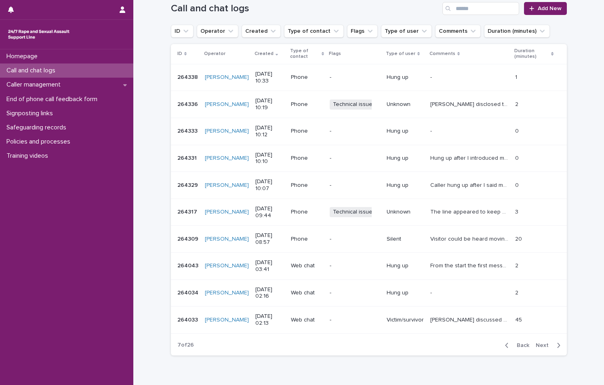
click at [517, 346] on span "Back" at bounding box center [520, 345] width 17 height 6
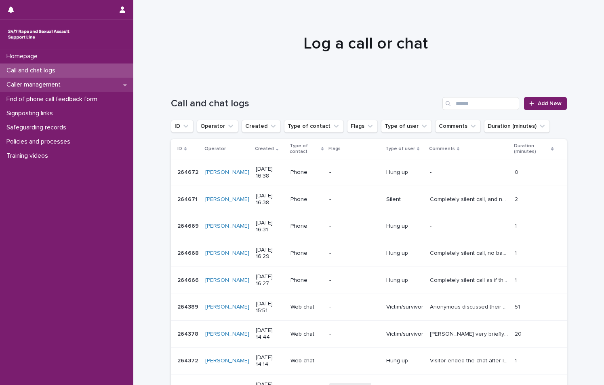
click at [87, 84] on div "Caller management" at bounding box center [66, 85] width 133 height 14
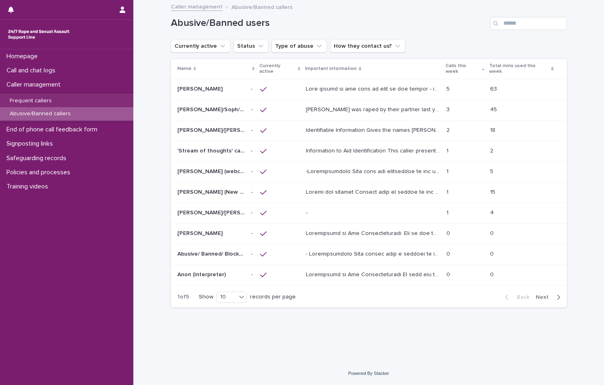
click at [516, 22] on input "Search" at bounding box center [528, 23] width 77 height 13
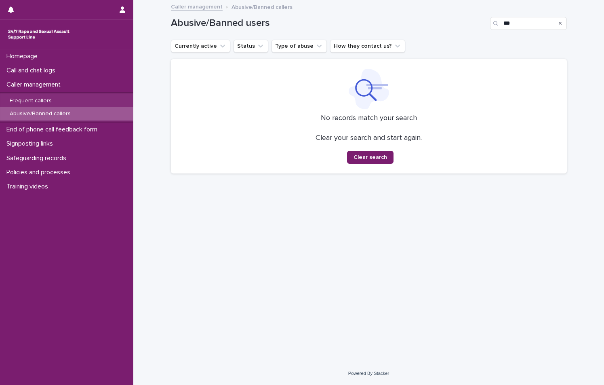
type input "***"
click at [562, 23] on icon "Search" at bounding box center [560, 23] width 3 height 5
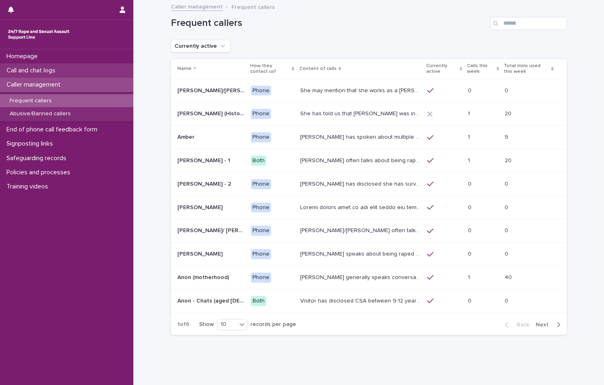
click at [95, 70] on div "Call and chat logs" at bounding box center [66, 70] width 133 height 14
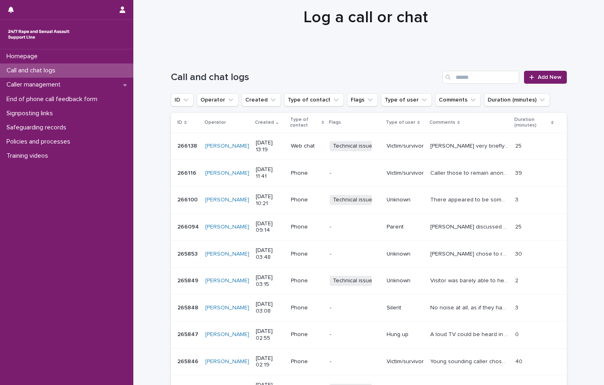
scroll to position [40, 0]
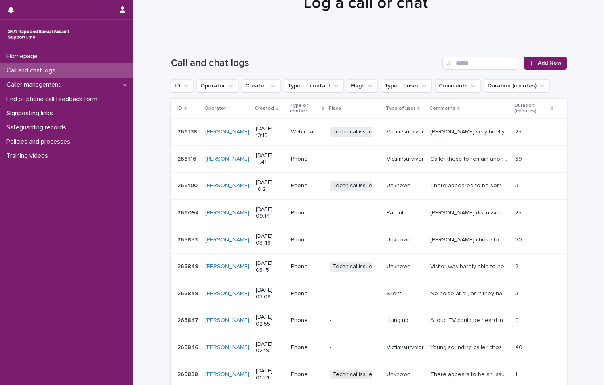
click at [458, 133] on p "Zoe very briefly discussed her experience of SV perpetrated by her ex. Zoe then…" at bounding box center [471, 131] width 80 height 8
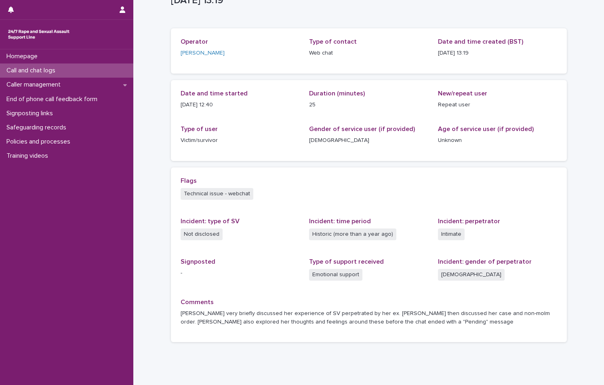
scroll to position [58, 0]
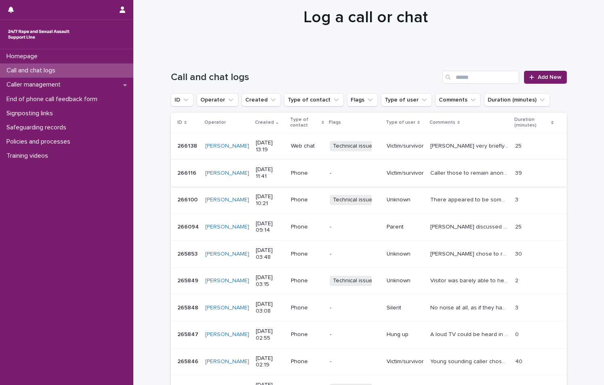
scroll to position [40, 0]
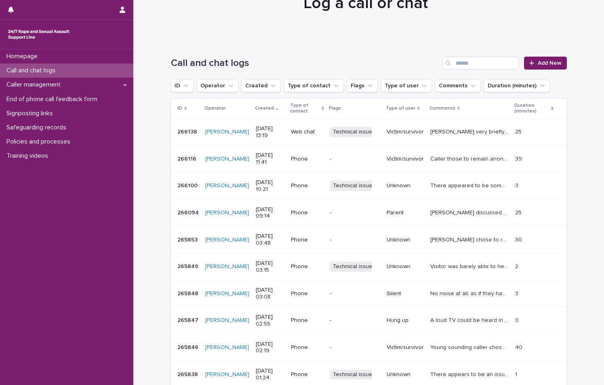
click at [431, 159] on p "Caller those to remain anonymous, and very briefly discussed her experience of …" at bounding box center [471, 158] width 80 height 8
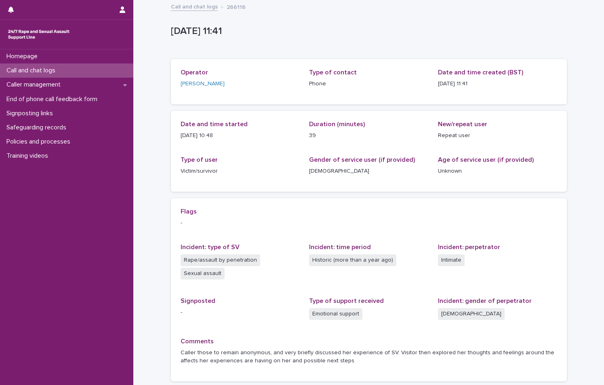
click at [184, 7] on link "Call and chat logs" at bounding box center [194, 6] width 47 height 9
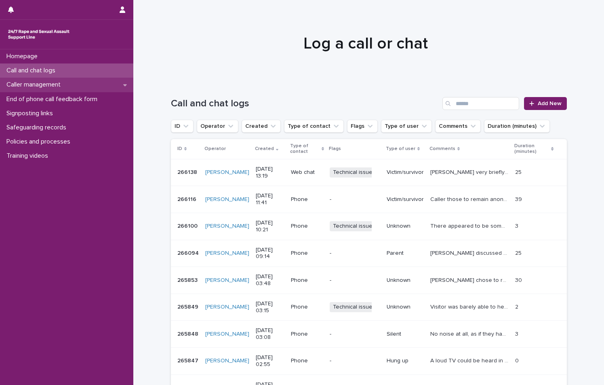
click at [99, 88] on div "Caller management" at bounding box center [66, 85] width 133 height 14
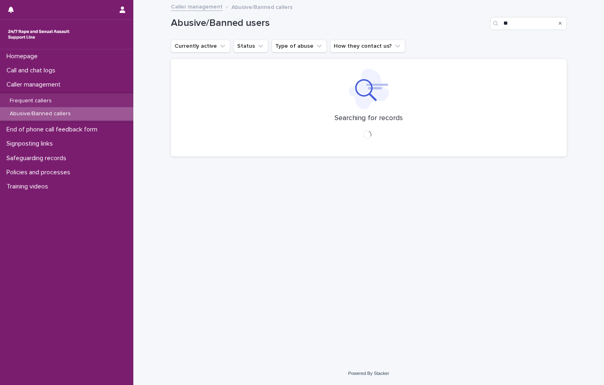
type input "*"
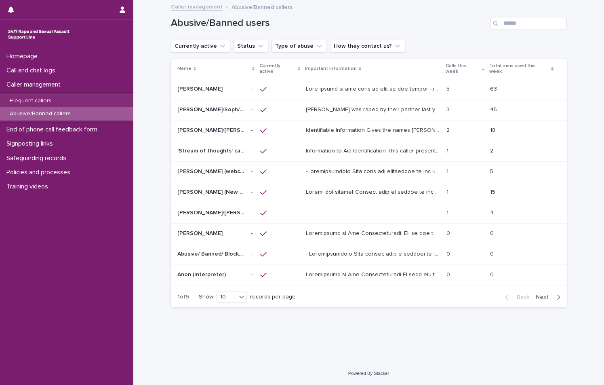
click at [329, 105] on p "[PERSON_NAME] was raped by their partner last year and they're currently facing…" at bounding box center [374, 109] width 136 height 8
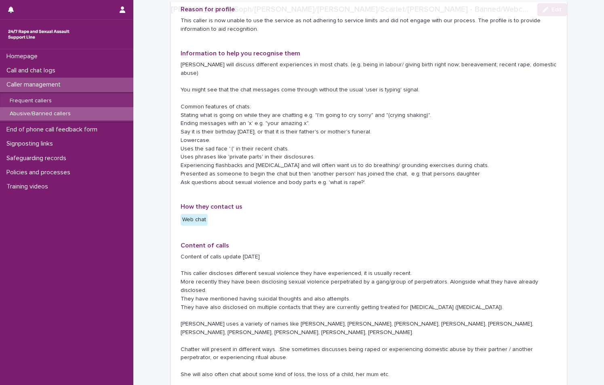
click at [385, 253] on p "Content of calls update [DATE] This caller discloses different sexual violence …" at bounding box center [369, 316] width 377 height 126
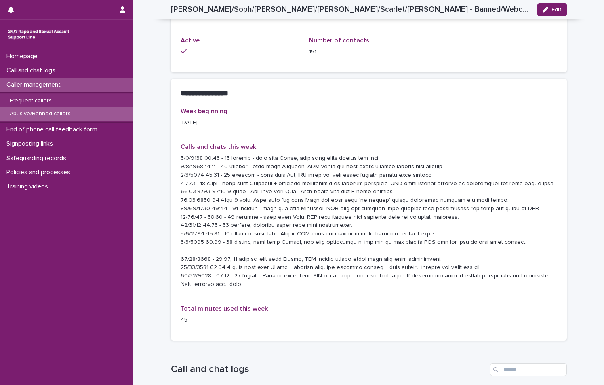
scroll to position [728, 0]
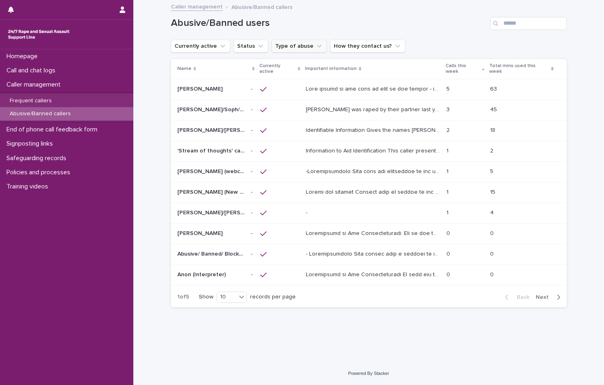
click at [288, 45] on button "Type of abuse" at bounding box center [299, 46] width 55 height 13
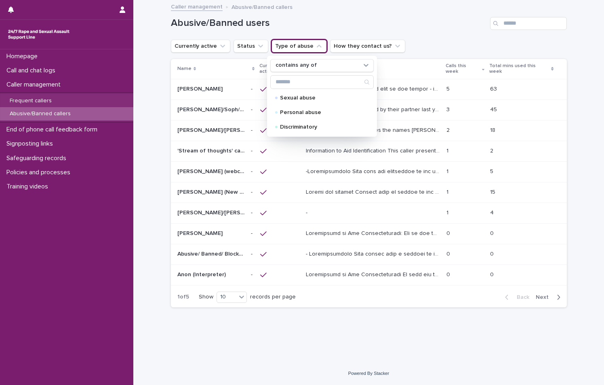
click at [288, 45] on button "Type of abuse" at bounding box center [299, 46] width 55 height 13
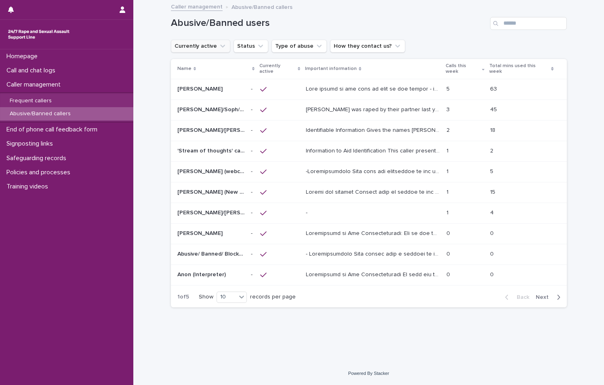
click at [213, 50] on button "Currently active" at bounding box center [200, 46] width 59 height 13
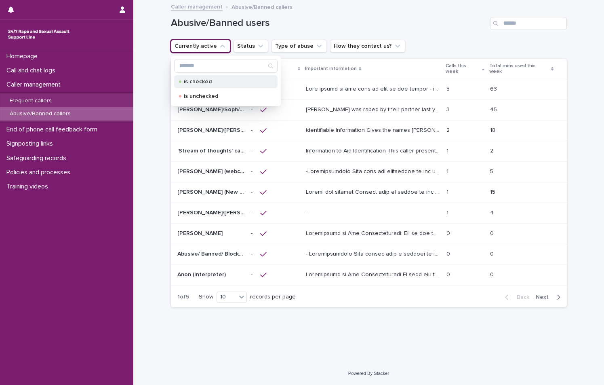
click at [186, 84] on p "is checked" at bounding box center [224, 82] width 81 height 6
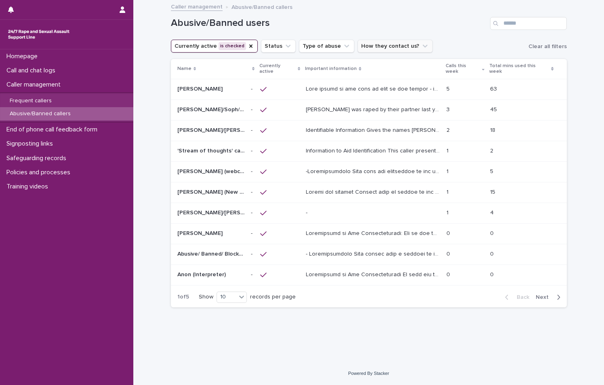
click at [362, 44] on button "How they contact us?" at bounding box center [395, 46] width 75 height 13
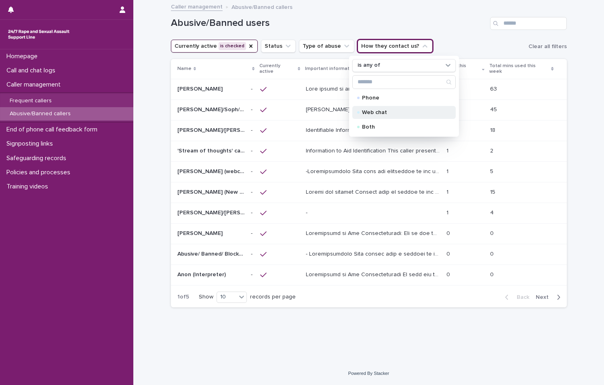
click at [365, 113] on p "Web chat" at bounding box center [402, 113] width 81 height 6
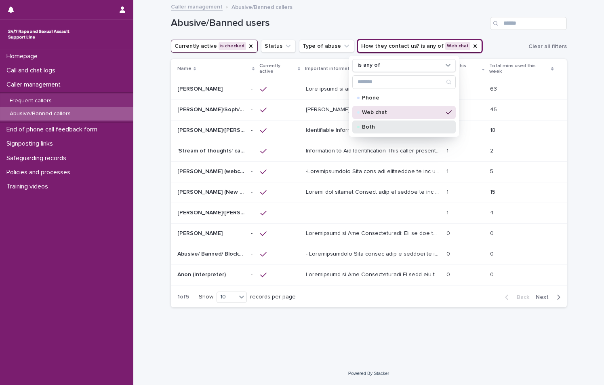
click at [362, 124] on p "Both" at bounding box center [402, 127] width 81 height 6
click at [232, 318] on div "Loading... Saving… Loading... Saving… Abusive/Banned users Currently active is …" at bounding box center [369, 171] width 404 height 341
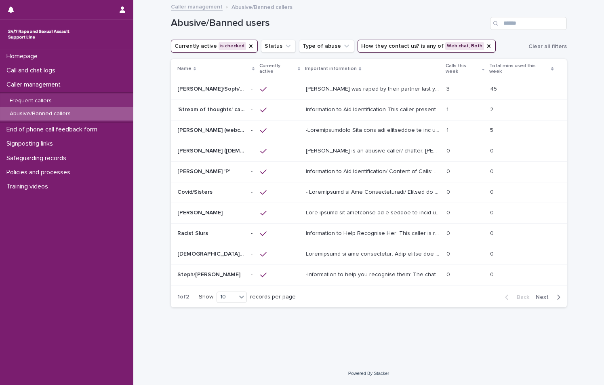
click at [406, 85] on p "[PERSON_NAME] was raped by their partner last year and they're currently facing…" at bounding box center [374, 88] width 136 height 8
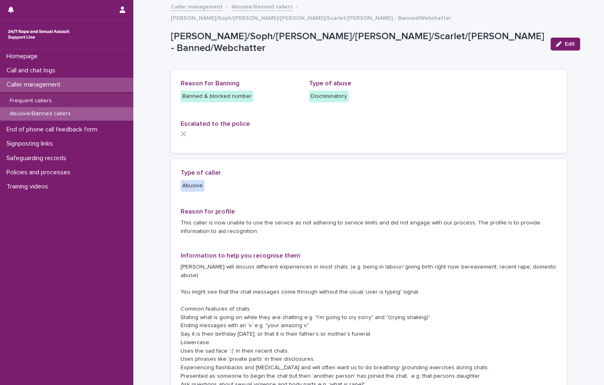
click at [273, 11] on div "Caller management Abusive/Banned callers [PERSON_NAME]/Soph/[PERSON_NAME]/[PERS…" at bounding box center [369, 13] width 404 height 22
click at [271, 5] on link "Abusive/Banned callers" at bounding box center [262, 6] width 61 height 9
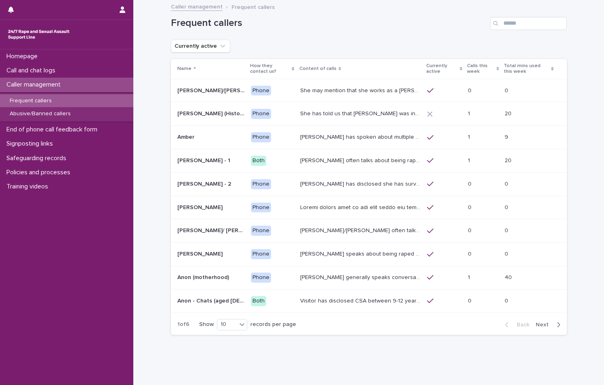
click at [519, 23] on input "Search" at bounding box center [528, 23] width 77 height 13
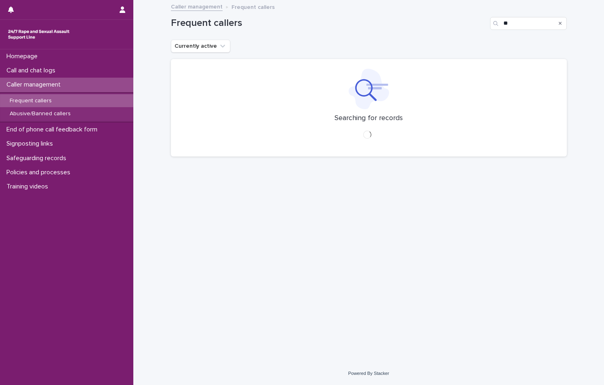
type input "*"
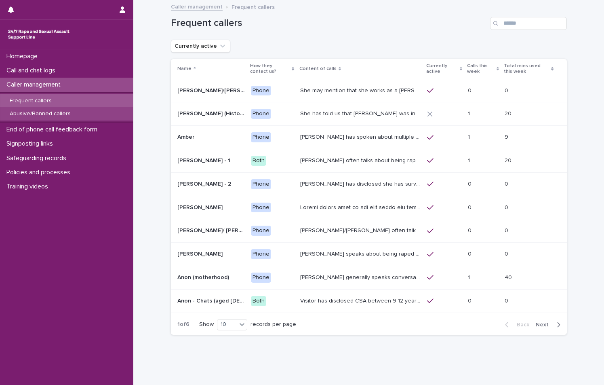
click at [42, 108] on div "Abusive/Banned callers" at bounding box center [66, 113] width 133 height 13
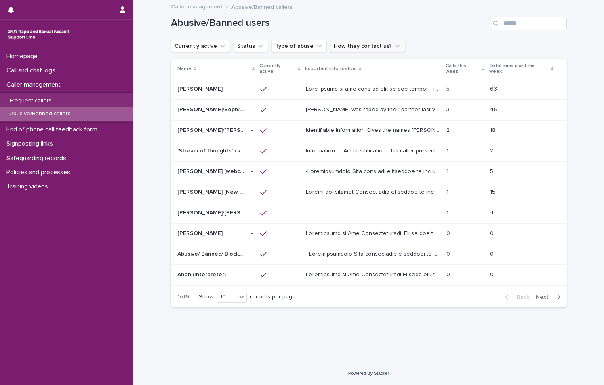
click at [350, 43] on button "How they contact us?" at bounding box center [367, 46] width 75 height 13
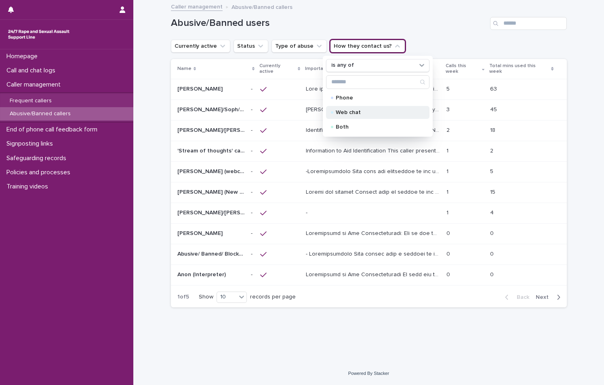
click at [359, 110] on p "Web chat" at bounding box center [376, 113] width 81 height 6
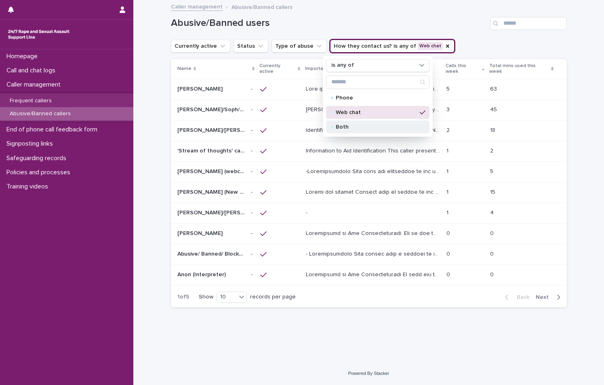
click at [348, 131] on div "Both" at bounding box center [377, 126] width 103 height 13
drag, startPoint x: 348, startPoint y: 131, endPoint x: 344, endPoint y: 125, distance: 6.6
click at [348, 129] on div "Both" at bounding box center [377, 126] width 103 height 13
click at [348, 126] on p "Both" at bounding box center [376, 127] width 81 height 6
click at [222, 49] on icon "Currently active" at bounding box center [223, 46] width 8 height 8
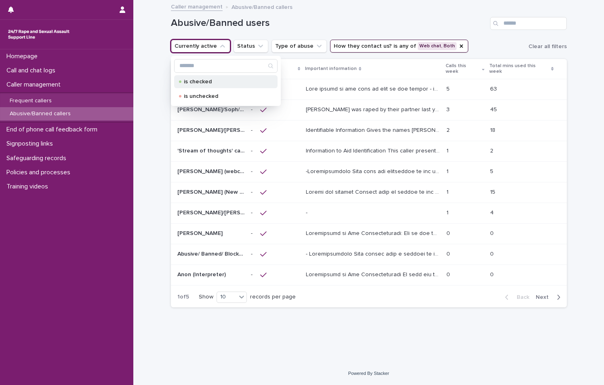
click at [227, 86] on div "is checked" at bounding box center [225, 81] width 103 height 13
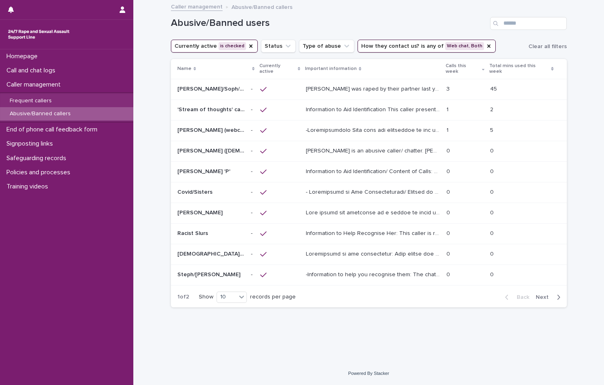
click at [543, 294] on span "Next" at bounding box center [545, 297] width 18 height 6
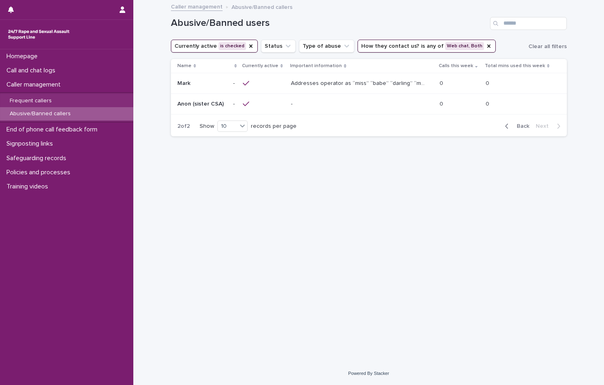
click at [526, 125] on span "Back" at bounding box center [520, 126] width 17 height 6
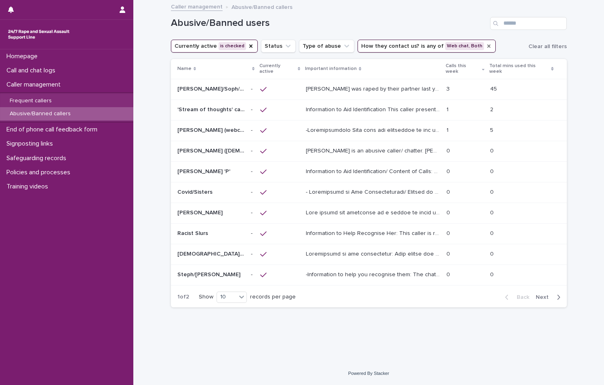
click at [488, 45] on icon "How they contact us?" at bounding box center [489, 45] width 3 height 3
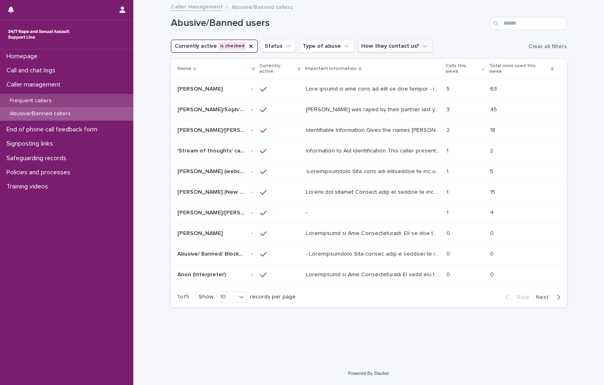
click at [53, 97] on div "Frequent callers" at bounding box center [66, 100] width 133 height 13
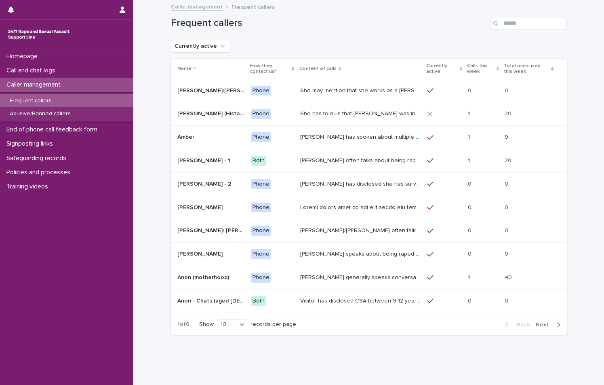
click at [469, 64] on p "Calls this week" at bounding box center [480, 68] width 27 height 15
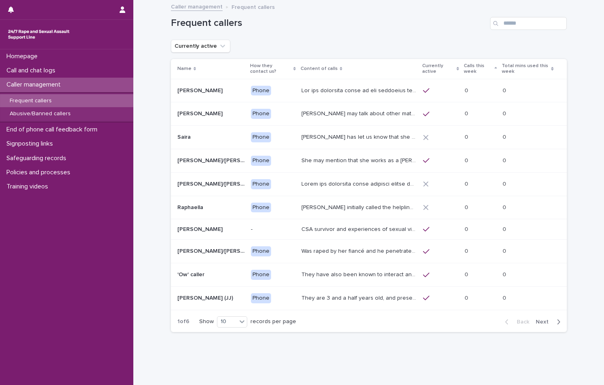
click at [469, 64] on p "Calls this week" at bounding box center [478, 68] width 29 height 15
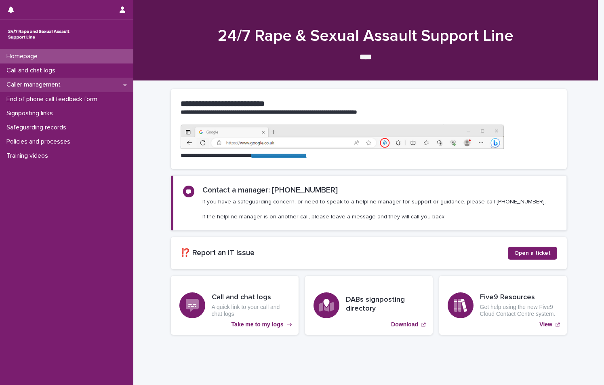
click at [93, 88] on div "Caller management" at bounding box center [66, 85] width 133 height 14
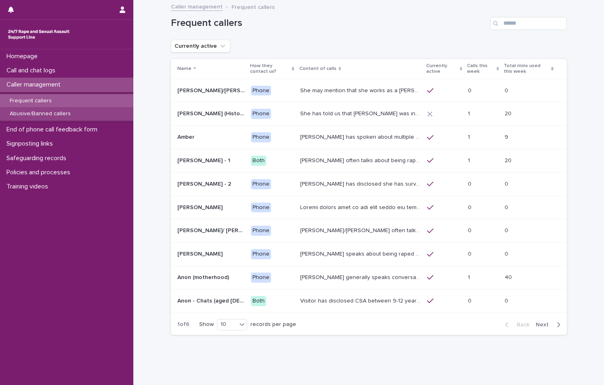
click at [103, 117] on div "Abusive/Banned callers" at bounding box center [66, 113] width 133 height 13
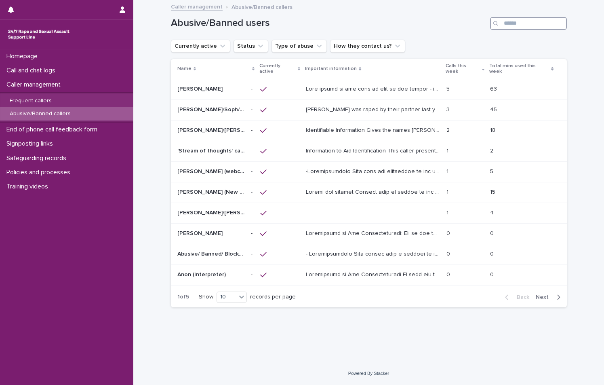
click at [547, 22] on input "Search" at bounding box center [528, 23] width 77 height 13
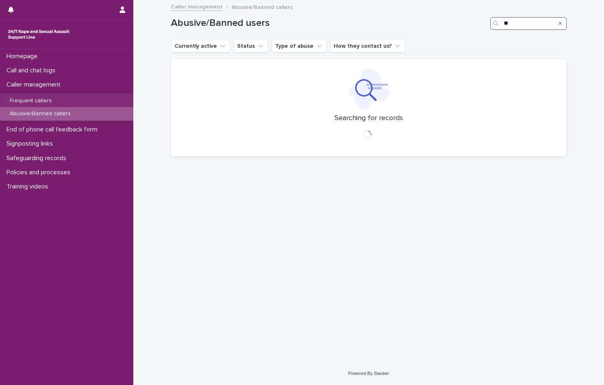
type input "*"
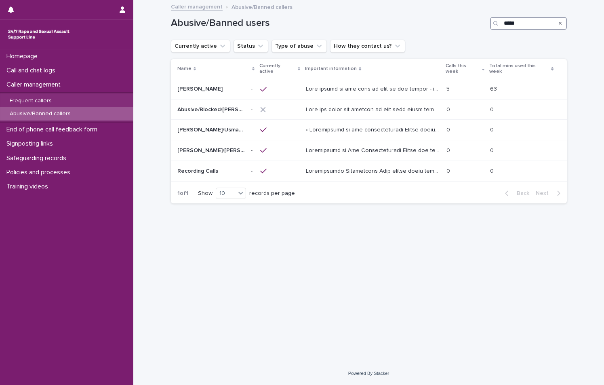
type input "*****"
click at [562, 22] on div "Search" at bounding box center [560, 23] width 13 height 13
click at [562, 29] on button "Search" at bounding box center [560, 23] width 3 height 13
